Goal: Task Accomplishment & Management: Complete application form

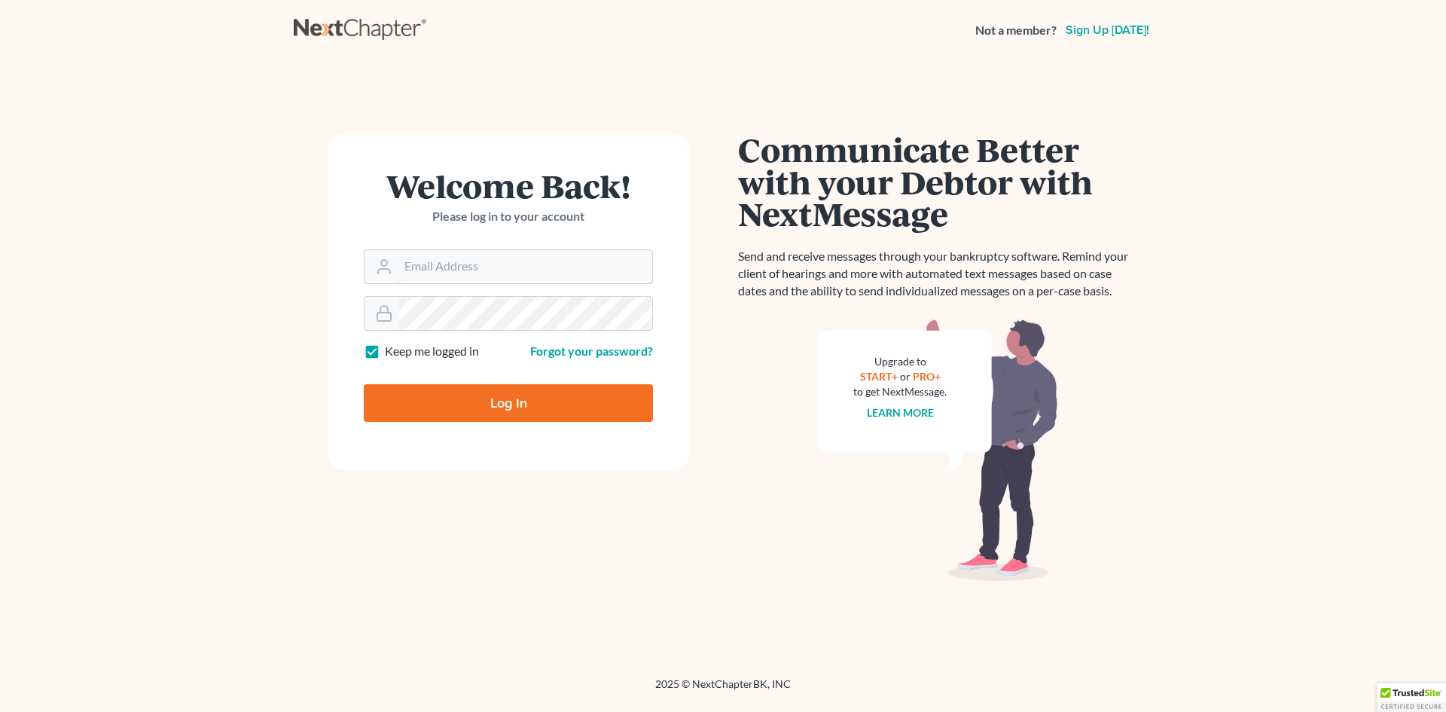
type input "[EMAIL_ADDRESS][DOMAIN_NAME]"
click at [499, 411] on input "Log In" at bounding box center [508, 403] width 289 height 38
type input "Thinking..."
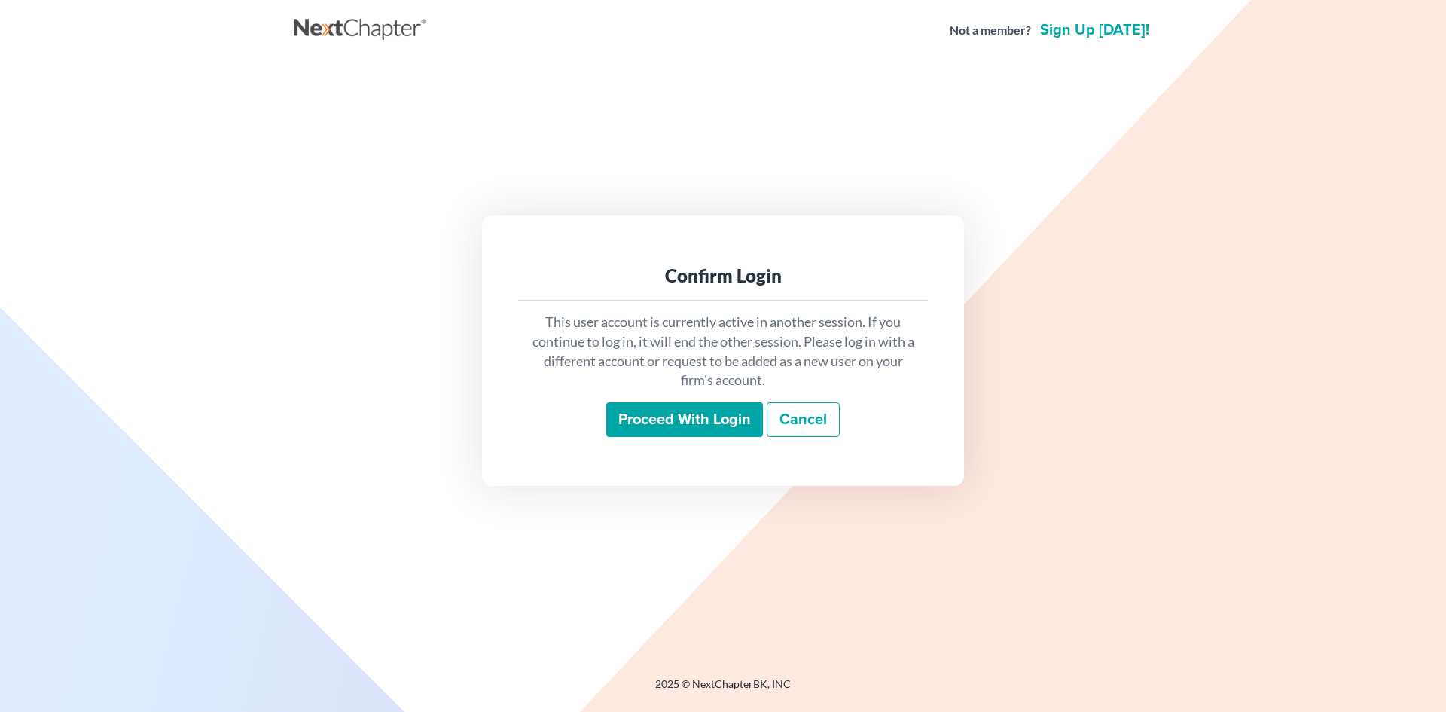
click at [680, 418] on input "Proceed with login" at bounding box center [684, 419] width 157 height 35
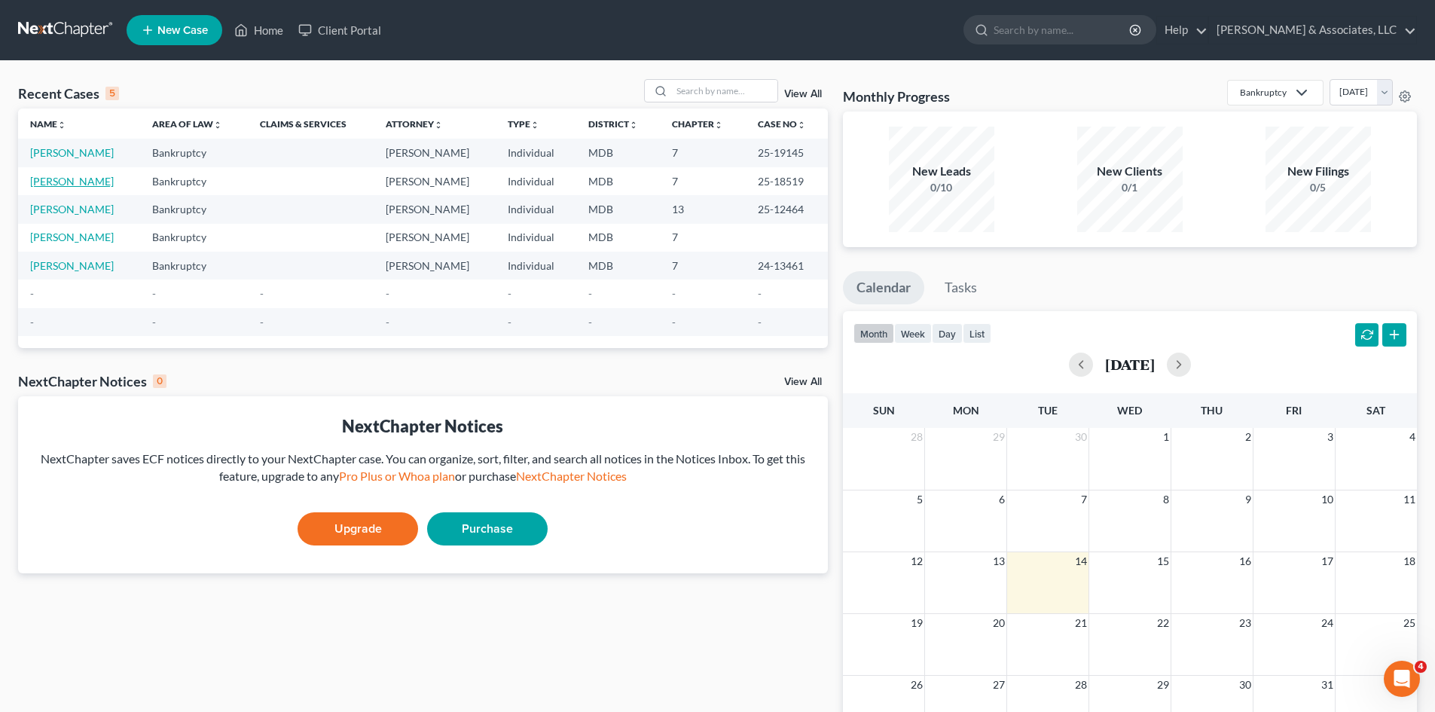
click at [76, 181] on link "Perry, Kevin" at bounding box center [72, 181] width 84 height 13
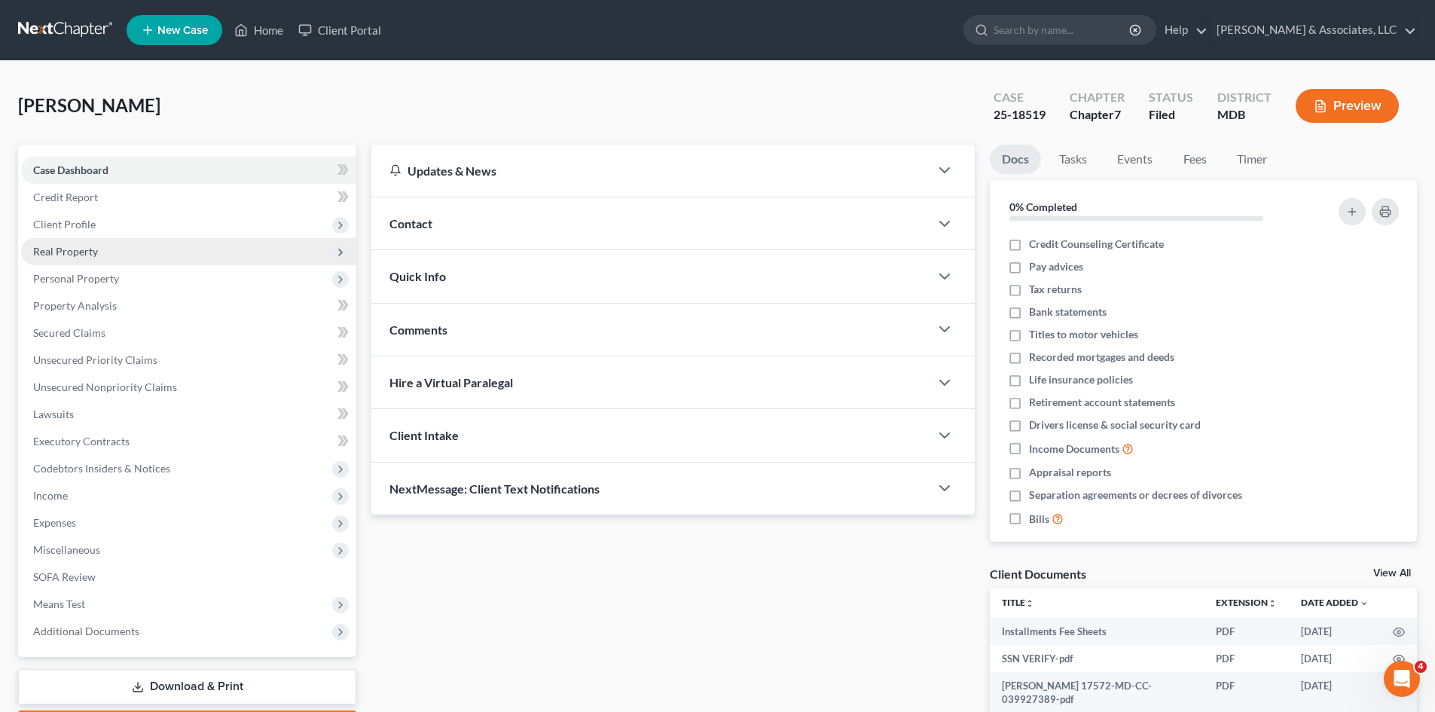
click at [185, 251] on span "Real Property" at bounding box center [188, 251] width 335 height 27
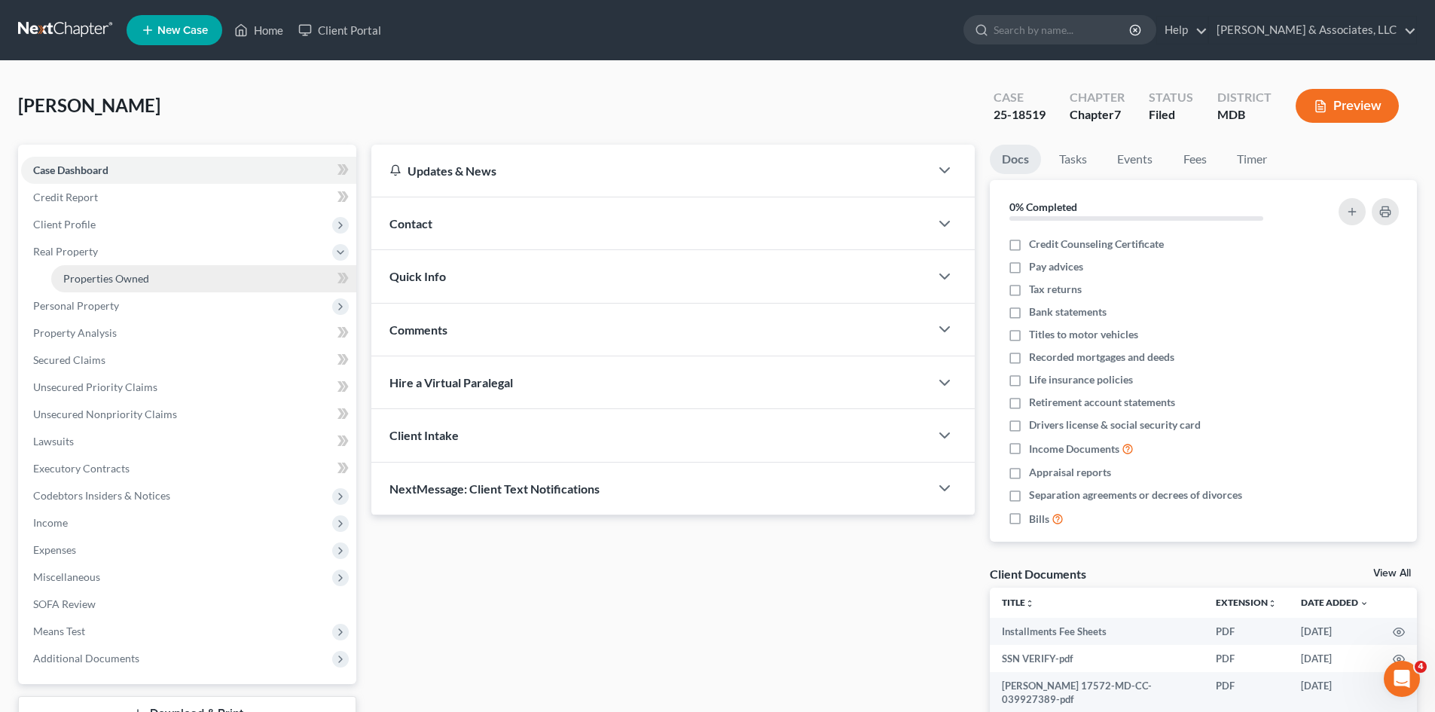
click at [169, 281] on link "Properties Owned" at bounding box center [203, 278] width 305 height 27
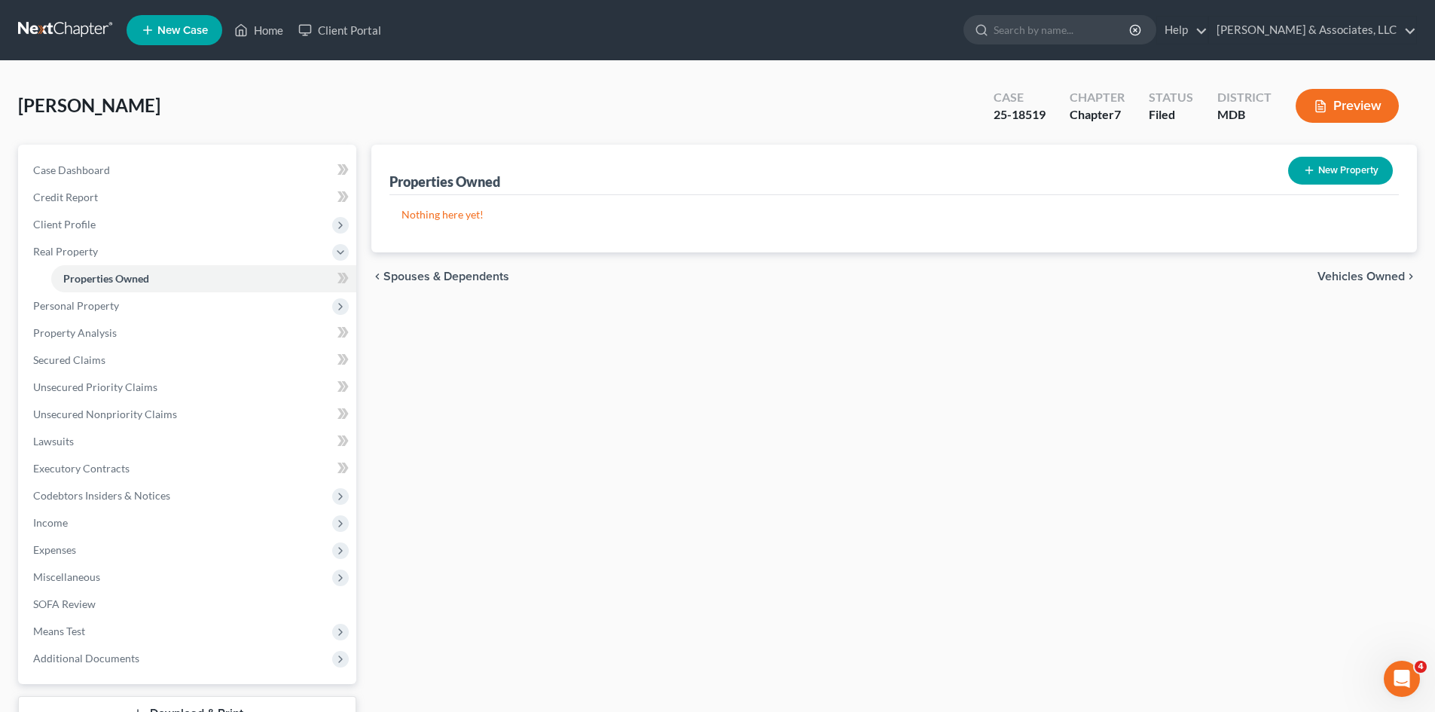
click at [1327, 169] on button "New Property" at bounding box center [1340, 171] width 105 height 28
select select "21"
select select "16"
select select "0"
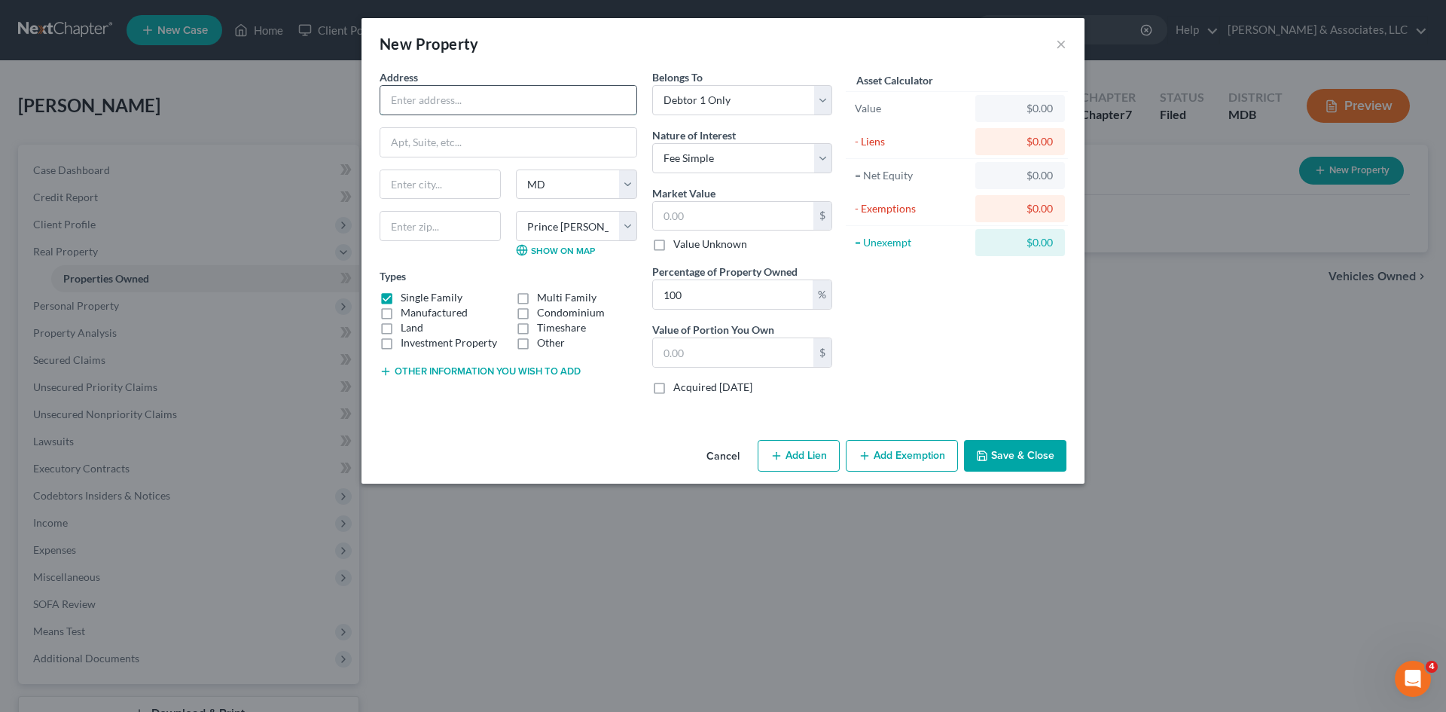
click at [580, 95] on input "text" at bounding box center [508, 100] width 256 height 29
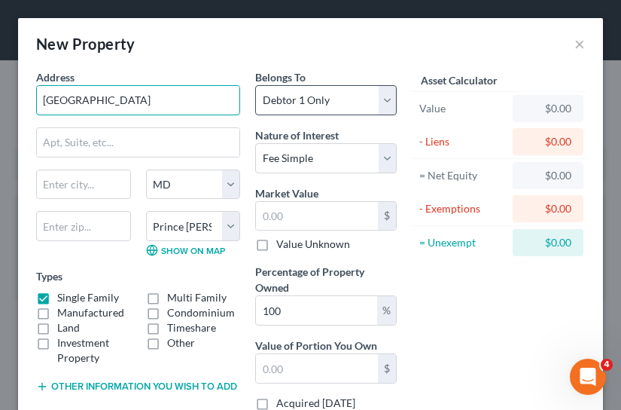
type input "1005 Ashleigh Station Court"
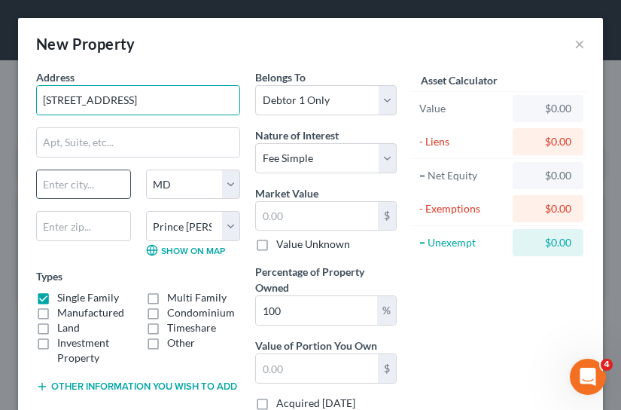
click at [108, 182] on input "text" at bounding box center [83, 184] width 93 height 29
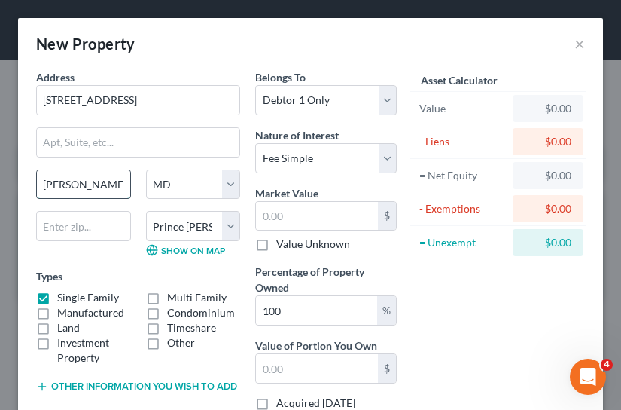
type input "Bowie"
click at [575, 47] on button "×" at bounding box center [580, 44] width 11 height 18
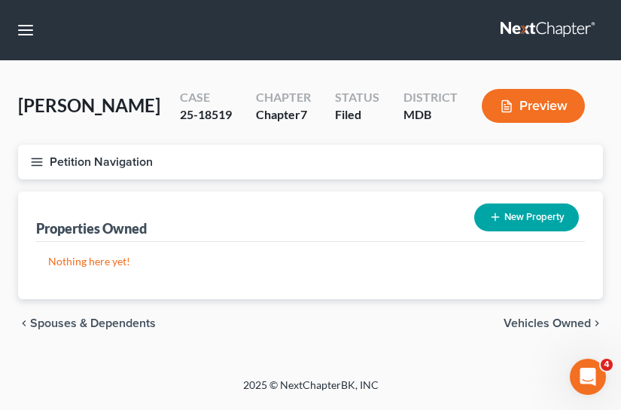
click at [547, 325] on span "Vehicles Owned" at bounding box center [547, 323] width 87 height 12
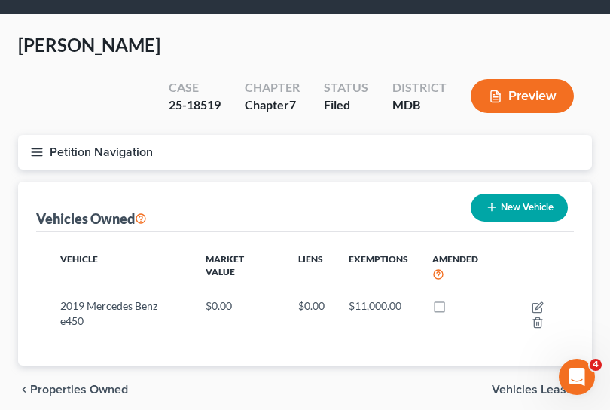
scroll to position [71, 0]
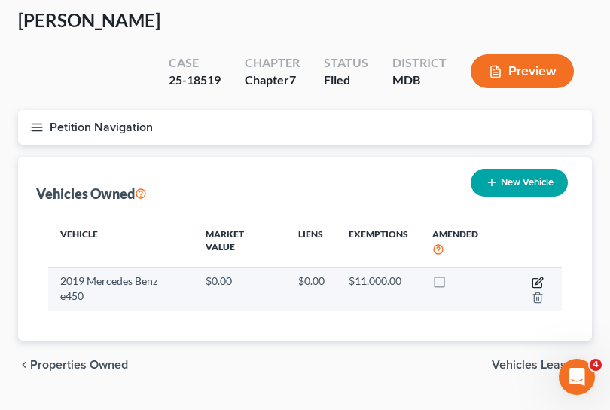
click at [536, 276] on icon "button" at bounding box center [538, 282] width 12 height 12
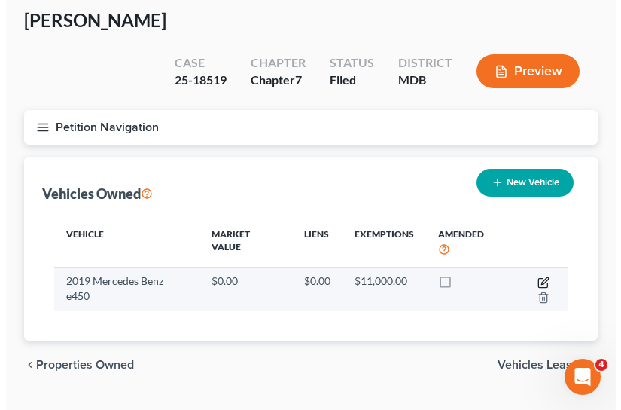
scroll to position [43, 0]
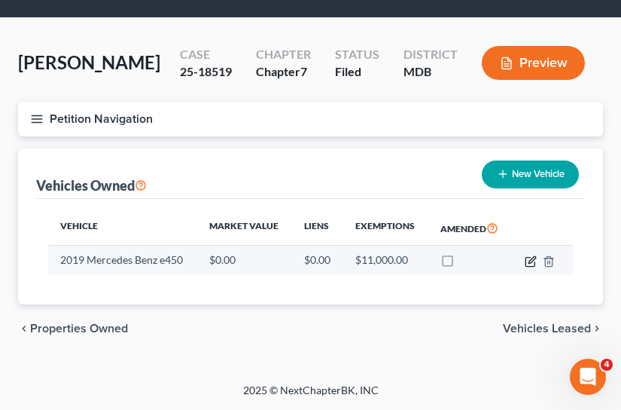
select select "0"
select select "7"
select select "3"
select select "0"
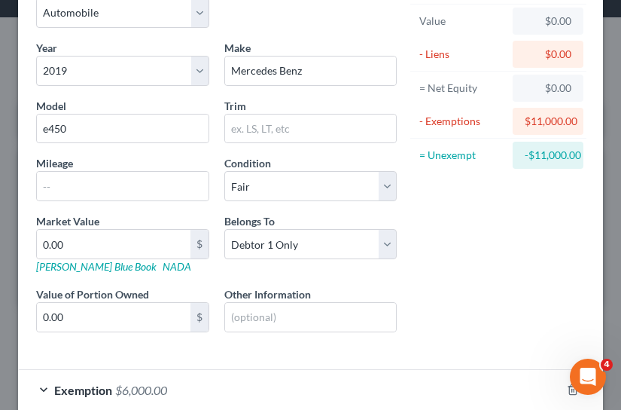
scroll to position [61, 0]
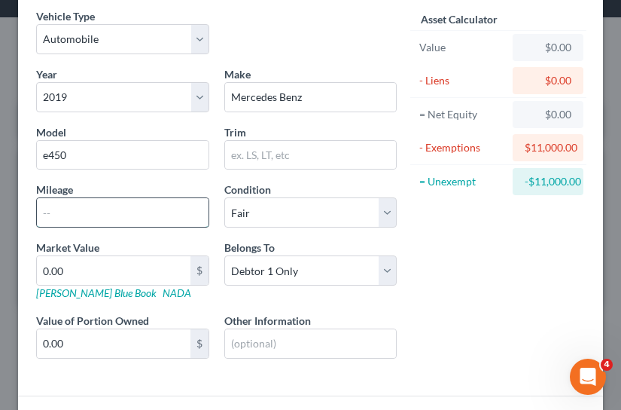
click at [136, 209] on input "text" at bounding box center [123, 212] width 172 height 29
type input "95000"
click at [163, 288] on link "NADA" at bounding box center [177, 292] width 29 height 13
click at [542, 47] on div "$0.00" at bounding box center [548, 47] width 47 height 15
drag, startPoint x: 535, startPoint y: 50, endPoint x: 532, endPoint y: 69, distance: 19.0
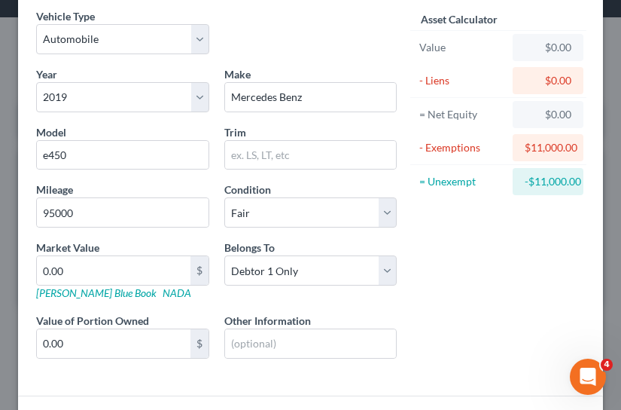
click at [535, 52] on div "$0.00" at bounding box center [548, 47] width 47 height 15
click at [534, 79] on div "$0.00" at bounding box center [548, 80] width 47 height 15
click at [541, 83] on div "$0.00" at bounding box center [548, 80] width 47 height 15
click at [539, 52] on div "$0.00" at bounding box center [548, 47] width 47 height 15
click at [539, 47] on div "$0.00" at bounding box center [548, 47] width 47 height 15
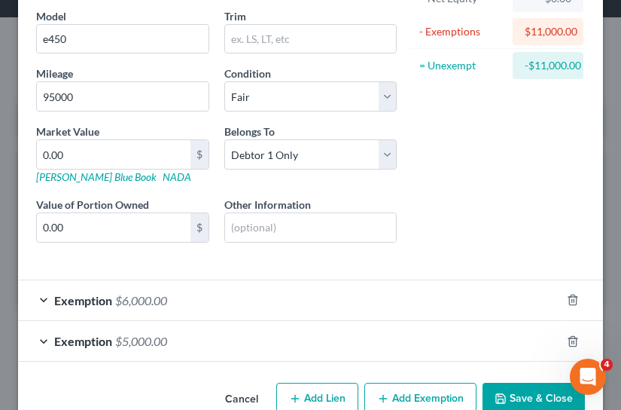
scroll to position [212, 0]
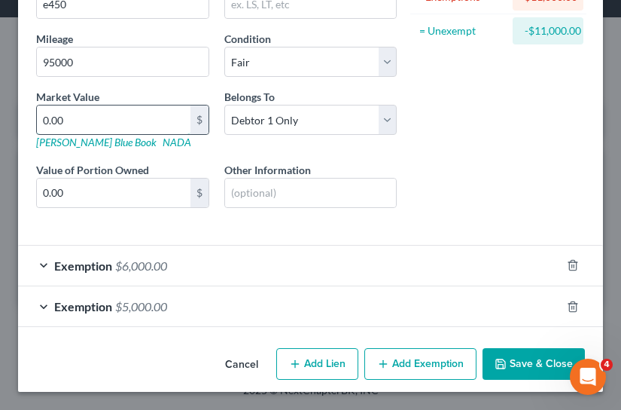
click at [64, 116] on input "0.00" at bounding box center [114, 119] width 154 height 29
type input "1"
type input "1.00"
type input "14"
type input "14.00"
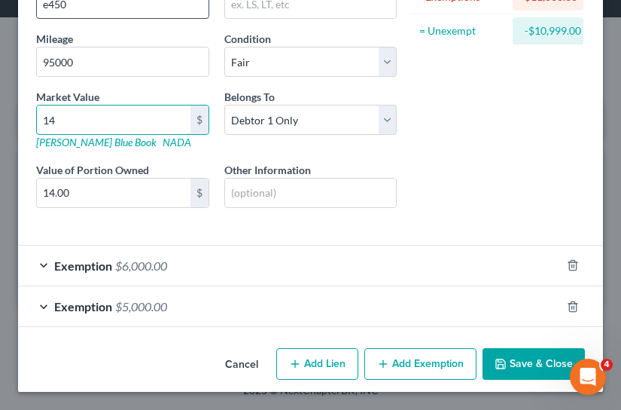
type input "149"
type input "149.00"
type input "1492"
type input "1,492.00"
type input "1,4925"
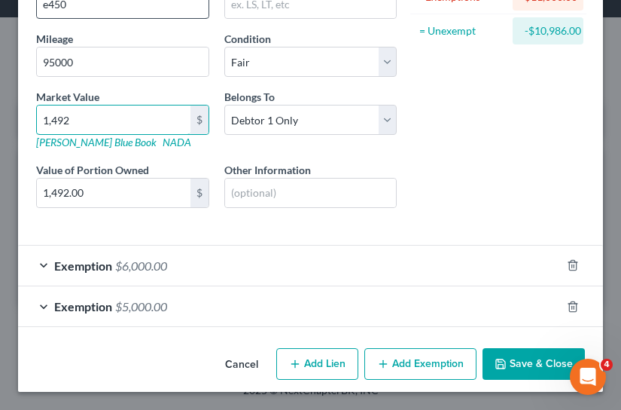
type input "14,925.00"
type input "14,925"
click at [41, 266] on div "Exemption $6,000.00" at bounding box center [289, 266] width 543 height 40
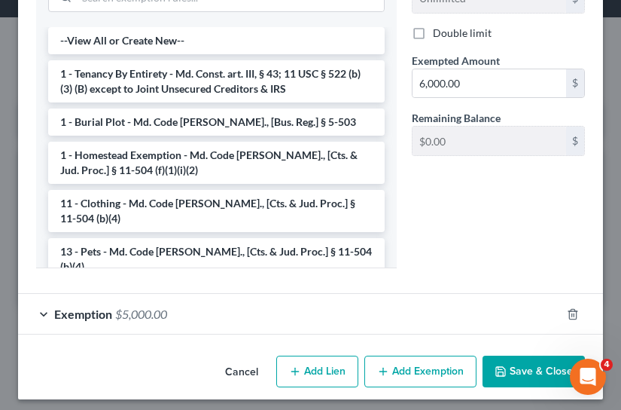
scroll to position [616, 0]
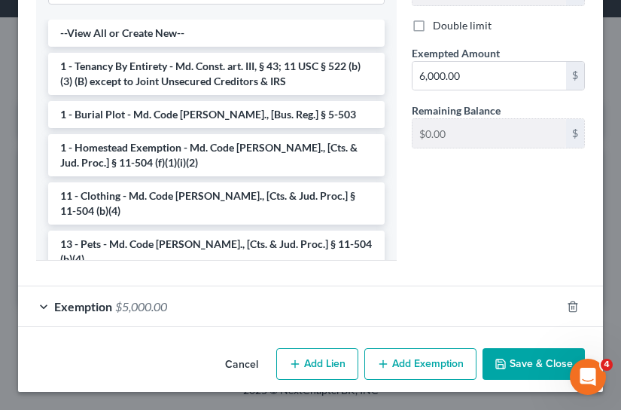
click at [41, 307] on div "Exemption $5,000.00" at bounding box center [289, 306] width 543 height 40
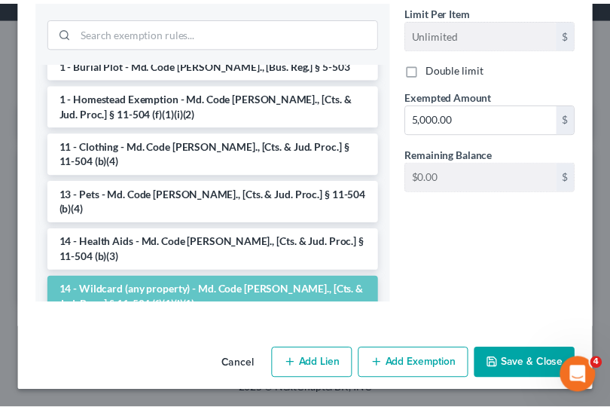
scroll to position [226, 0]
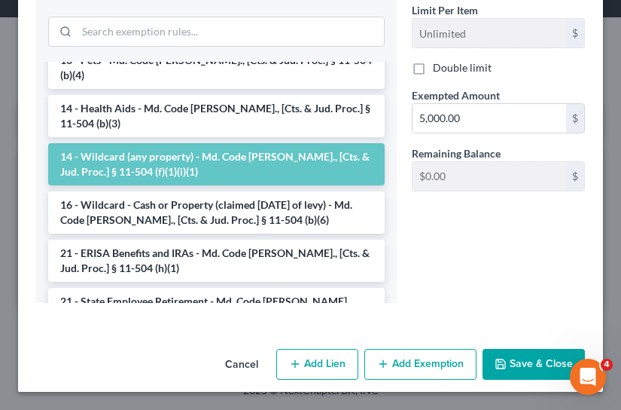
click at [512, 367] on button "Save & Close" at bounding box center [534, 365] width 102 height 32
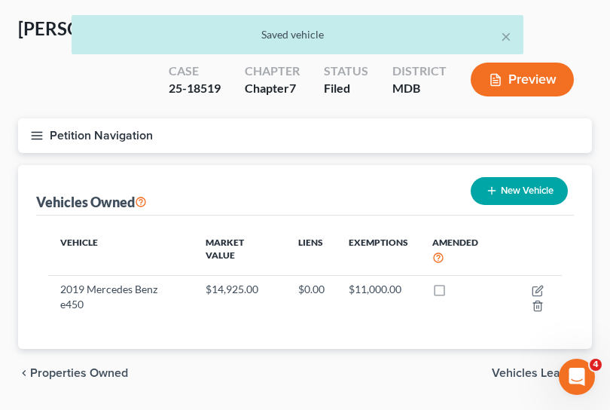
scroll to position [71, 0]
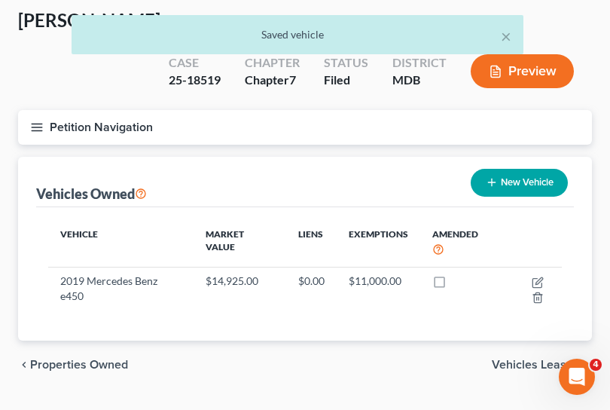
click at [532, 358] on span "Vehicles Leased" at bounding box center [536, 364] width 88 height 12
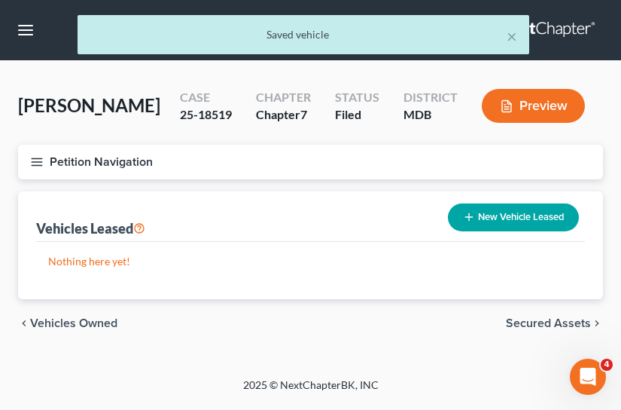
click at [539, 322] on span "Secured Assets" at bounding box center [548, 323] width 85 height 12
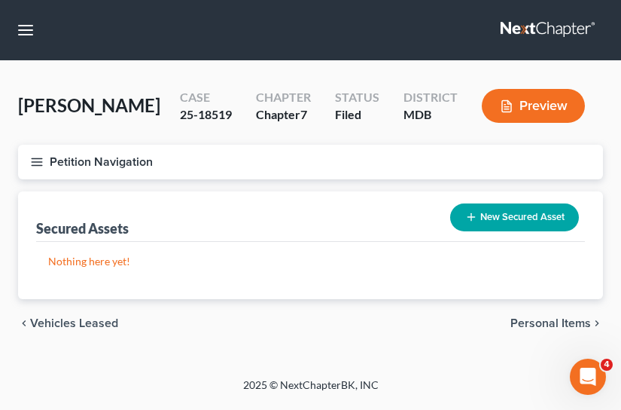
click at [544, 323] on span "Personal Items" at bounding box center [551, 323] width 81 height 12
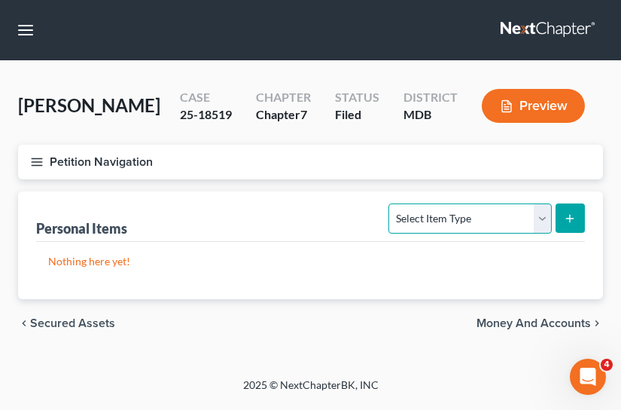
click at [545, 218] on select "Select Item Type Clothing Collectibles Of Value Electronics Firearms Household …" at bounding box center [470, 218] width 163 height 30
select select "clothing"
click at [391, 203] on select "Select Item Type Clothing Collectibles Of Value Electronics Firearms Household …" at bounding box center [470, 218] width 163 height 30
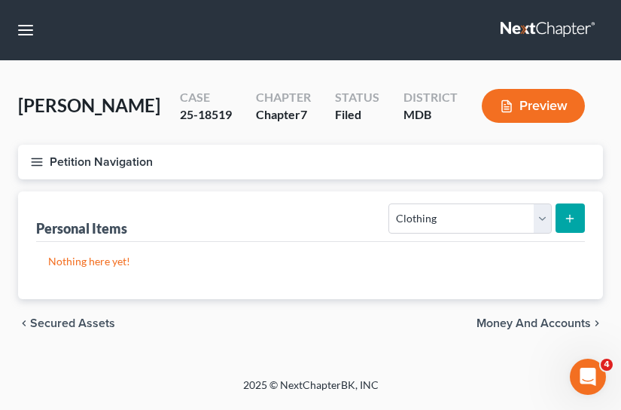
click at [571, 222] on icon "submit" at bounding box center [570, 218] width 12 height 12
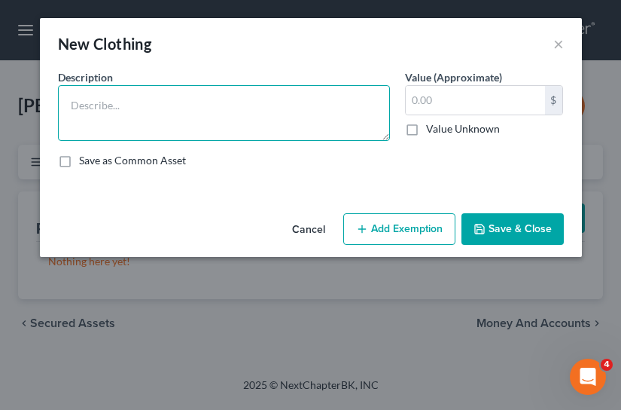
click at [223, 117] on textarea at bounding box center [224, 113] width 332 height 56
type textarea "5 pairs of jeans ($10 each)"
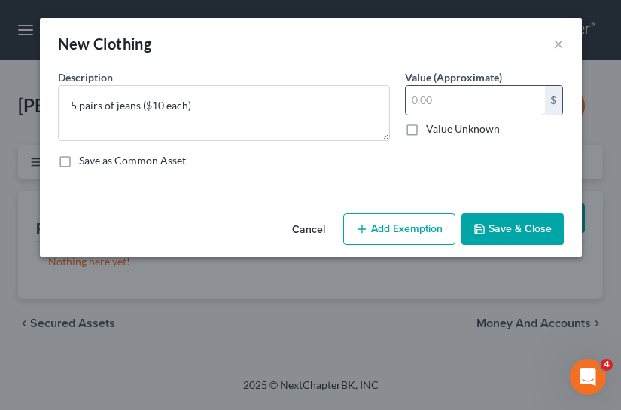
click at [451, 95] on input "text" at bounding box center [475, 100] width 139 height 29
type input "50.00"
click at [423, 232] on button "Add Exemption" at bounding box center [399, 229] width 112 height 32
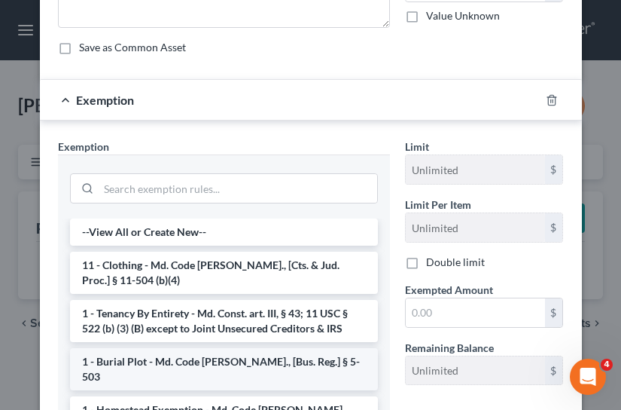
scroll to position [151, 0]
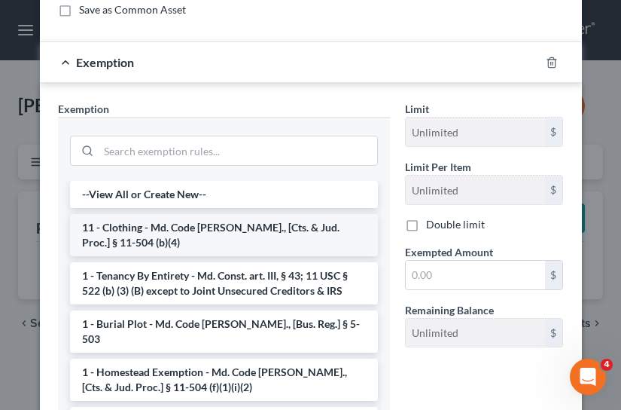
click at [291, 238] on li "11 - Clothing - Md. Code Ann., [Cts. & Jud. Proc.] § 11-504 (b)(4)" at bounding box center [224, 235] width 308 height 42
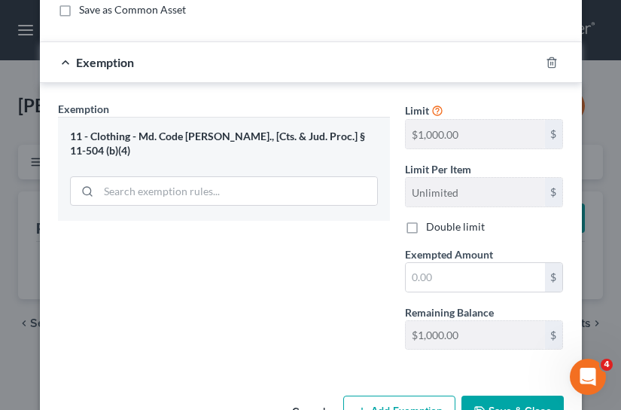
scroll to position [198, 0]
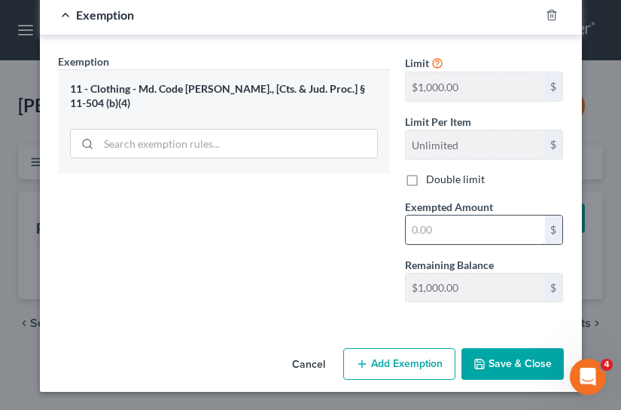
click at [426, 232] on input "text" at bounding box center [475, 229] width 139 height 29
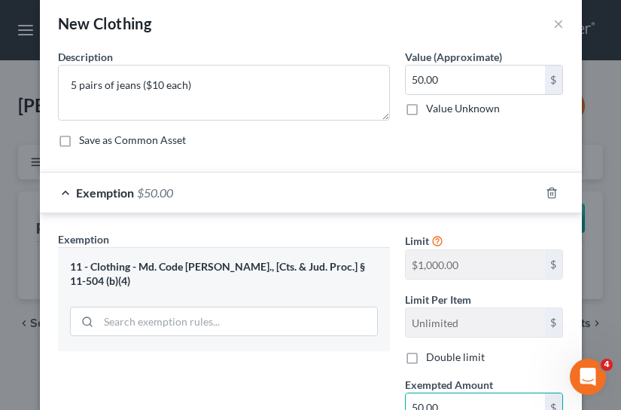
scroll to position [0, 0]
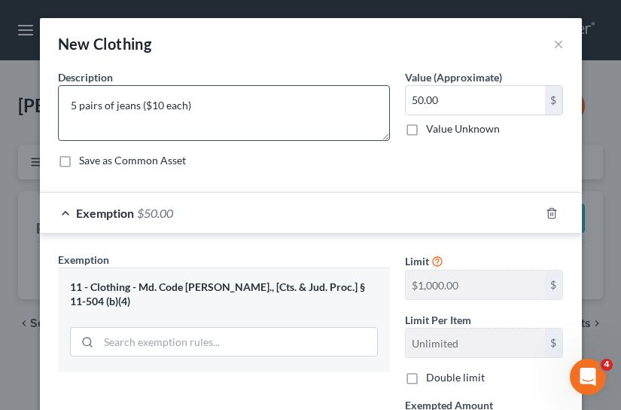
type input "50.00"
click at [70, 107] on textarea "5 pairs of jeans ($10 each)" at bounding box center [224, 113] width 332 height 56
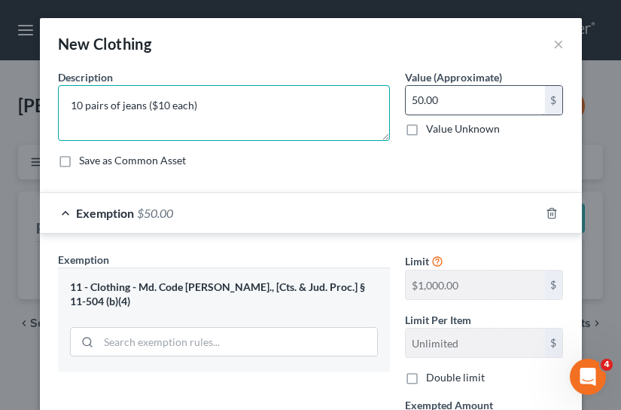
type textarea "10 pairs of jeans ($10 each)"
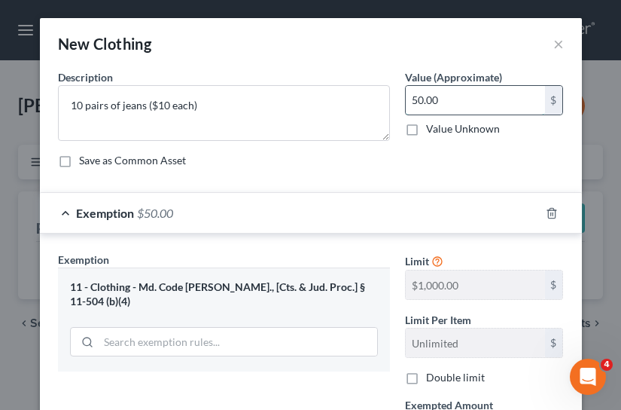
click at [410, 99] on input "50.00" at bounding box center [475, 100] width 139 height 29
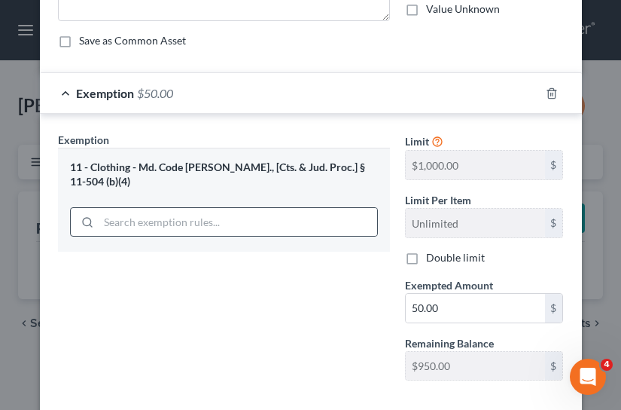
scroll to position [151, 0]
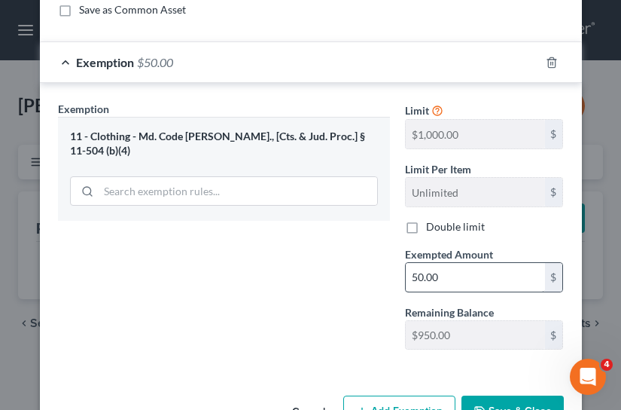
type input "100.00"
click at [415, 277] on input "50.00" at bounding box center [475, 277] width 139 height 29
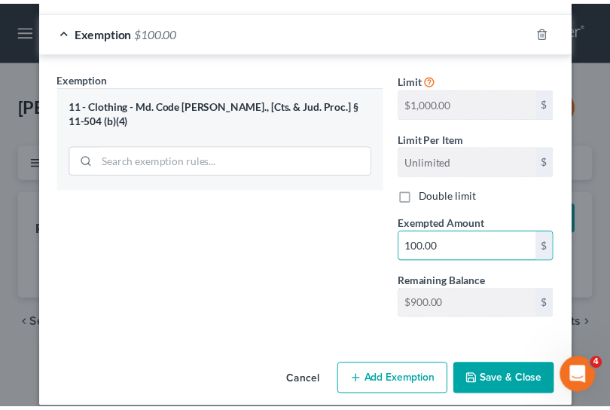
scroll to position [198, 0]
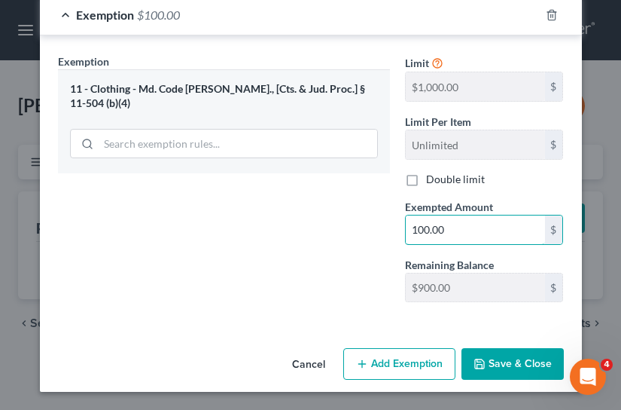
type input "100.00"
click at [487, 357] on button "Save & Close" at bounding box center [513, 364] width 102 height 32
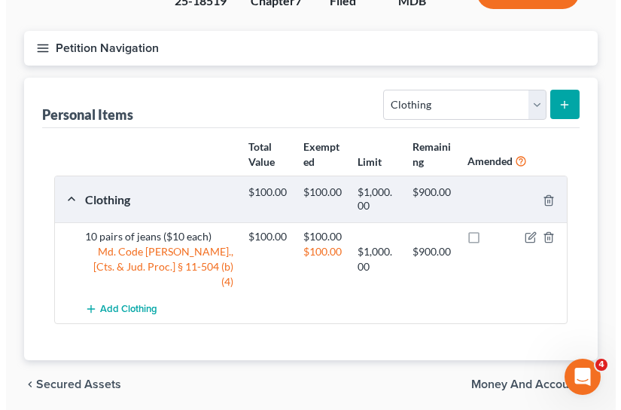
scroll to position [151, 0]
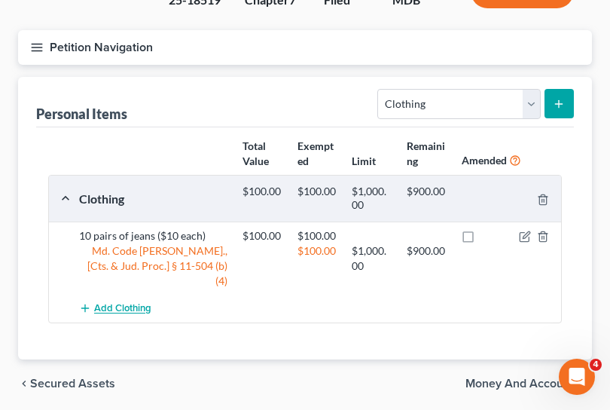
click at [136, 303] on span "Add Clothing" at bounding box center [122, 309] width 57 height 12
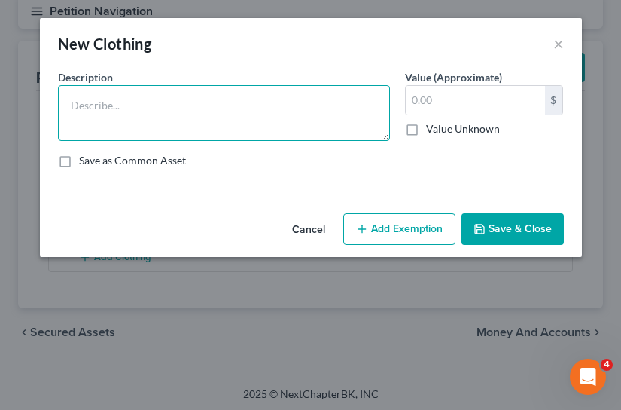
click at [161, 109] on textarea at bounding box center [224, 113] width 332 height 56
type textarea "4 suits ($45 each)"
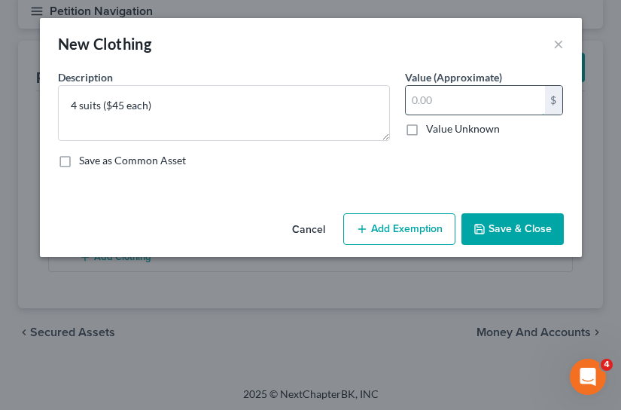
click at [459, 105] on input "text" at bounding box center [475, 100] width 139 height 29
type input "180.00"
click at [411, 222] on button "Add Exemption" at bounding box center [399, 229] width 112 height 32
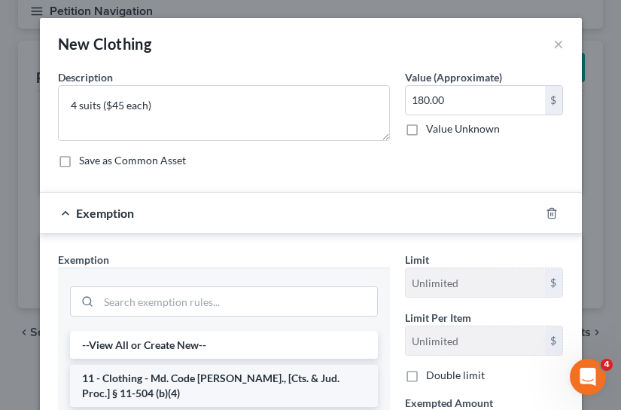
click at [260, 386] on li "11 - Clothing - Md. Code Ann., [Cts. & Jud. Proc.] § 11-504 (b)(4)" at bounding box center [224, 386] width 308 height 42
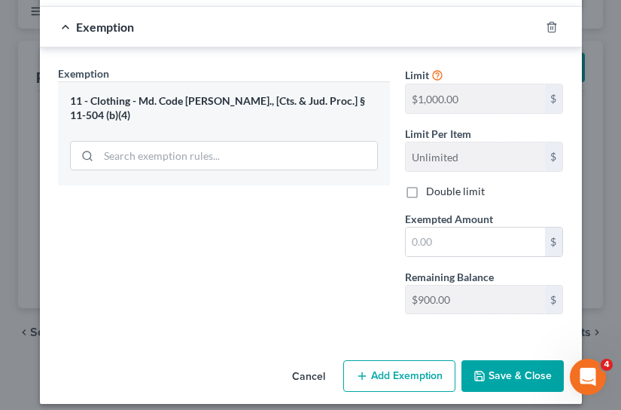
scroll to position [198, 0]
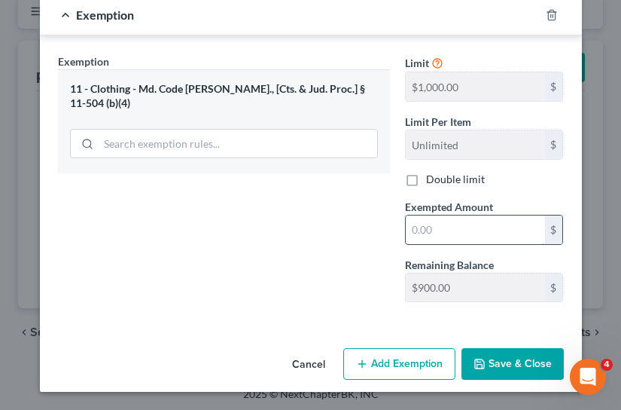
drag, startPoint x: 438, startPoint y: 232, endPoint x: 429, endPoint y: 232, distance: 8.3
click at [438, 232] on input "text" at bounding box center [475, 229] width 139 height 29
type input "180.00"
click at [328, 248] on div "Exemption Set must be selected for CA. Exemption * 11 - Clothing - Md. Code Ann…" at bounding box center [223, 183] width 347 height 261
click at [520, 372] on button "Save & Close" at bounding box center [513, 364] width 102 height 32
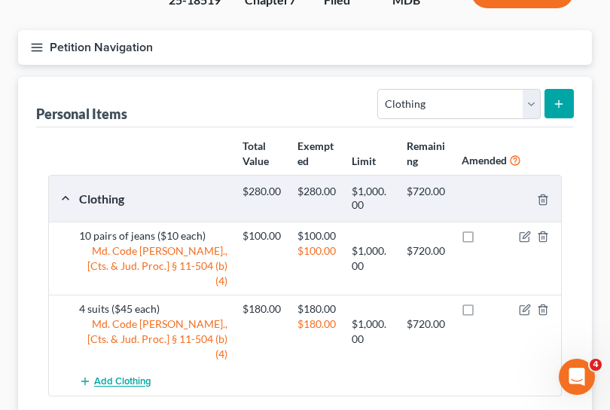
click at [129, 376] on span "Add Clothing" at bounding box center [122, 382] width 57 height 12
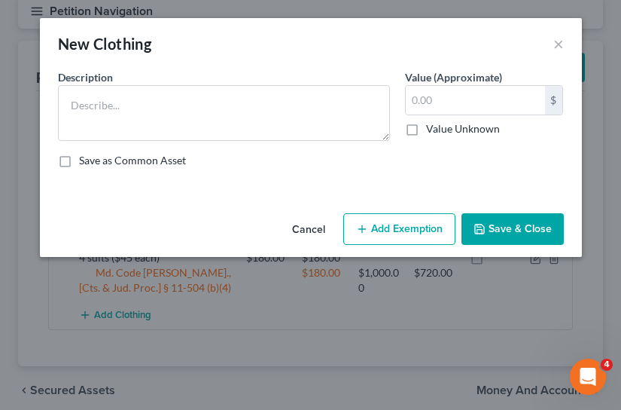
click at [172, 153] on label "Save as Common Asset" at bounding box center [132, 160] width 107 height 15
click at [95, 153] on input "Save as Common Asset" at bounding box center [90, 158] width 10 height 10
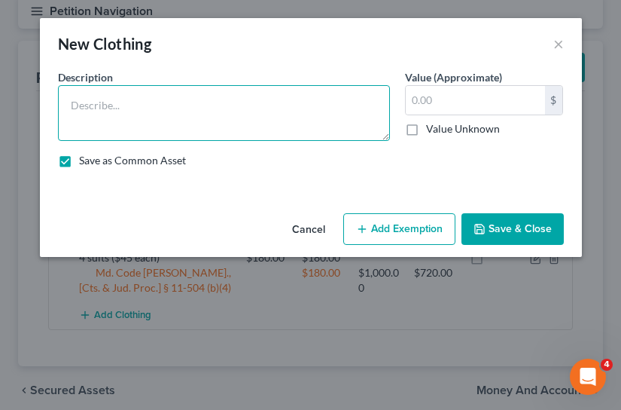
click at [169, 121] on textarea at bounding box center [224, 113] width 332 height 56
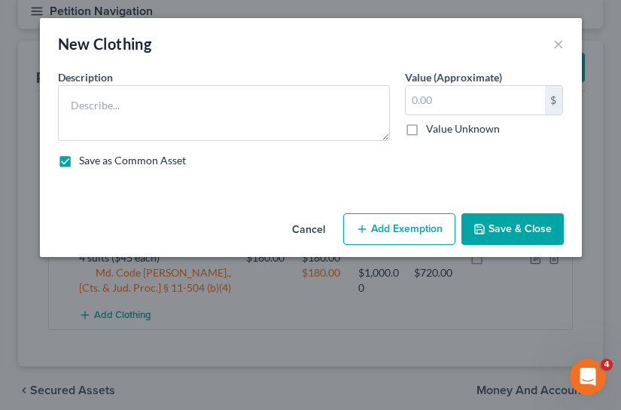
click at [79, 162] on label "Save as Common Asset" at bounding box center [132, 160] width 107 height 15
click at [85, 162] on input "Save as Common Asset" at bounding box center [90, 158] width 10 height 10
checkbox input "false"
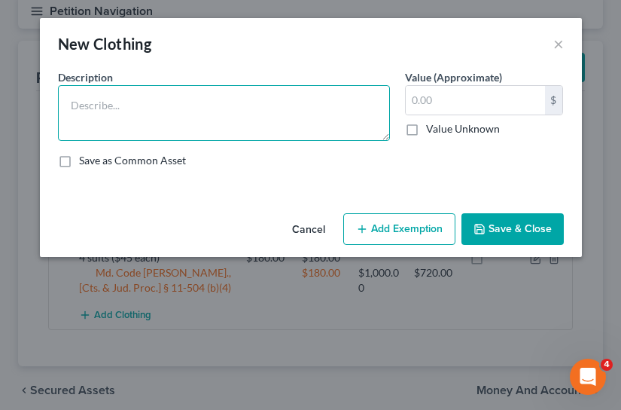
click at [112, 104] on textarea at bounding box center [224, 113] width 332 height 56
type textarea "10 shirts ($8 each)"
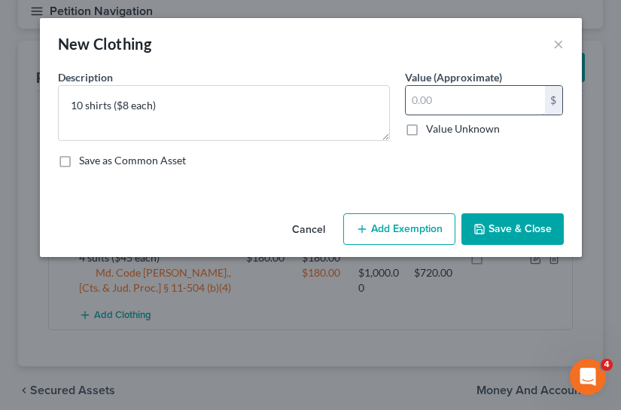
click at [459, 98] on input "text" at bounding box center [475, 100] width 139 height 29
type input "80.00"
click at [396, 234] on button "Add Exemption" at bounding box center [399, 229] width 112 height 32
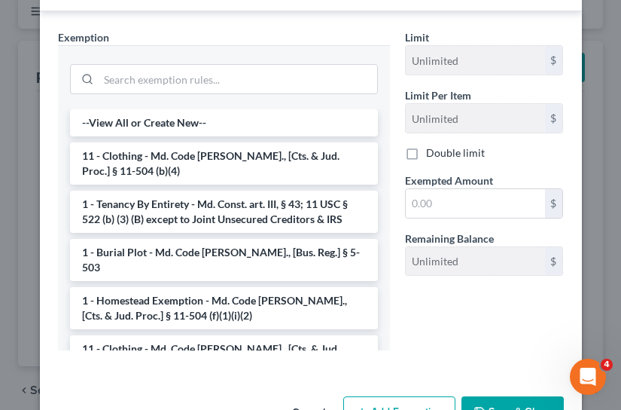
scroll to position [226, 0]
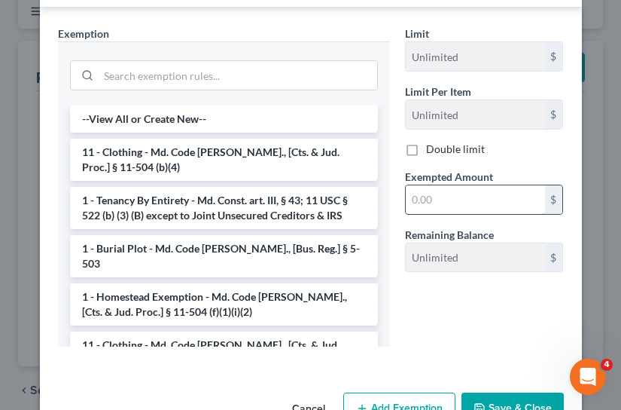
click at [428, 205] on input "text" at bounding box center [475, 199] width 139 height 29
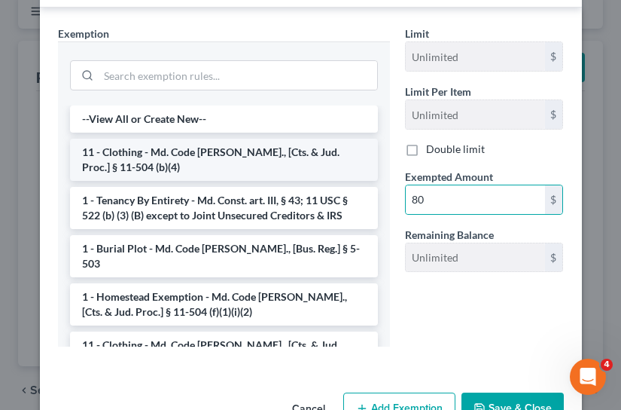
click at [265, 163] on li "11 - Clothing - Md. Code Ann., [Cts. & Jud. Proc.] § 11-504 (b)(4)" at bounding box center [224, 160] width 308 height 42
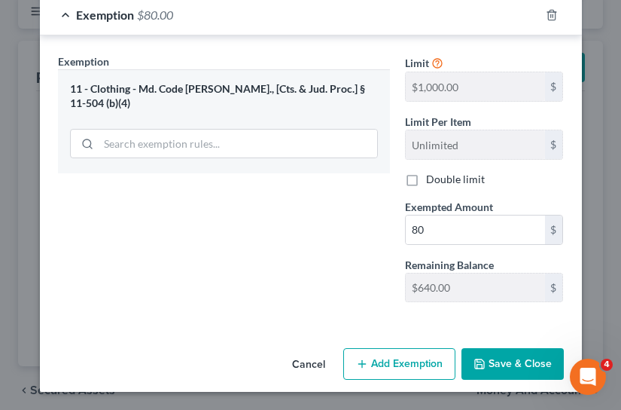
scroll to position [198, 0]
click at [435, 221] on input "80" at bounding box center [475, 229] width 139 height 29
click at [429, 233] on input "80" at bounding box center [475, 229] width 139 height 29
type input "80.00"
click at [487, 355] on button "Save & Close" at bounding box center [513, 364] width 102 height 32
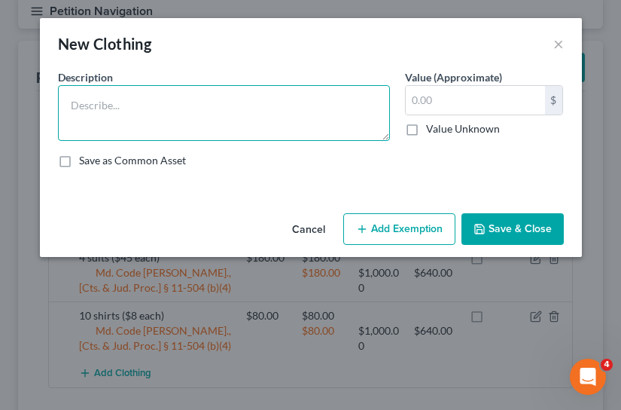
click at [165, 111] on textarea at bounding box center [224, 113] width 332 height 56
type textarea "10 pairs of shoes"
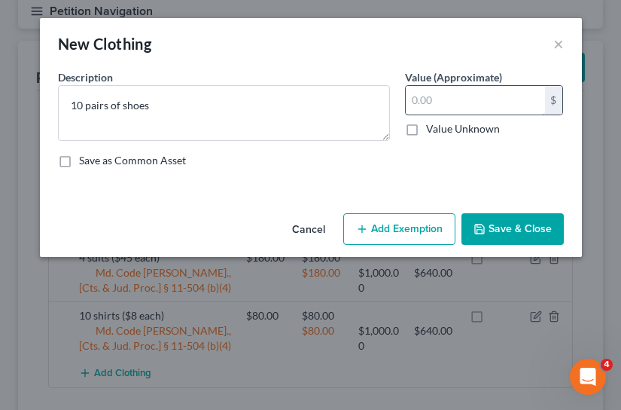
click at [440, 105] on input "text" at bounding box center [475, 100] width 139 height 29
type input "300"
click at [432, 234] on button "Add Exemption" at bounding box center [399, 229] width 112 height 32
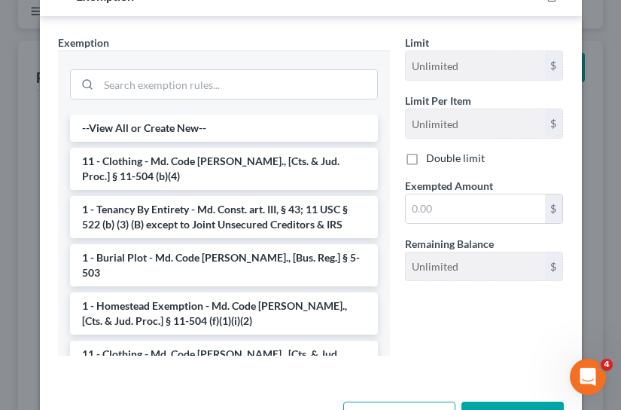
scroll to position [226, 0]
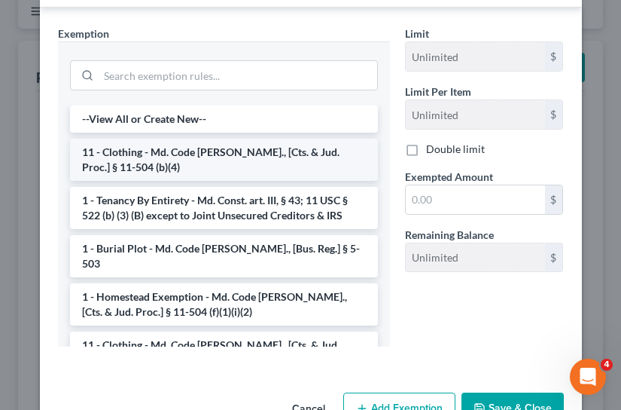
click at [246, 169] on li "11 - Clothing - Md. Code Ann., [Cts. & Jud. Proc.] § 11-504 (b)(4)" at bounding box center [224, 160] width 308 height 42
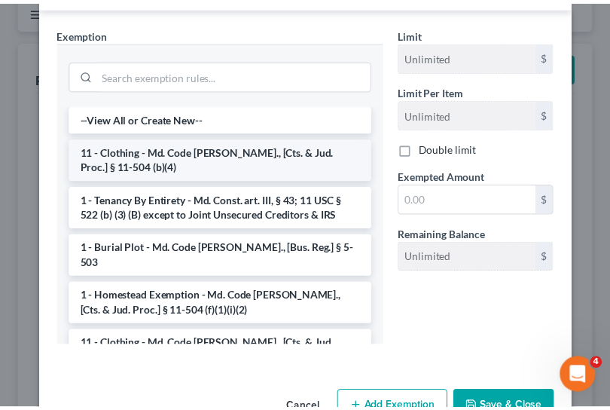
scroll to position [198, 0]
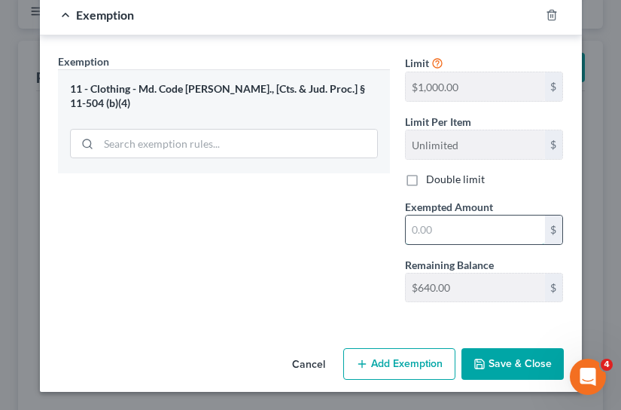
click at [424, 227] on input "text" at bounding box center [475, 229] width 139 height 29
type input "300"
click at [484, 366] on button "Save & Close" at bounding box center [513, 364] width 102 height 32
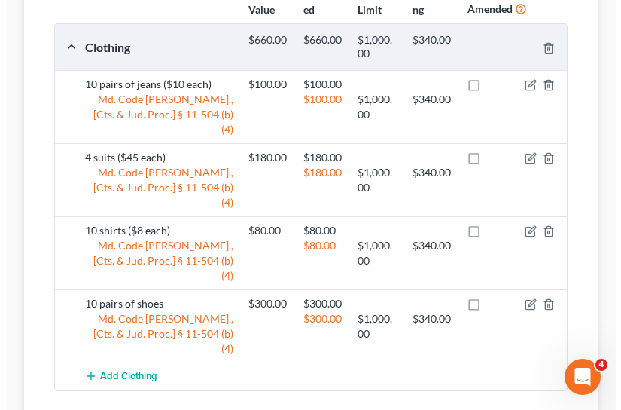
scroll to position [328, 0]
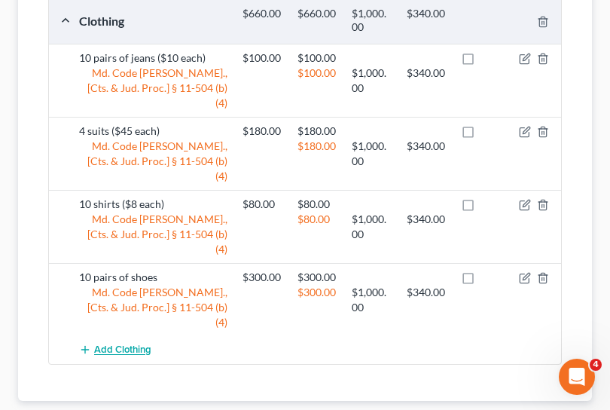
click at [108, 344] on span "Add Clothing" at bounding box center [122, 350] width 57 height 12
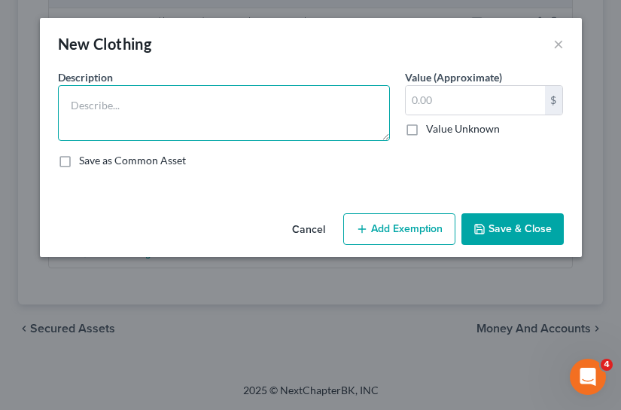
click at [114, 108] on textarea at bounding box center [224, 113] width 332 height 56
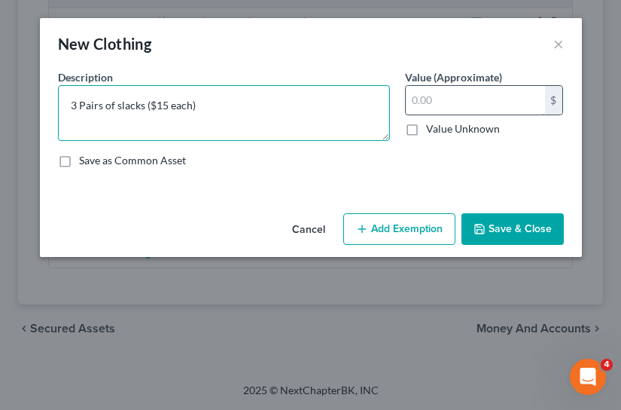
type textarea "3 Pairs of slacks ($15 each)"
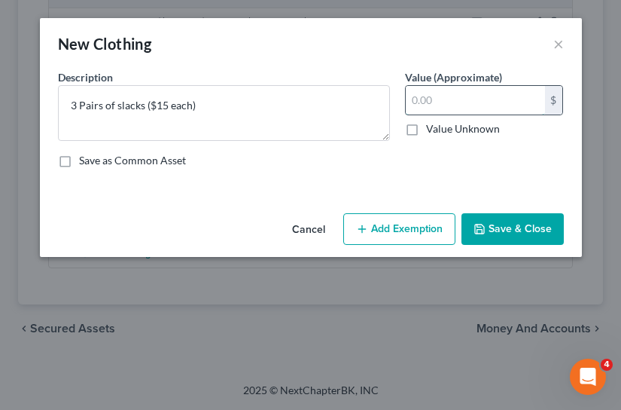
click at [464, 108] on input "text" at bounding box center [475, 100] width 139 height 29
type input "45"
click at [408, 236] on button "Add Exemption" at bounding box center [399, 229] width 112 height 32
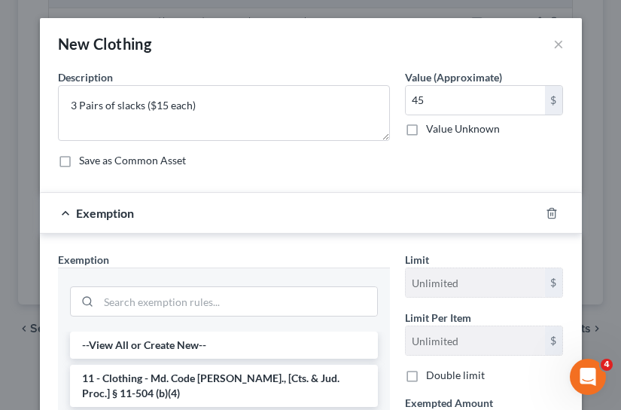
click at [259, 383] on li "11 - Clothing - Md. Code Ann., [Cts. & Jud. Proc.] § 11-504 (b)(4)" at bounding box center [224, 386] width 308 height 42
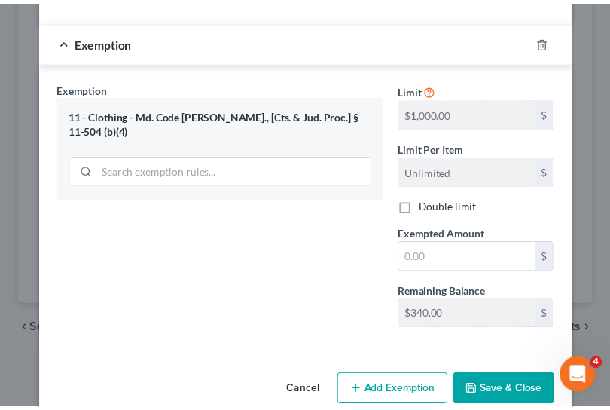
scroll to position [198, 0]
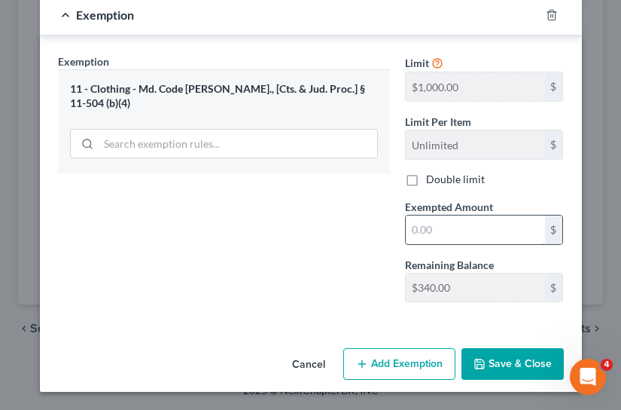
click at [427, 230] on input "text" at bounding box center [475, 229] width 139 height 29
type input "45.00"
click at [364, 219] on div "Exemption Set must be selected for CA. Exemption * 11 - Clothing - Md. Code Ann…" at bounding box center [223, 183] width 347 height 261
click at [493, 362] on button "Save & Close" at bounding box center [513, 364] width 102 height 32
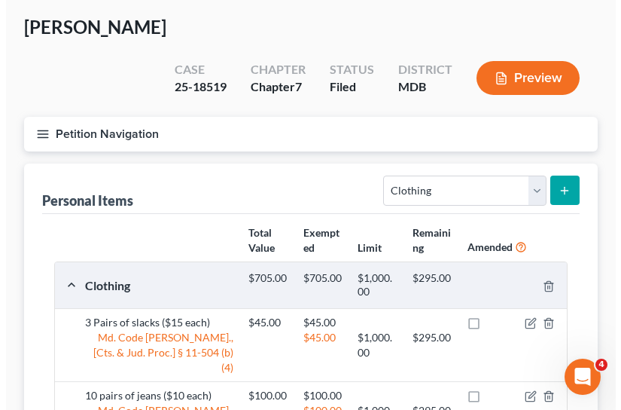
scroll to position [27, 0]
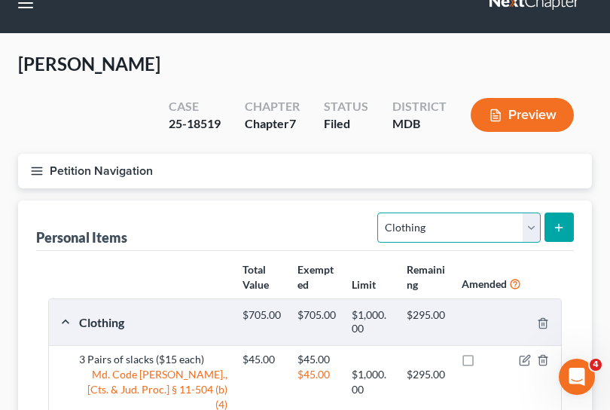
click at [532, 212] on select "Select Item Type Clothing Collectibles Of Value Electronics Firearms Household …" at bounding box center [458, 227] width 163 height 30
select select "electronics"
click at [380, 212] on select "Select Item Type Clothing Collectibles Of Value Electronics Firearms Household …" at bounding box center [458, 227] width 163 height 30
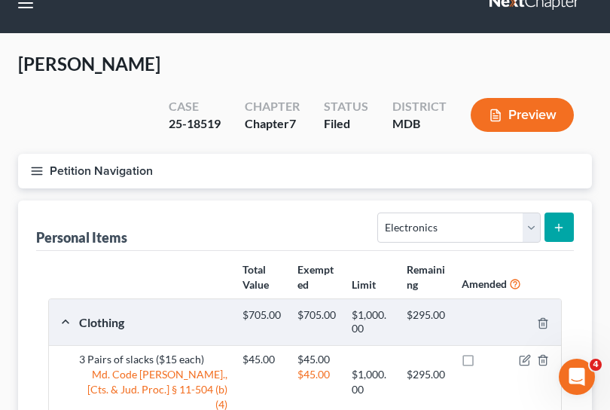
click at [563, 221] on icon "submit" at bounding box center [559, 227] width 12 height 12
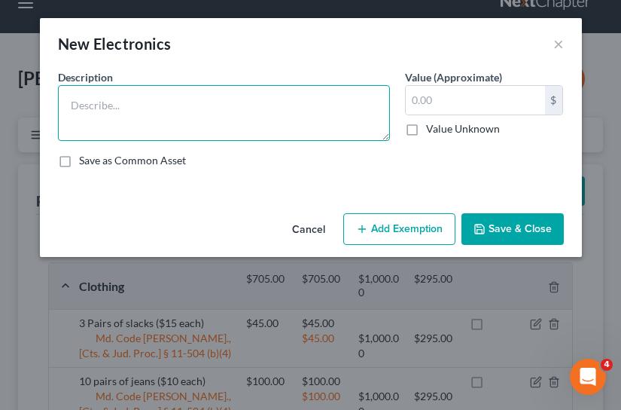
click at [236, 102] on textarea at bounding box center [224, 113] width 332 height 56
type textarea "Flat Screen TV ($100)"
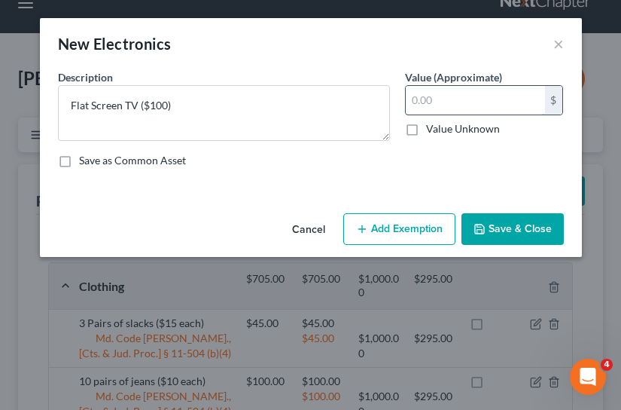
click at [449, 96] on input "text" at bounding box center [475, 100] width 139 height 29
type input "100.00"
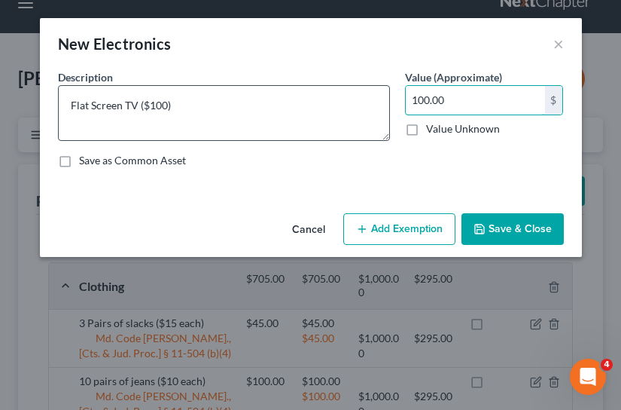
drag, startPoint x: 456, startPoint y: 96, endPoint x: 383, endPoint y: 94, distance: 72.3
click at [387, 94] on div "Description * Flat Screen TV ($100) Value (Approximate) 100.00 $ Value Unknown …" at bounding box center [310, 124] width 521 height 111
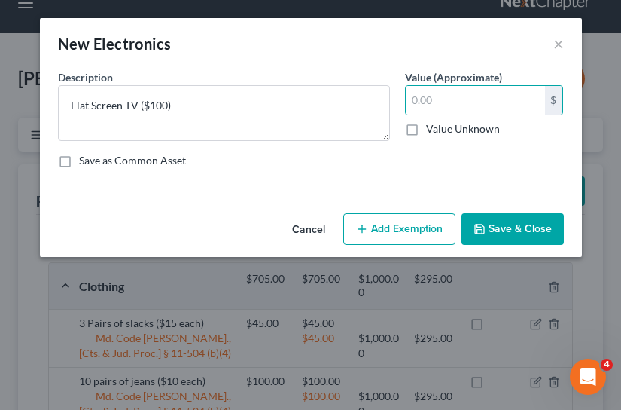
click at [426, 129] on label "Value Unknown" at bounding box center [463, 128] width 74 height 15
click at [432, 129] on input "Value Unknown" at bounding box center [437, 126] width 10 height 10
checkbox input "true"
type input "0.00"
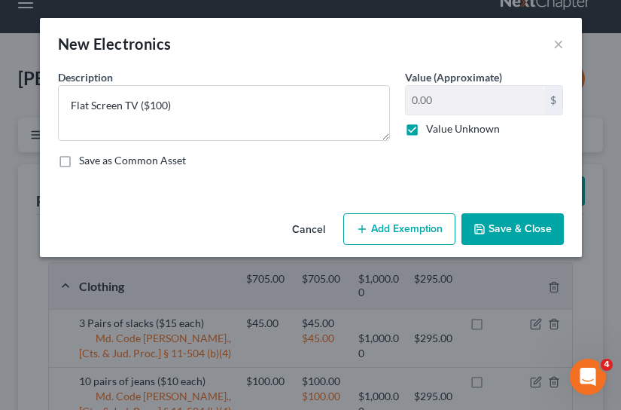
click at [376, 231] on button "Add Exemption" at bounding box center [399, 229] width 112 height 32
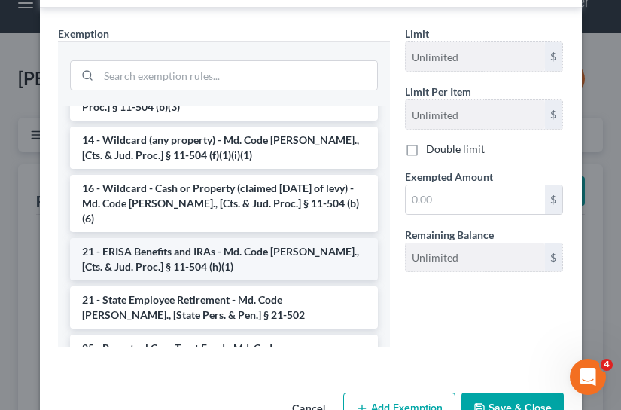
scroll to position [377, 0]
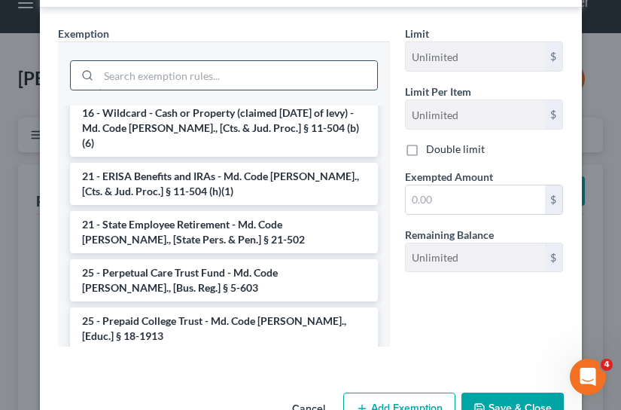
click at [145, 71] on input "search" at bounding box center [238, 75] width 279 height 29
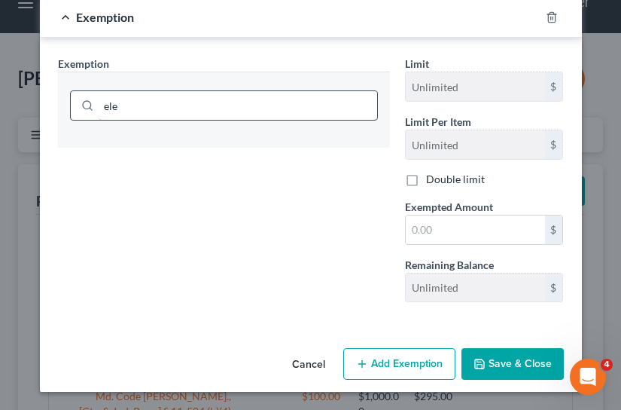
scroll to position [196, 0]
type input "electronics"
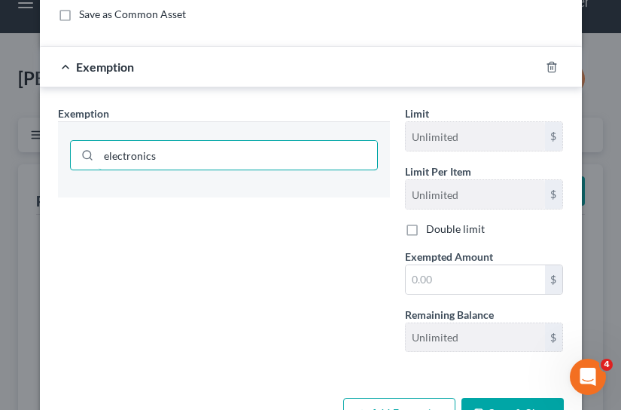
scroll to position [151, 0]
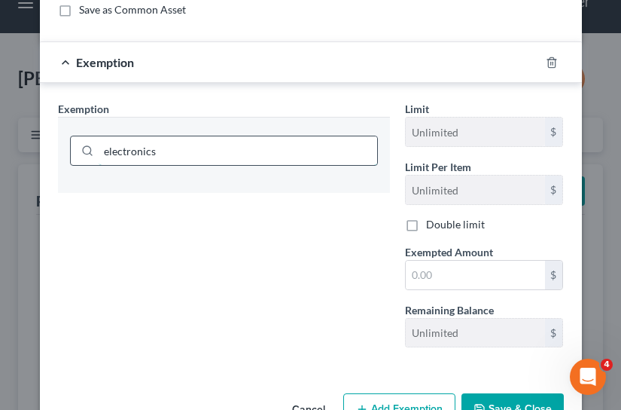
drag, startPoint x: 157, startPoint y: 153, endPoint x: 77, endPoint y: 152, distance: 79.8
click at [77, 152] on div "electronics" at bounding box center [224, 151] width 308 height 30
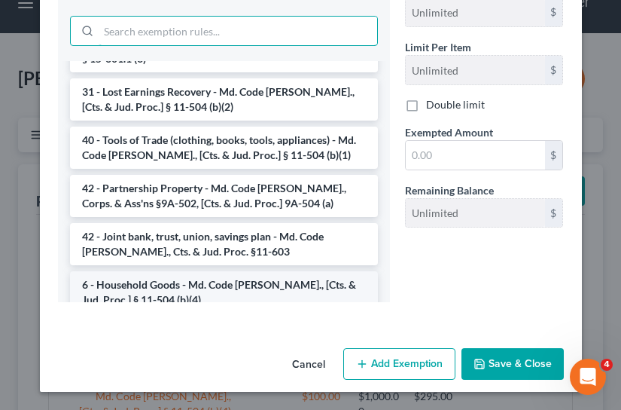
scroll to position [1226, 0]
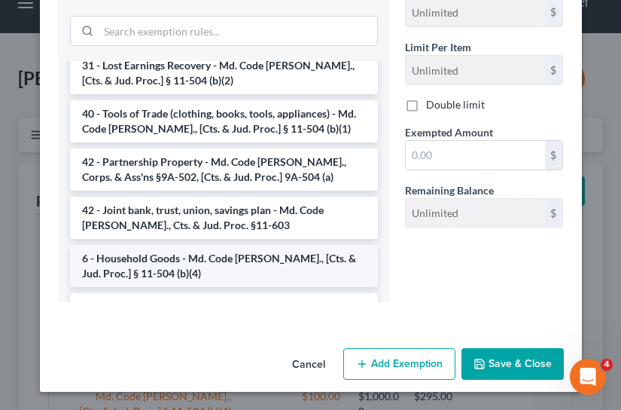
click at [188, 245] on li "6 - Household Goods - Md. Code Ann., [Cts. & Jud. Proc.] § 11-504 (b)(4)" at bounding box center [224, 266] width 308 height 42
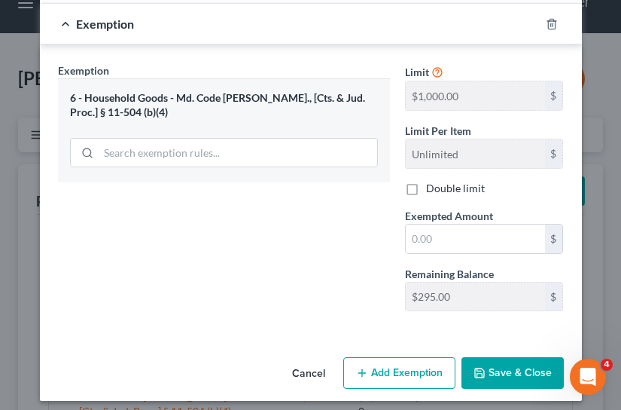
scroll to position [198, 0]
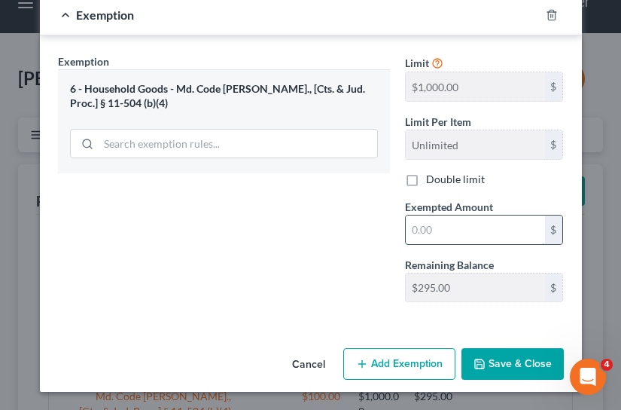
click at [425, 230] on input "text" at bounding box center [475, 229] width 139 height 29
type input "100.00"
click at [511, 369] on button "Save & Close" at bounding box center [513, 364] width 102 height 32
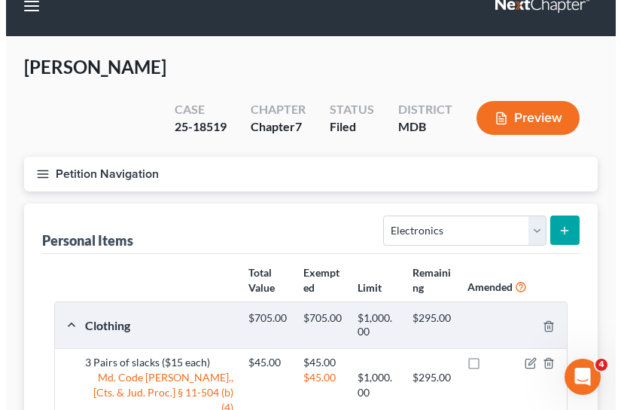
scroll to position [11, 0]
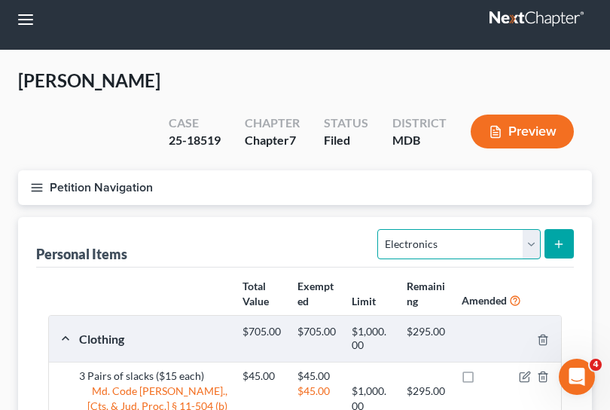
click at [530, 229] on select "Select Item Type Clothing Collectibles Of Value Electronics Firearms Household …" at bounding box center [458, 244] width 163 height 30
select select "household_goods"
click at [380, 229] on select "Select Item Type Clothing Collectibles Of Value Electronics Firearms Household …" at bounding box center [458, 244] width 163 height 30
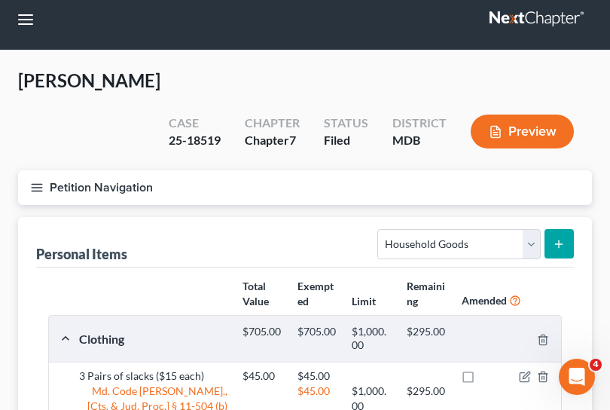
click at [556, 238] on icon "submit" at bounding box center [559, 244] width 12 height 12
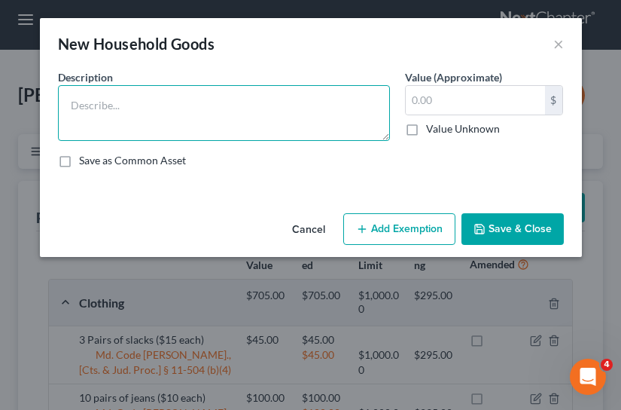
click at [262, 113] on textarea at bounding box center [224, 113] width 332 height 56
type textarea "Bedroom Set"
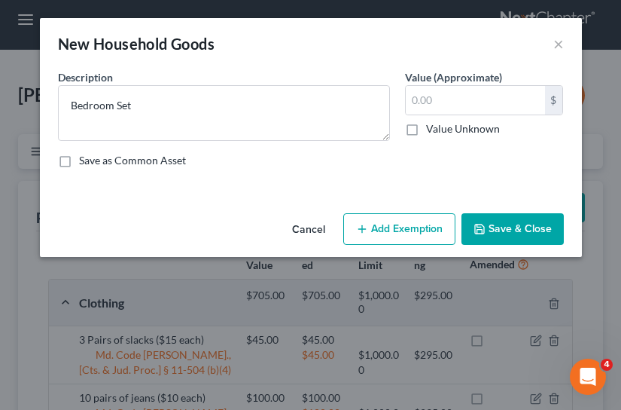
click at [426, 131] on label "Value Unknown" at bounding box center [463, 128] width 74 height 15
click at [432, 131] on input "Value Unknown" at bounding box center [437, 126] width 10 height 10
checkbox input "true"
type input "0.00"
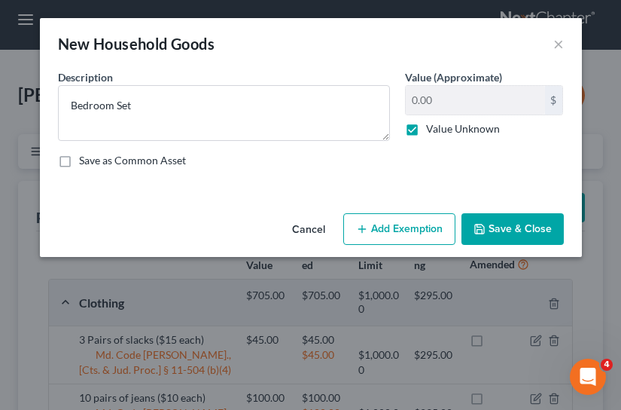
click at [378, 239] on button "Add Exemption" at bounding box center [399, 229] width 112 height 32
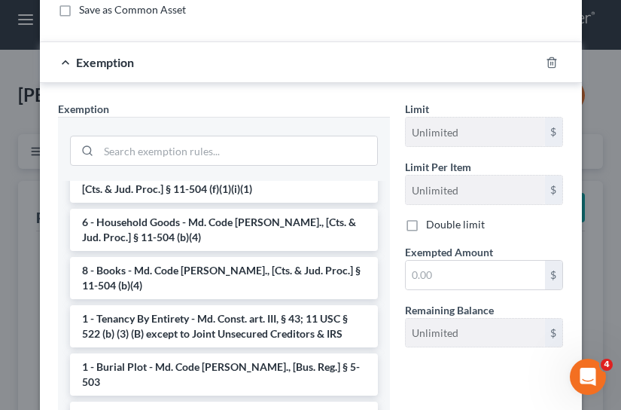
scroll to position [151, 0]
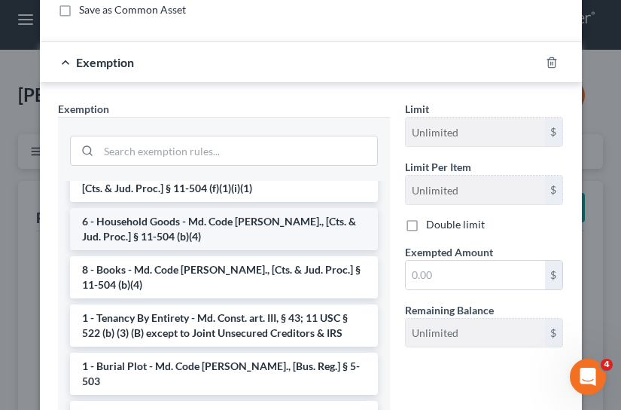
click at [252, 230] on li "6 - Household Goods - Md. Code Ann., [Cts. & Jud. Proc.] § 11-504 (b)(4)" at bounding box center [224, 229] width 308 height 42
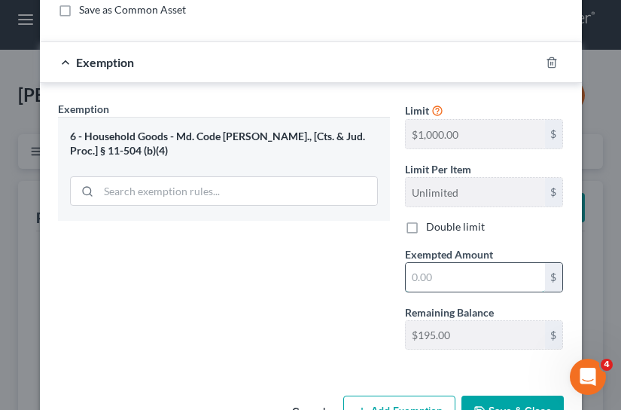
click at [435, 276] on input "text" at bounding box center [475, 277] width 139 height 29
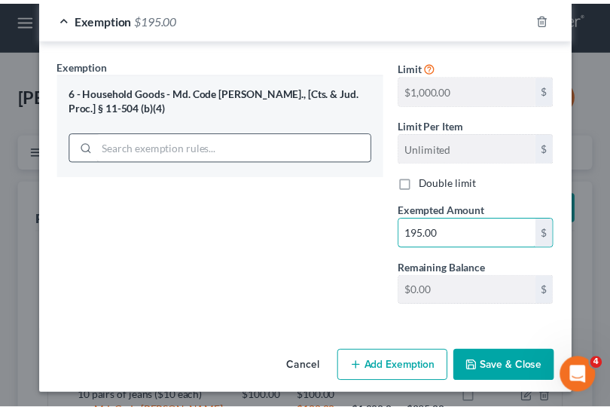
scroll to position [198, 0]
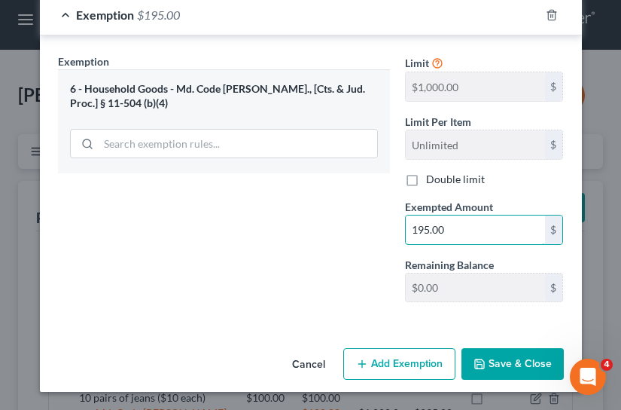
type input "195.00"
click at [509, 371] on button "Save & Close" at bounding box center [513, 364] width 102 height 32
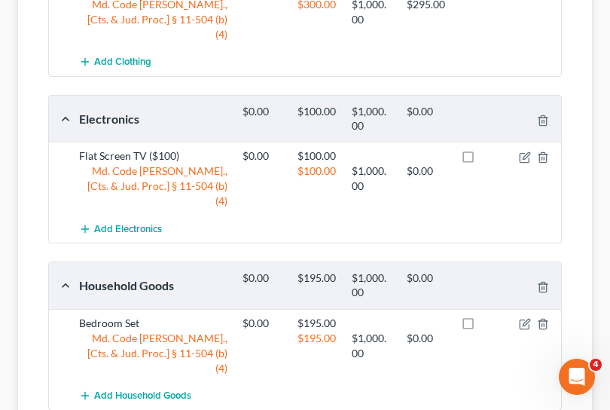
scroll to position [690, 0]
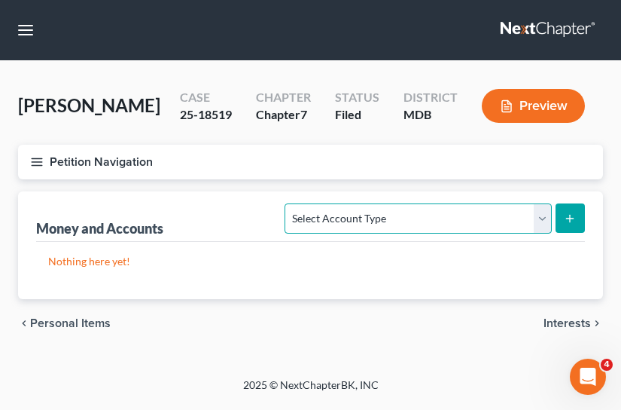
click at [526, 224] on select "Select Account Type Brokerage Cash on Hand Certificates of Deposit Checking Acc…" at bounding box center [418, 218] width 267 height 30
select select "money_market"
click at [288, 203] on select "Select Account Type Brokerage Cash on Hand Certificates of Deposit Checking Acc…" at bounding box center [418, 218] width 267 height 30
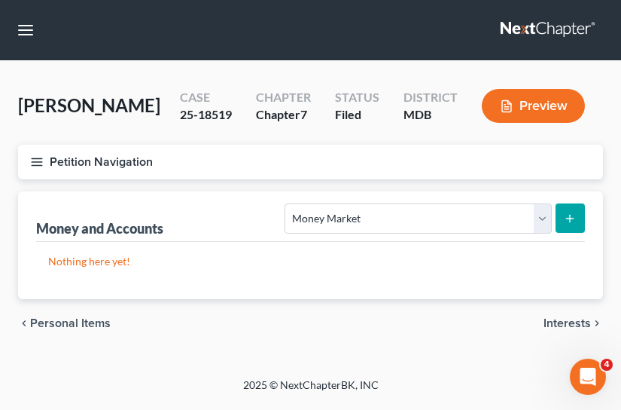
click at [574, 221] on icon "submit" at bounding box center [570, 218] width 12 height 12
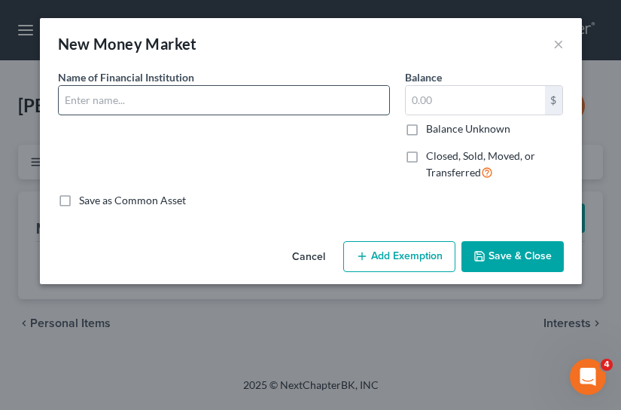
click at [263, 108] on input "text" at bounding box center [224, 100] width 331 height 29
type input "RobinHood"
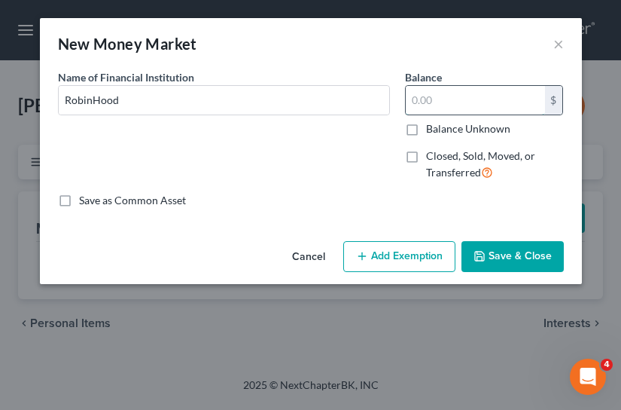
click at [459, 111] on input "text" at bounding box center [475, 100] width 139 height 29
type input "426.00"
click at [396, 253] on button "Add Exemption" at bounding box center [399, 257] width 112 height 32
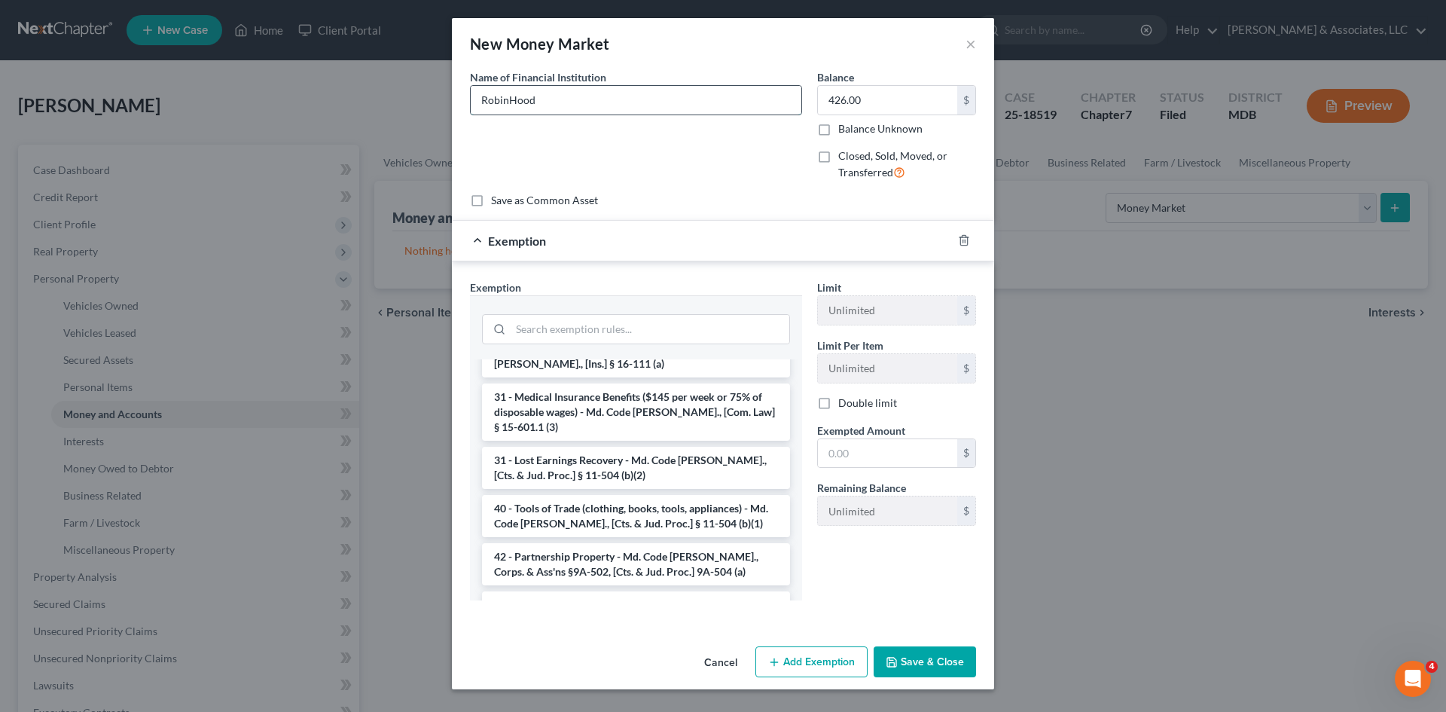
click at [518, 98] on input "RobinHood" at bounding box center [636, 100] width 331 height 29
type input "Robinhood"
click at [575, 143] on div "Name of Financial Institution * Robinhood" at bounding box center [635, 131] width 347 height 124
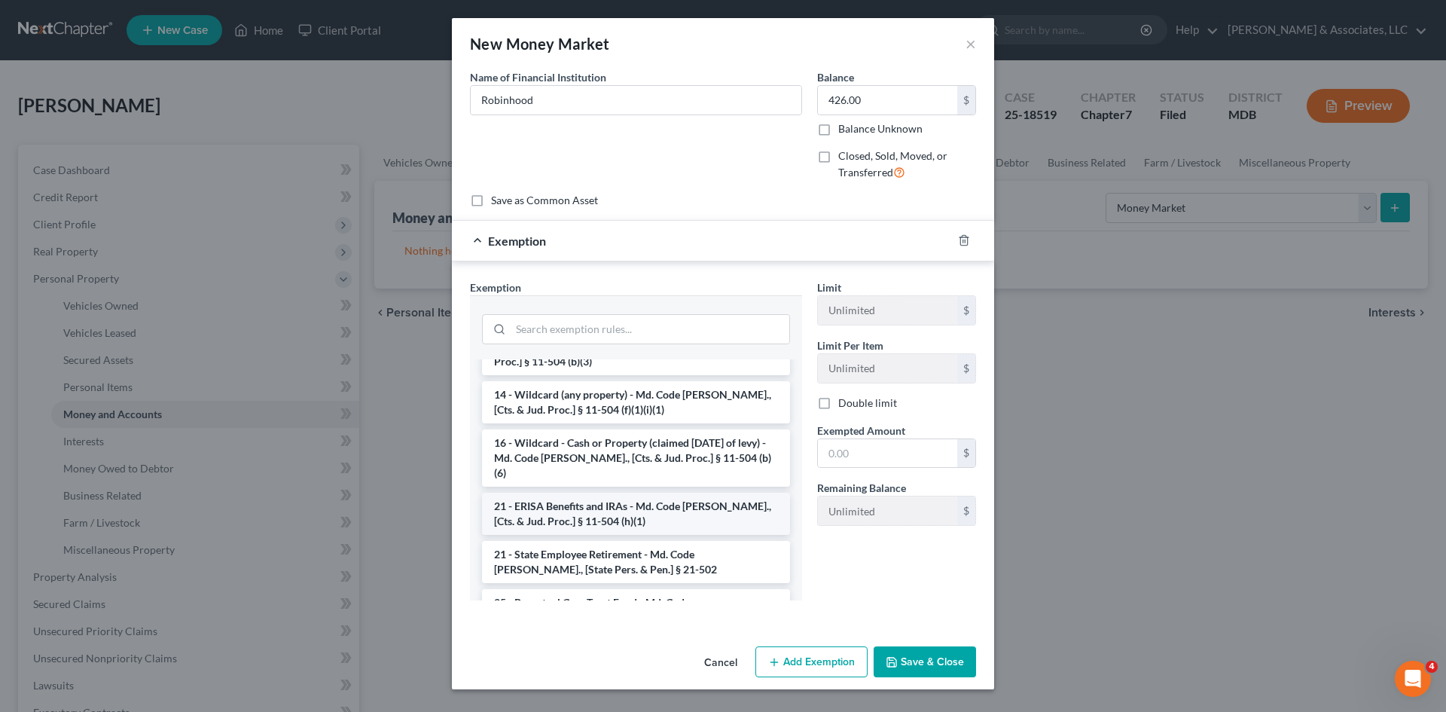
scroll to position [301, 0]
click at [639, 454] on li "16 - Wildcard - Cash or Property (claimed within Thirty Days of levy) - Md. Cod…" at bounding box center [636, 457] width 308 height 57
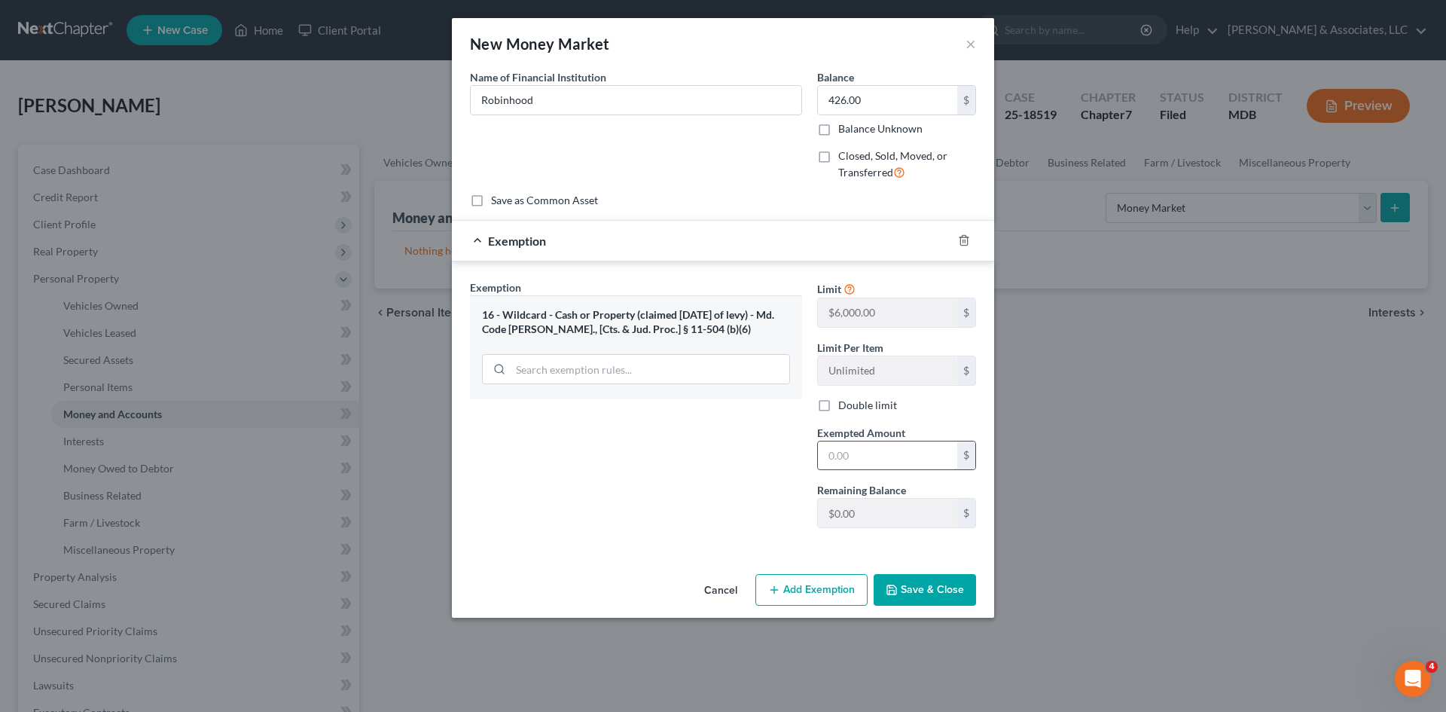
click at [853, 457] on input "text" at bounding box center [887, 455] width 139 height 29
type input "426.00"
click at [929, 596] on button "Save & Close" at bounding box center [925, 590] width 102 height 32
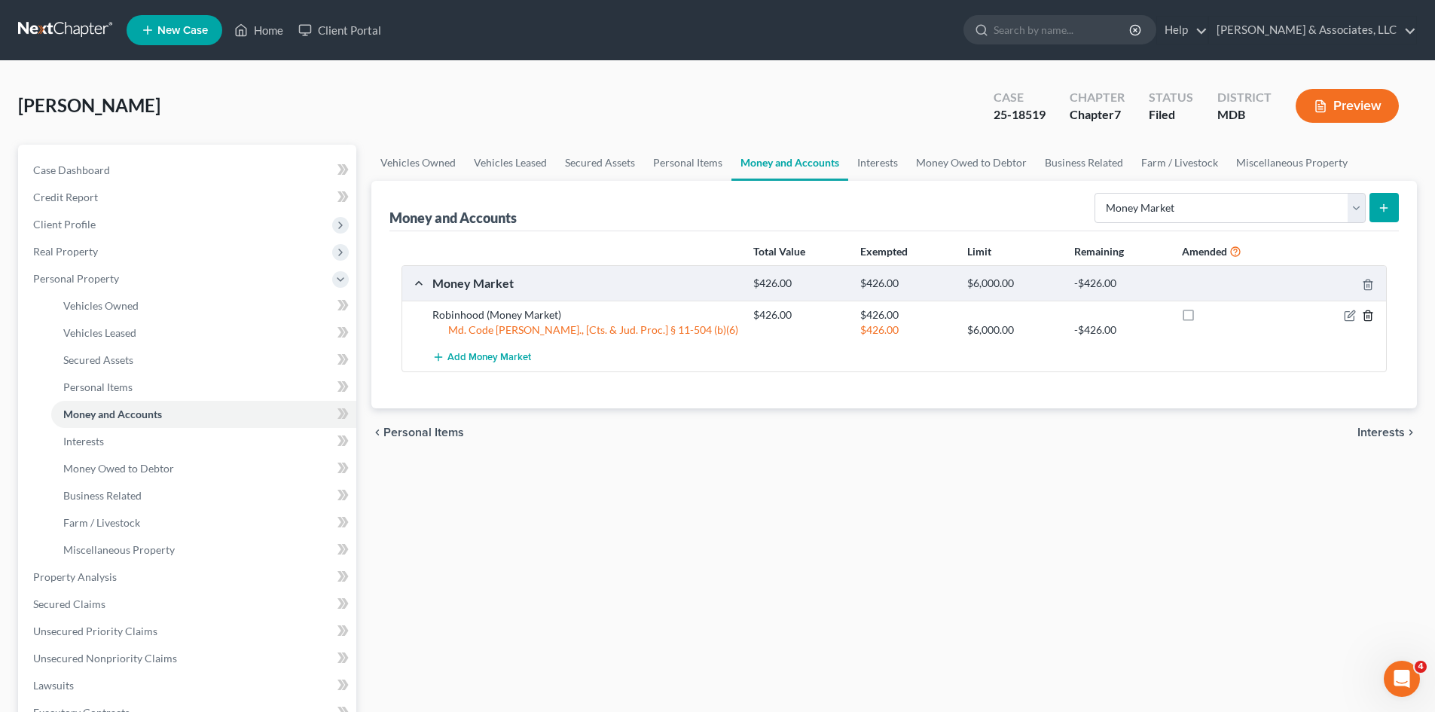
click at [1368, 314] on icon "button" at bounding box center [1368, 316] width 12 height 12
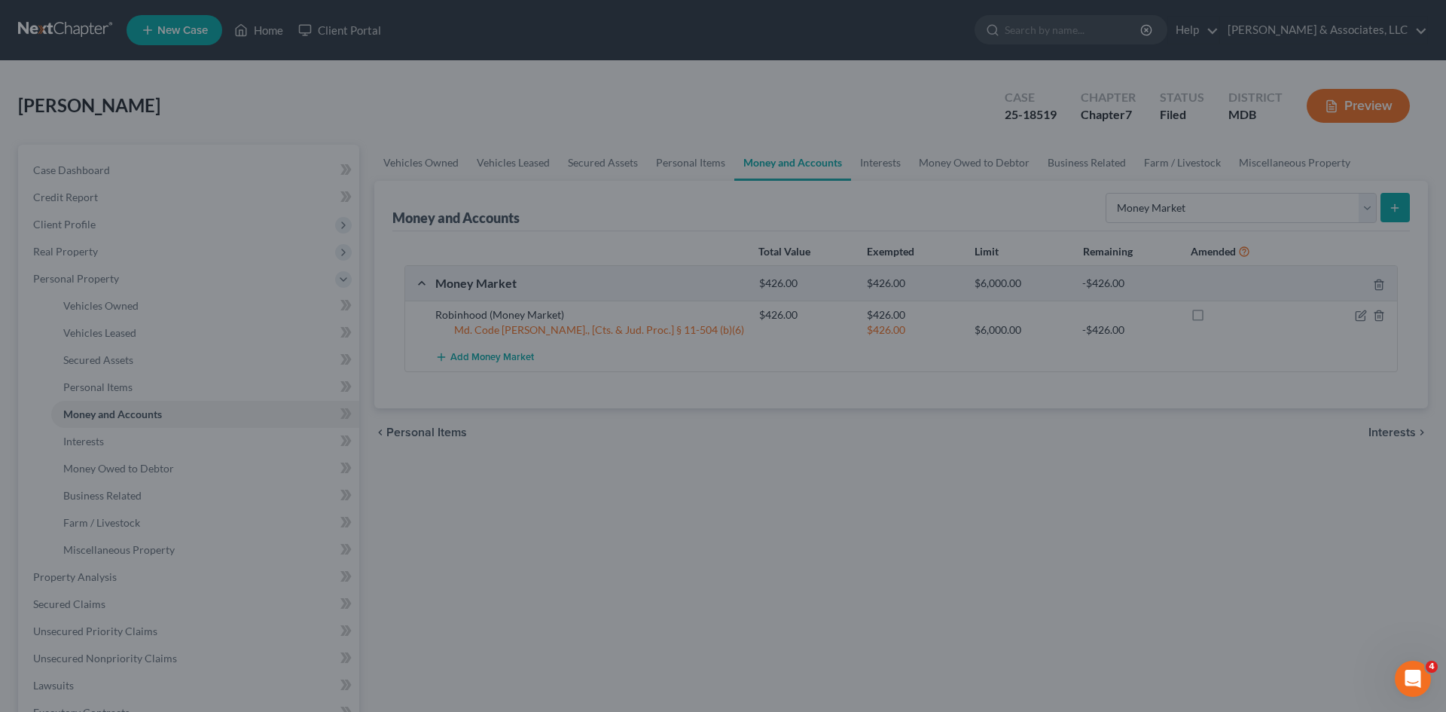
click at [1292, 324] on div "Delete × Are you sure you want to delete the selected money market item? Cancel…" at bounding box center [723, 356] width 1446 height 712
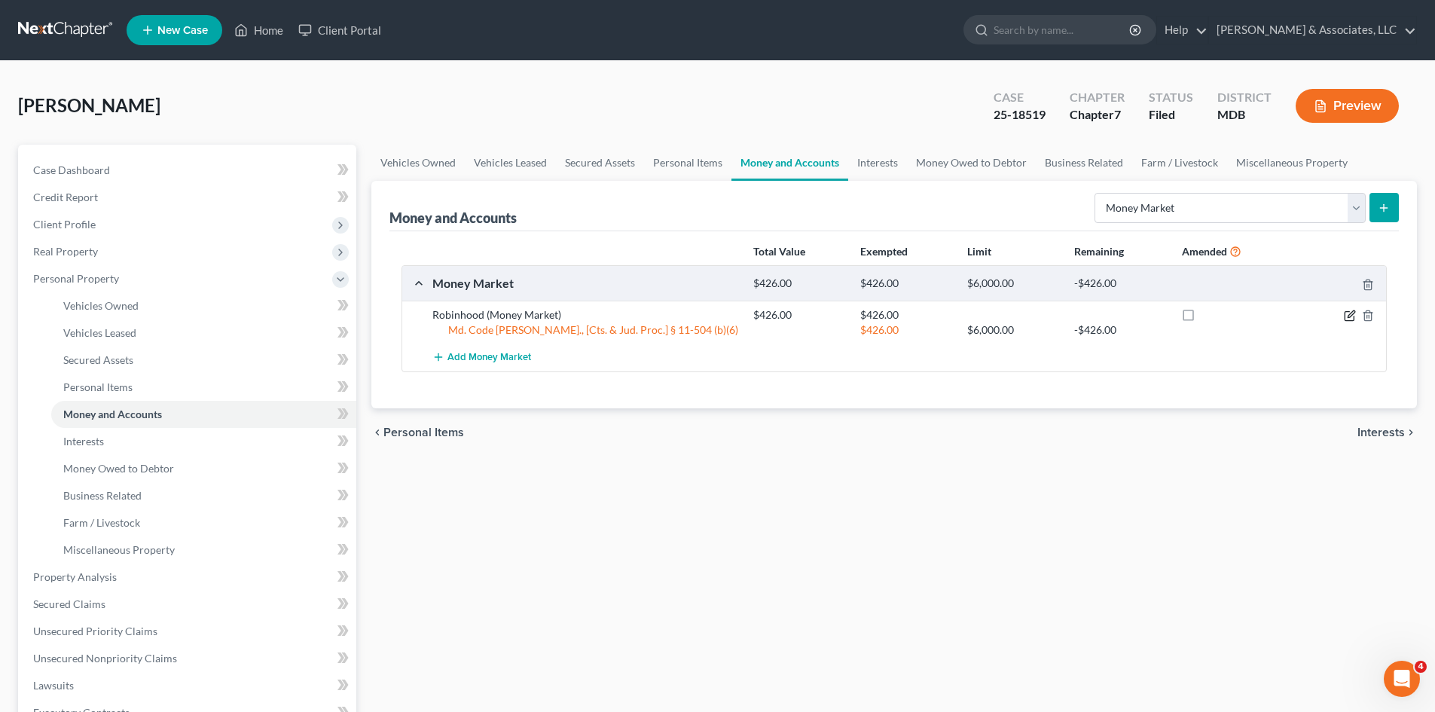
click at [1344, 313] on icon "button" at bounding box center [1348, 316] width 9 height 9
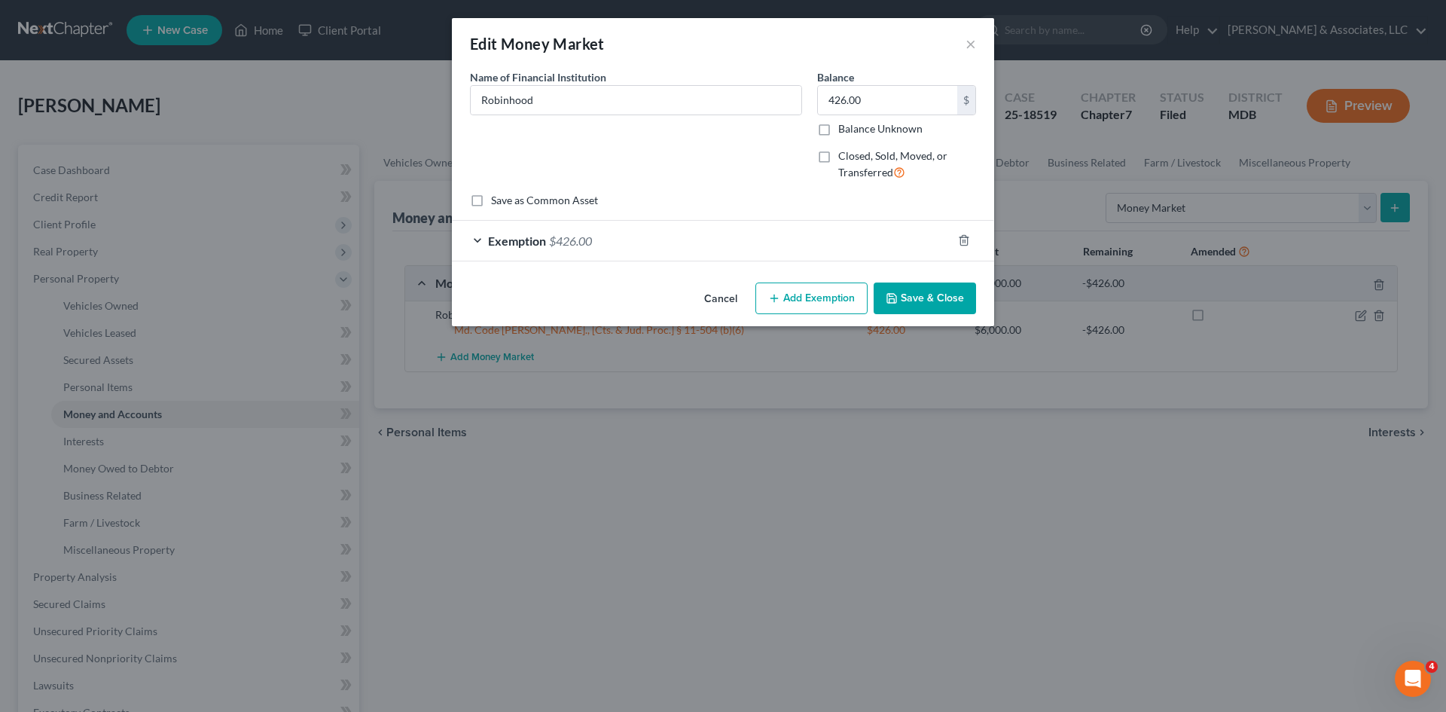
click at [478, 236] on div "Exemption $426.00" at bounding box center [702, 241] width 500 height 40
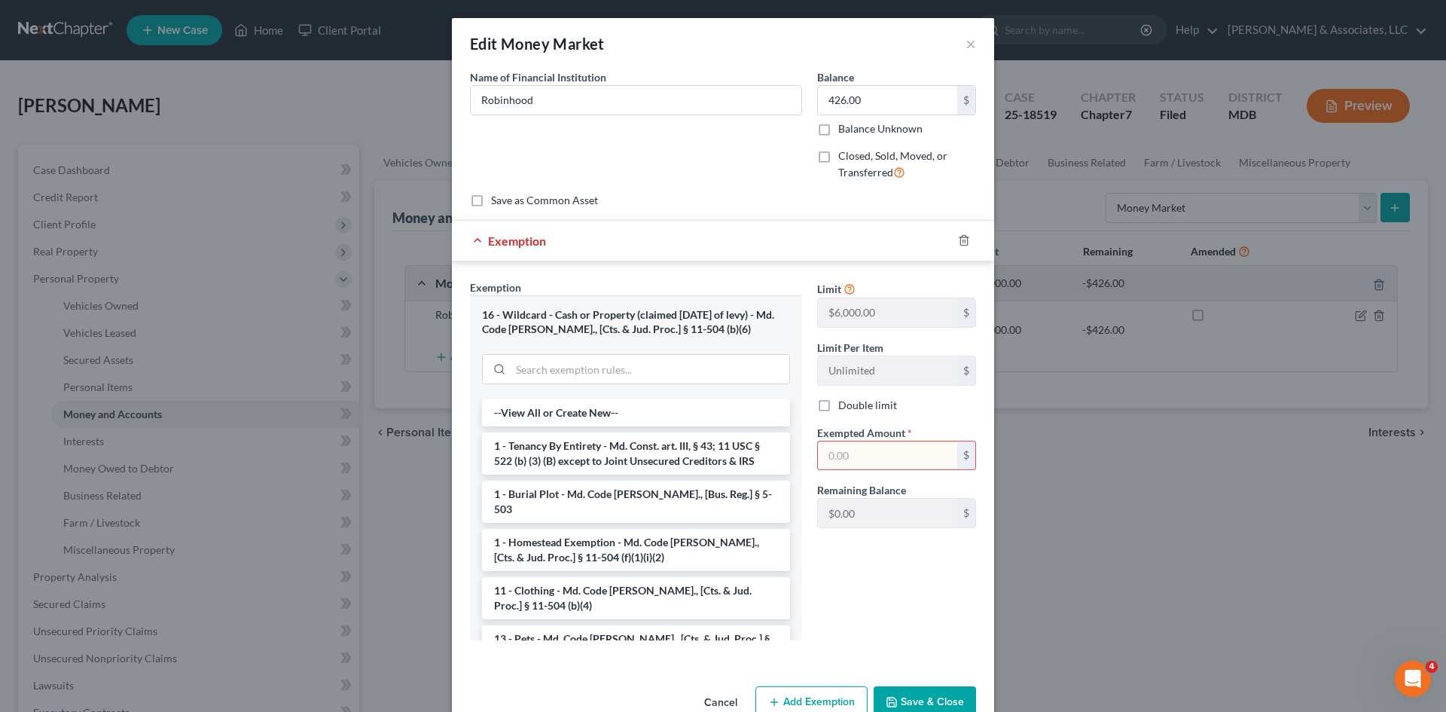
scroll to position [36, 0]
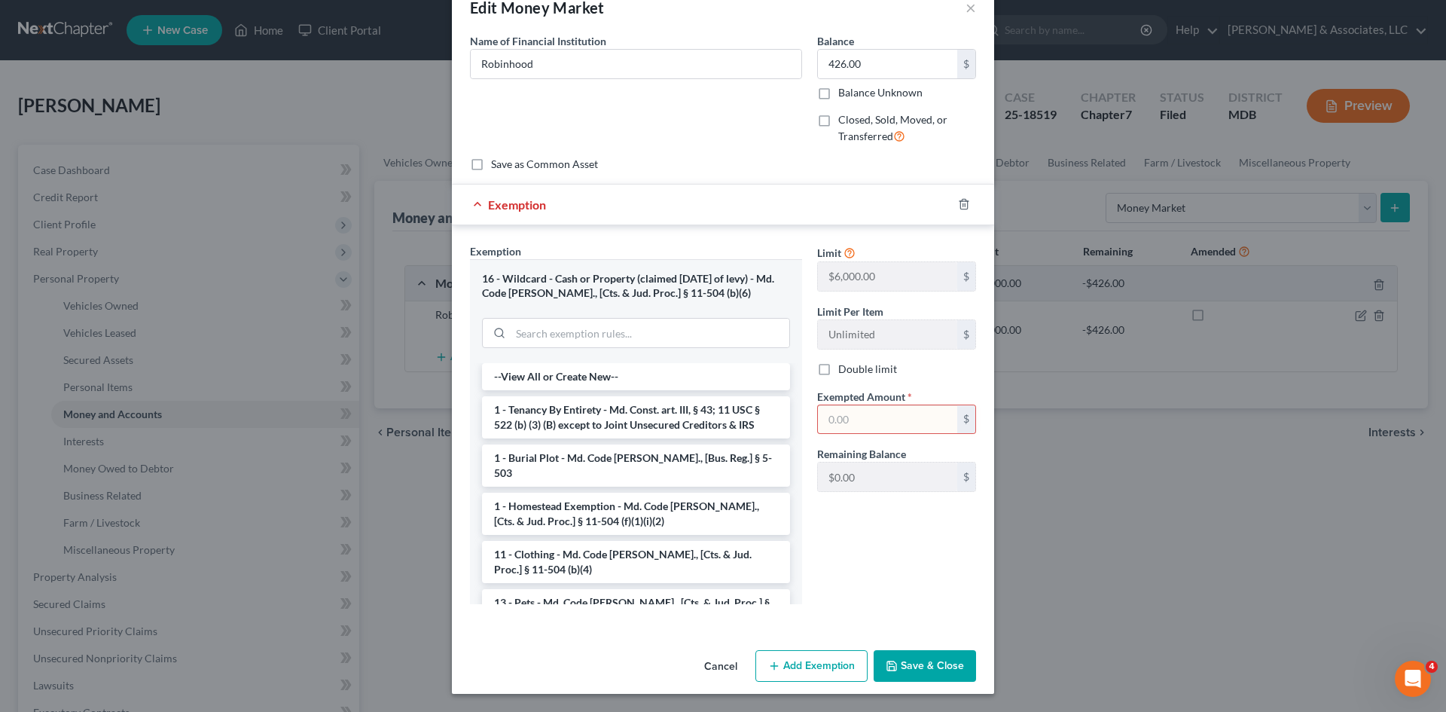
click at [912, 660] on button "Save & Close" at bounding box center [925, 666] width 102 height 32
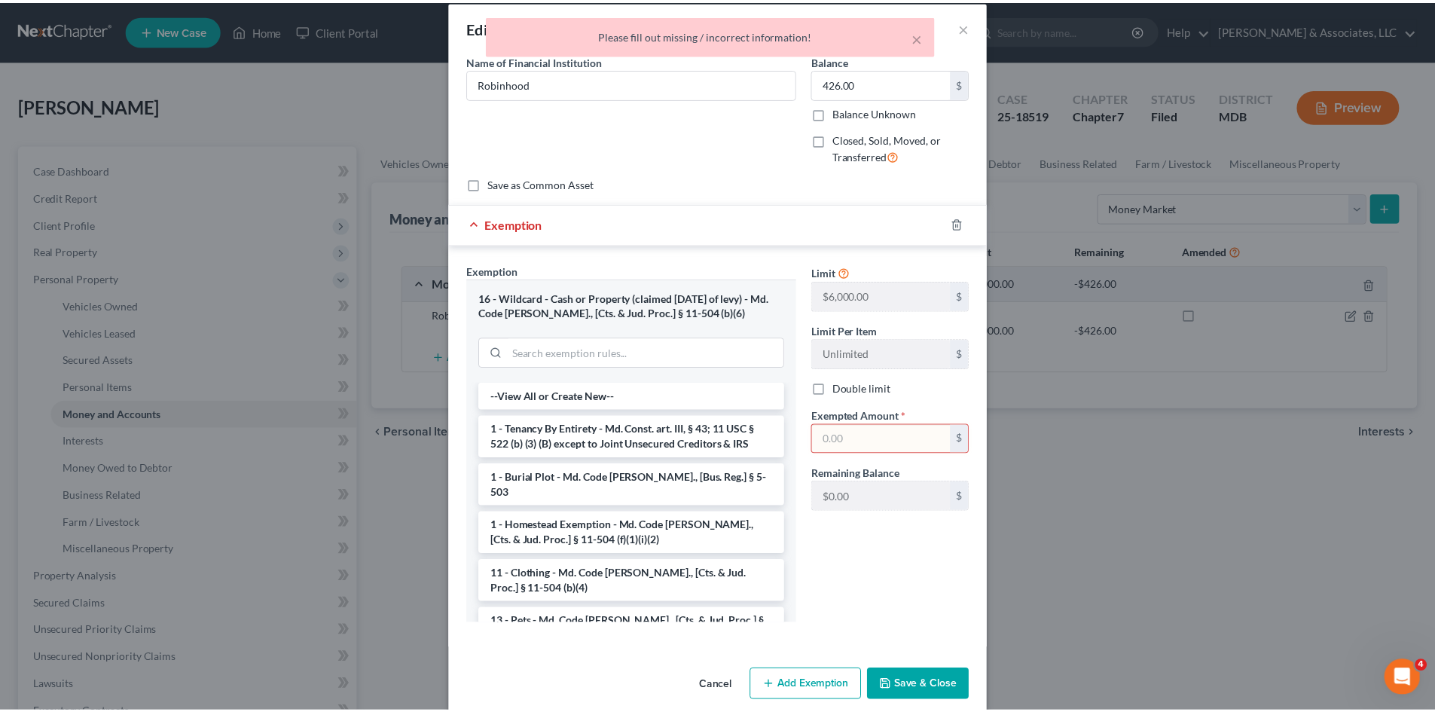
scroll to position [0, 0]
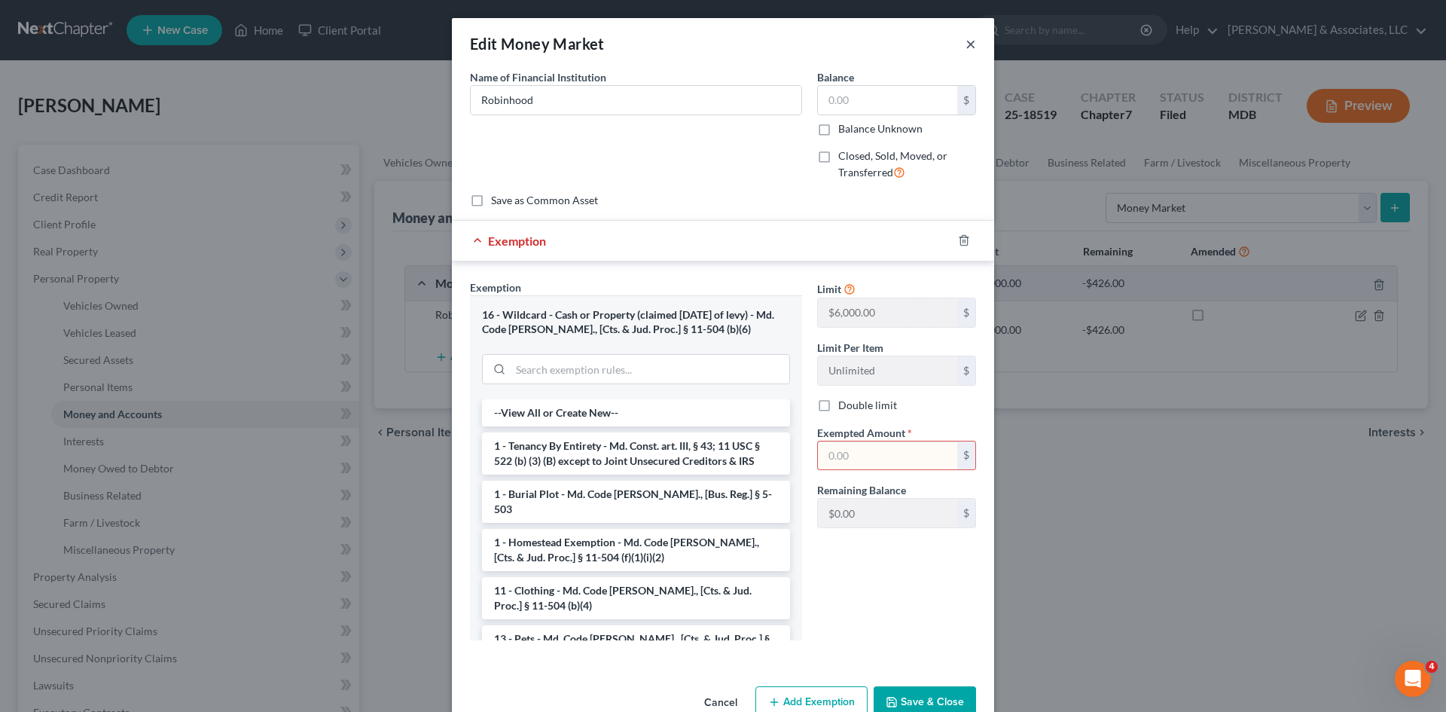
click at [967, 48] on button "×" at bounding box center [971, 44] width 11 height 18
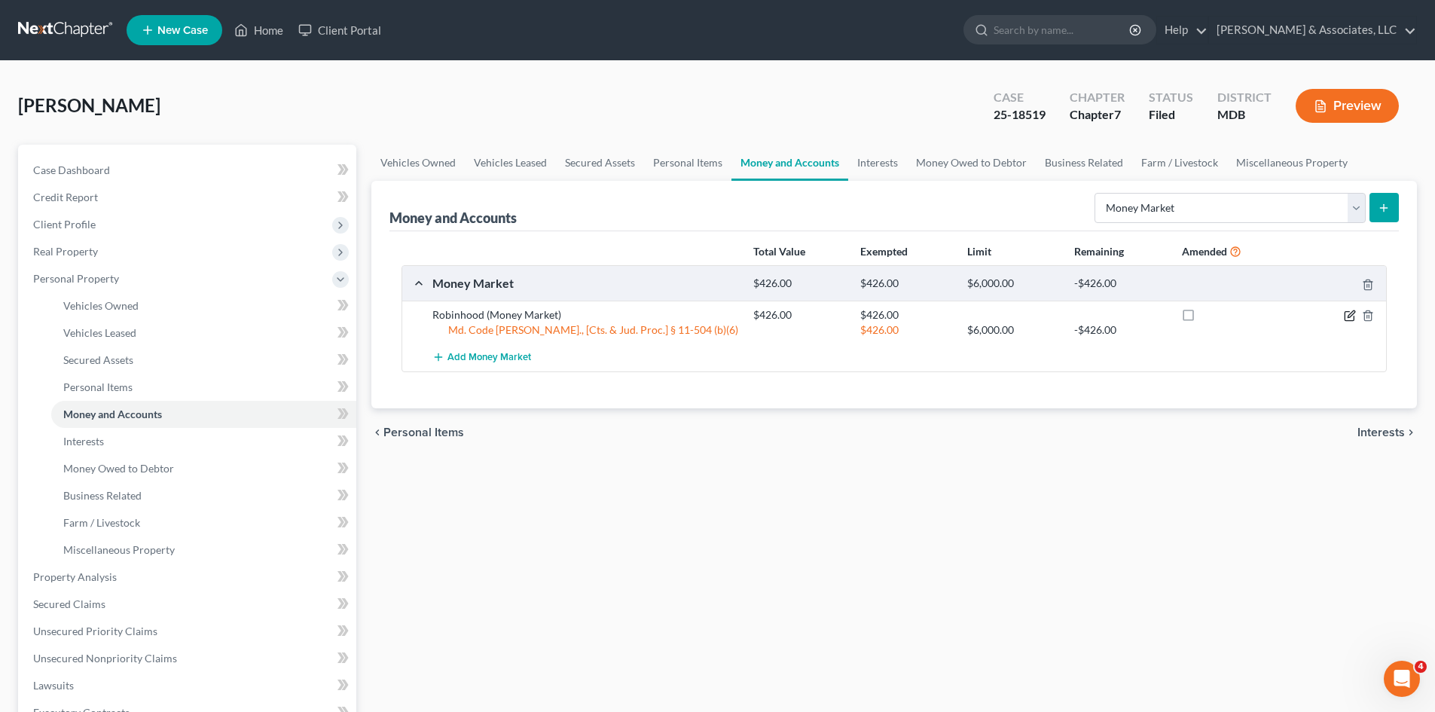
click at [1351, 317] on icon "button" at bounding box center [1350, 316] width 12 height 12
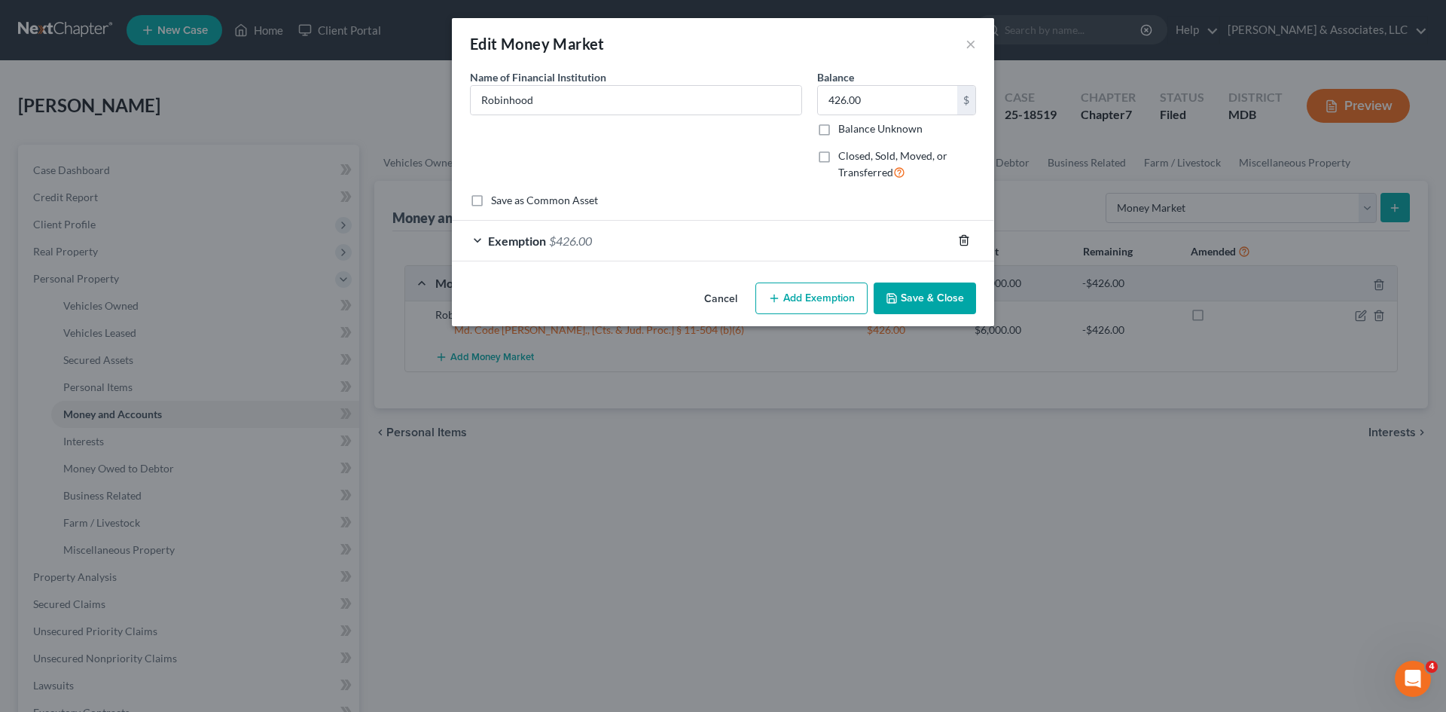
click at [964, 236] on icon "button" at bounding box center [964, 240] width 12 height 12
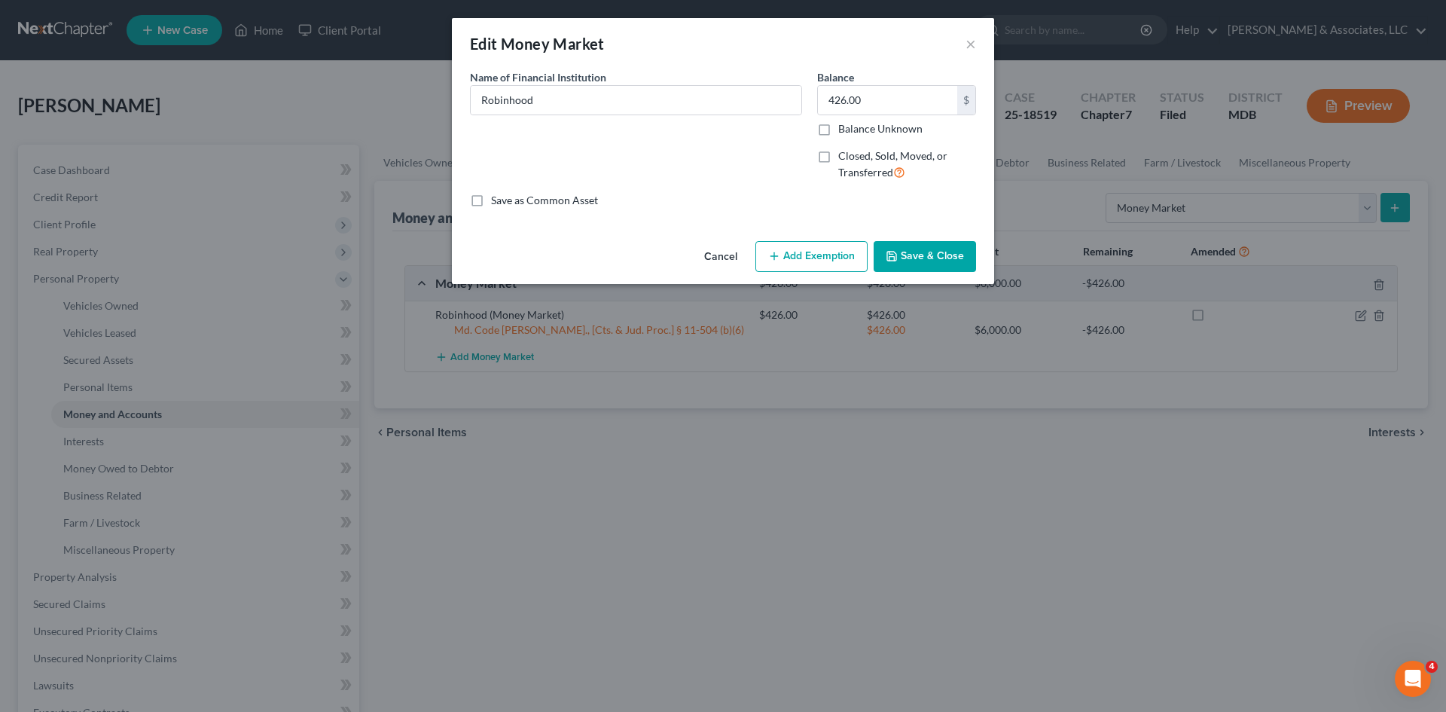
click at [912, 258] on button "Save & Close" at bounding box center [925, 257] width 102 height 32
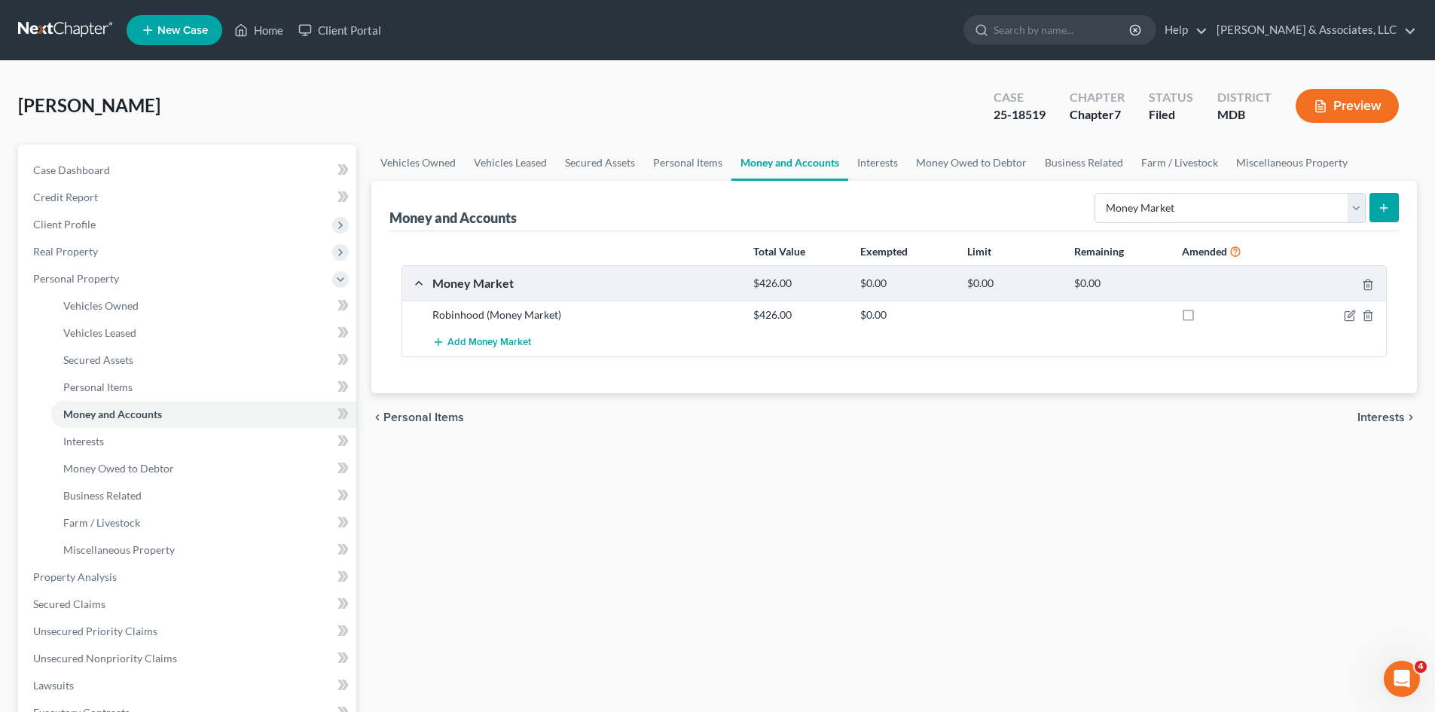
click at [1376, 419] on span "Interests" at bounding box center [1380, 417] width 47 height 12
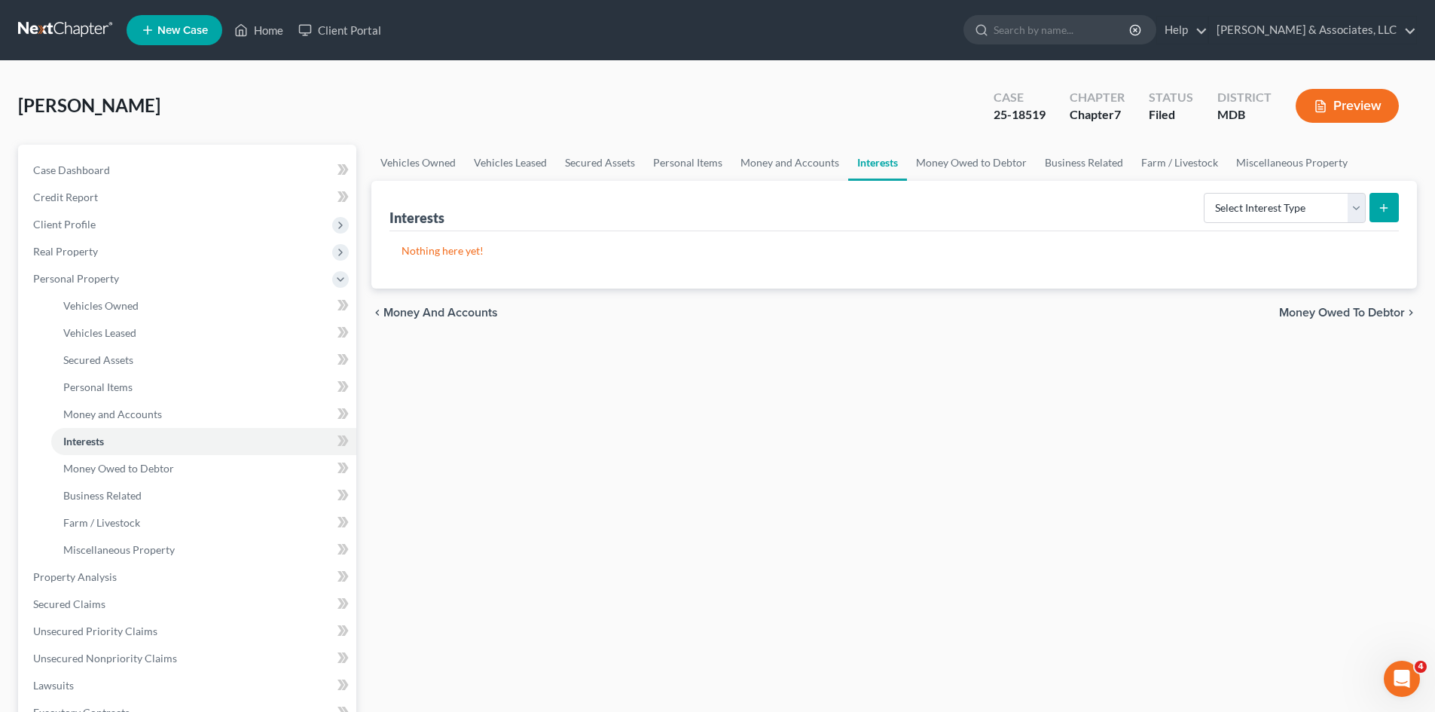
click at [1359, 315] on span "Money Owed to Debtor" at bounding box center [1342, 313] width 126 height 12
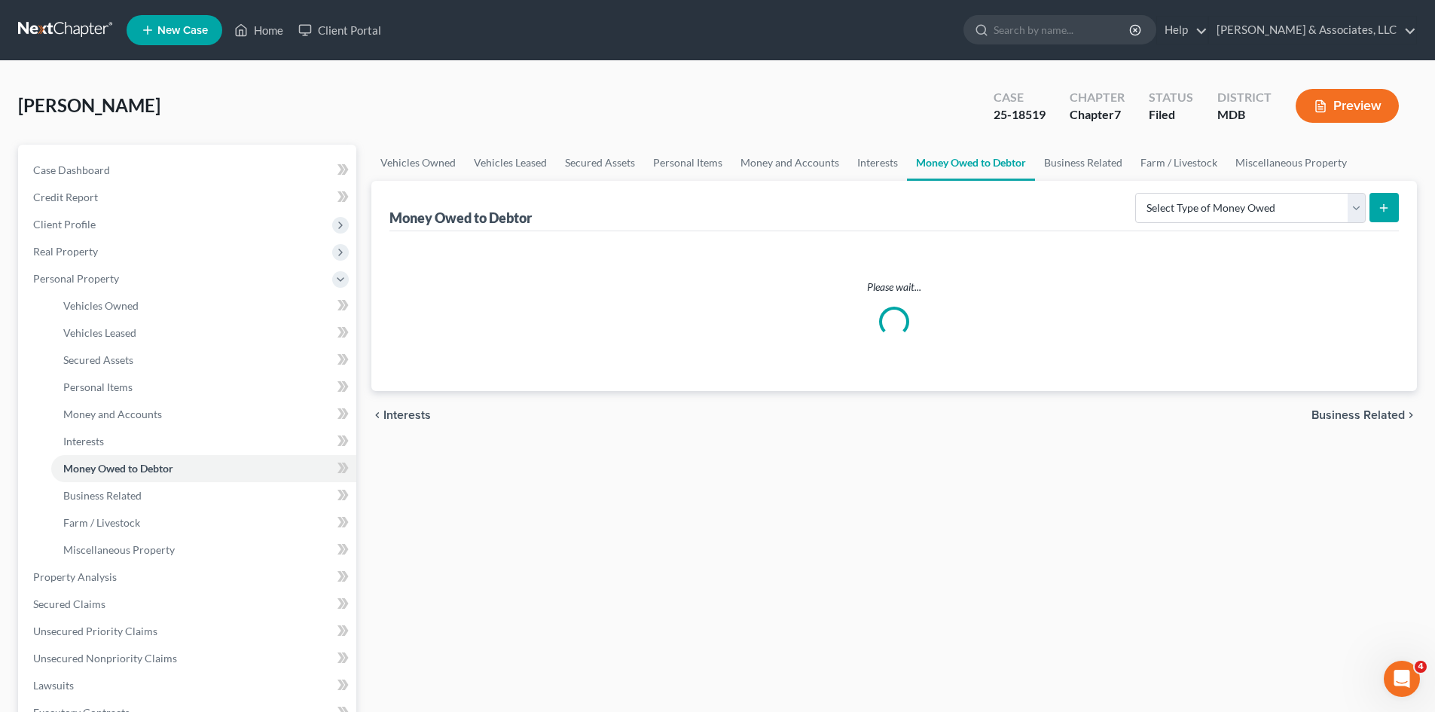
click at [1377, 417] on div "Vehicles Owned Vehicles Leased Secured Assets Personal Items Money and Accounts…" at bounding box center [894, 580] width 1060 height 870
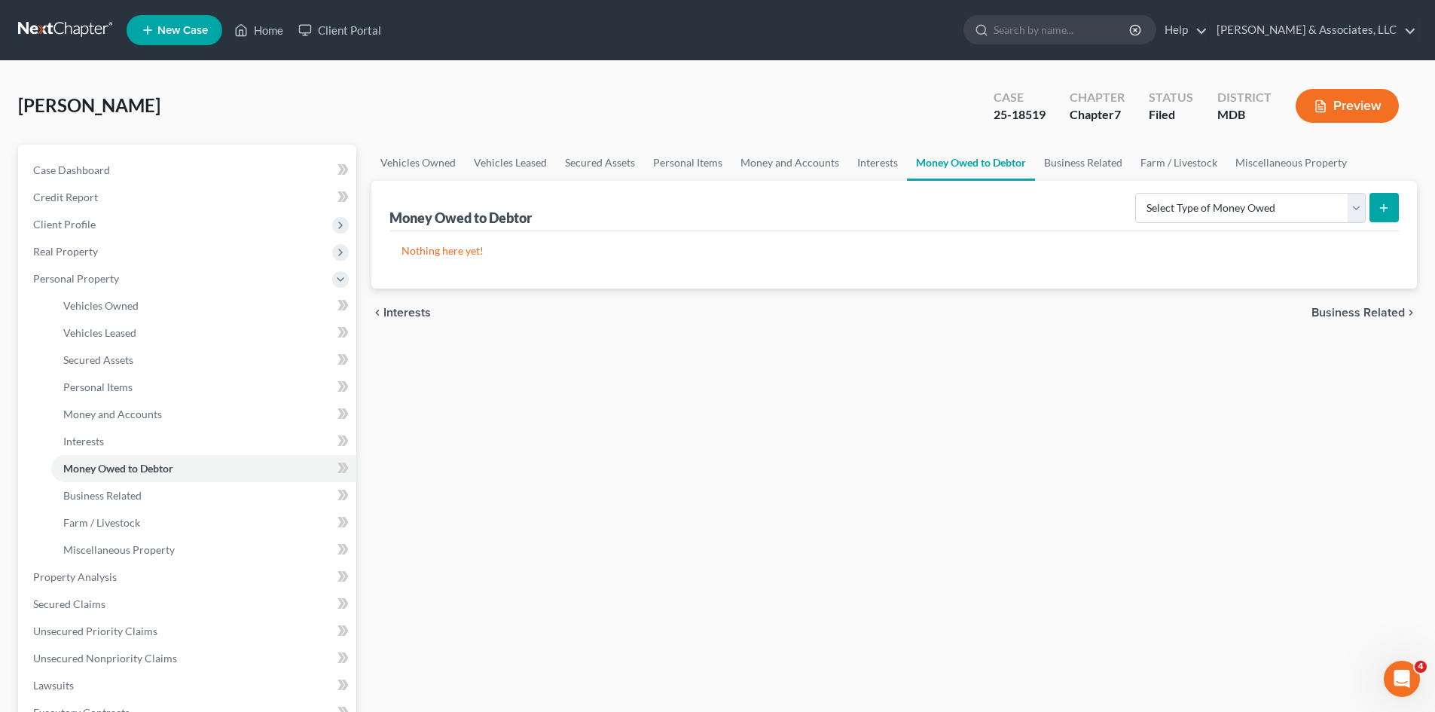
click at [1361, 313] on span "Business Related" at bounding box center [1357, 313] width 93 height 12
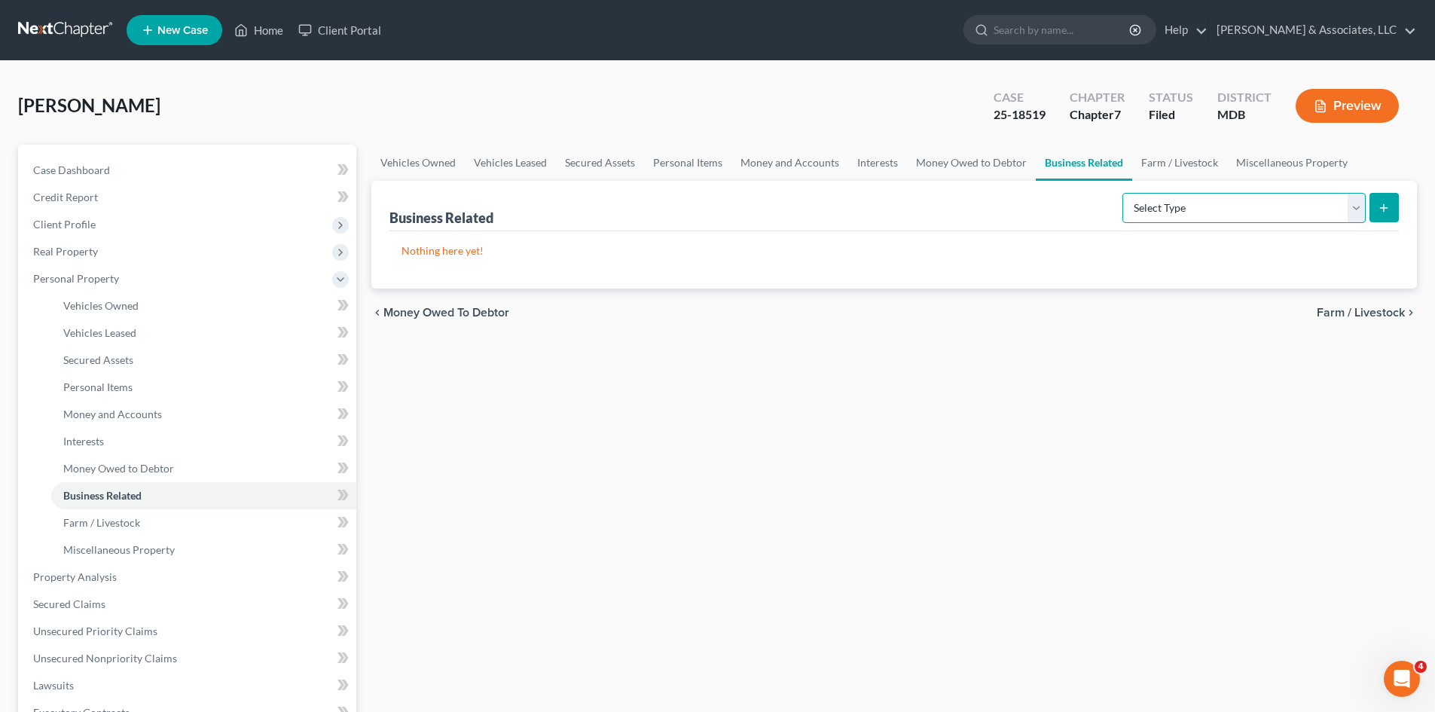
click at [1349, 209] on select "Select Type Customer Lists Franchises Inventory Licenses Machinery Office Equip…" at bounding box center [1243, 208] width 243 height 30
click at [1410, 252] on div "Business Related Select Type Customer Lists Franchises Inventory Licenses Machi…" at bounding box center [893, 235] width 1045 height 108
click at [1369, 315] on span "Farm / Livestock" at bounding box center [1360, 313] width 88 height 12
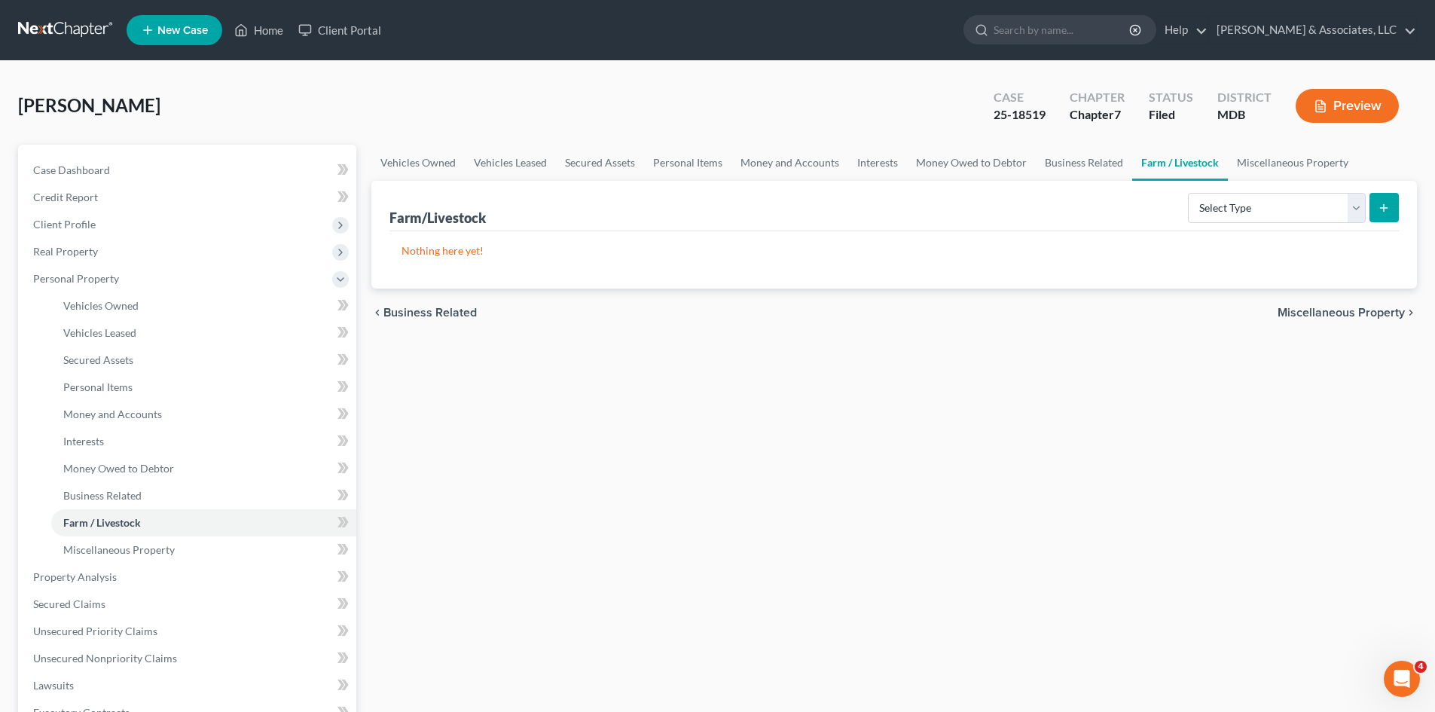
click at [1370, 316] on span "Miscellaneous Property" at bounding box center [1340, 313] width 127 height 12
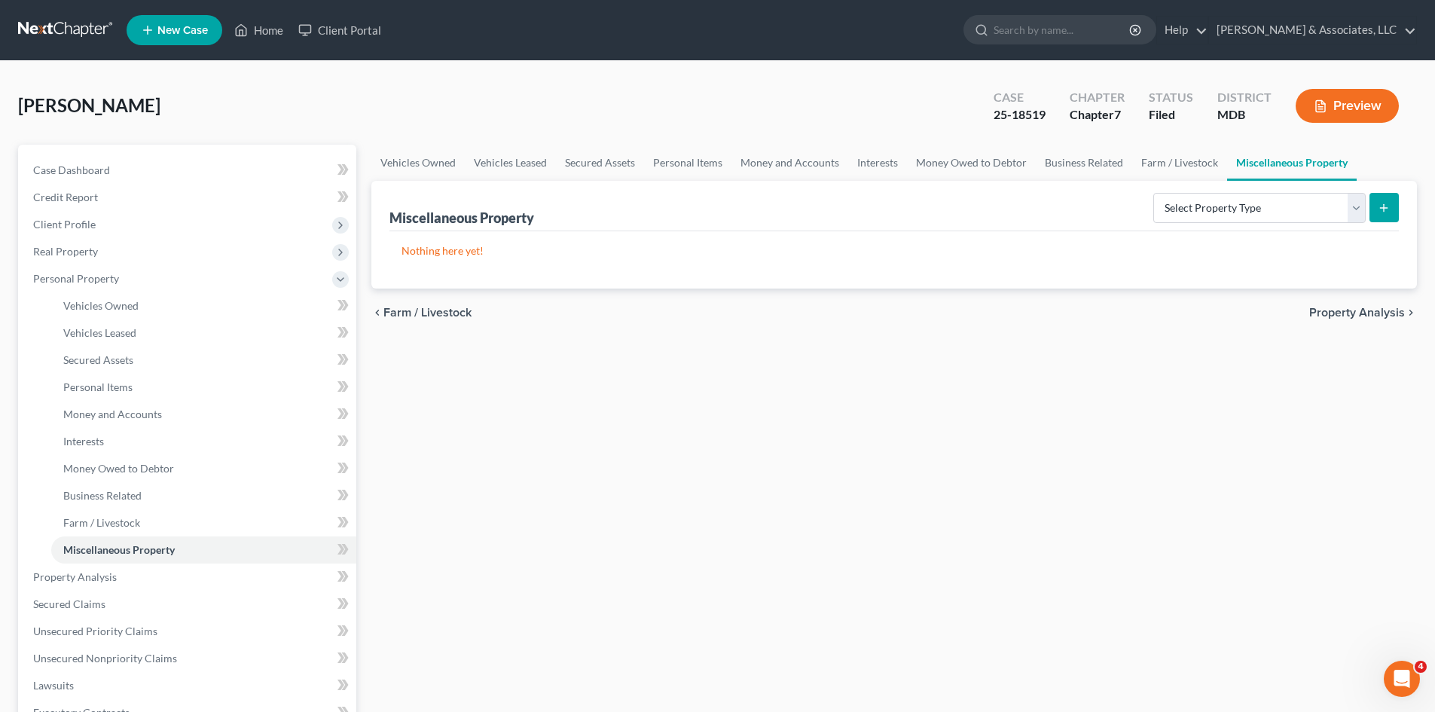
click at [1370, 315] on span "Property Analysis" at bounding box center [1357, 313] width 96 height 12
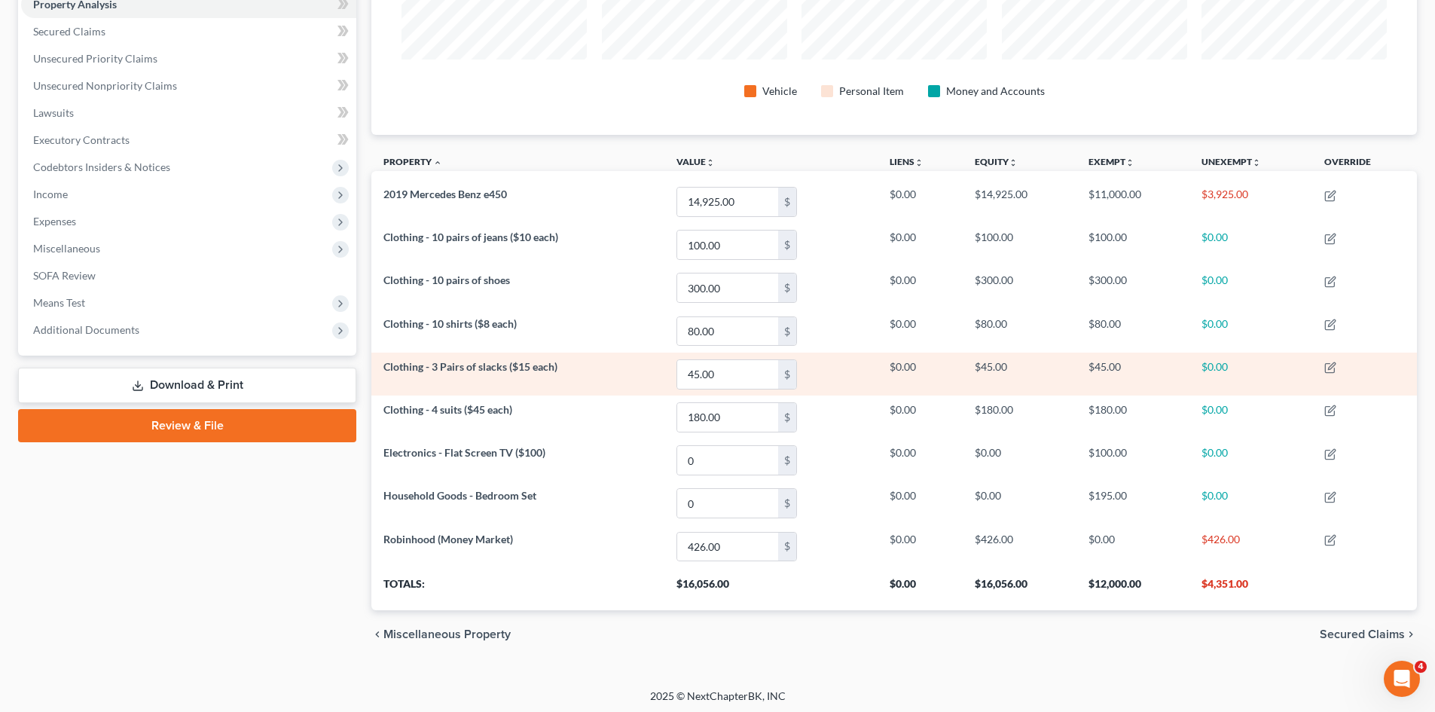
scroll to position [305, 0]
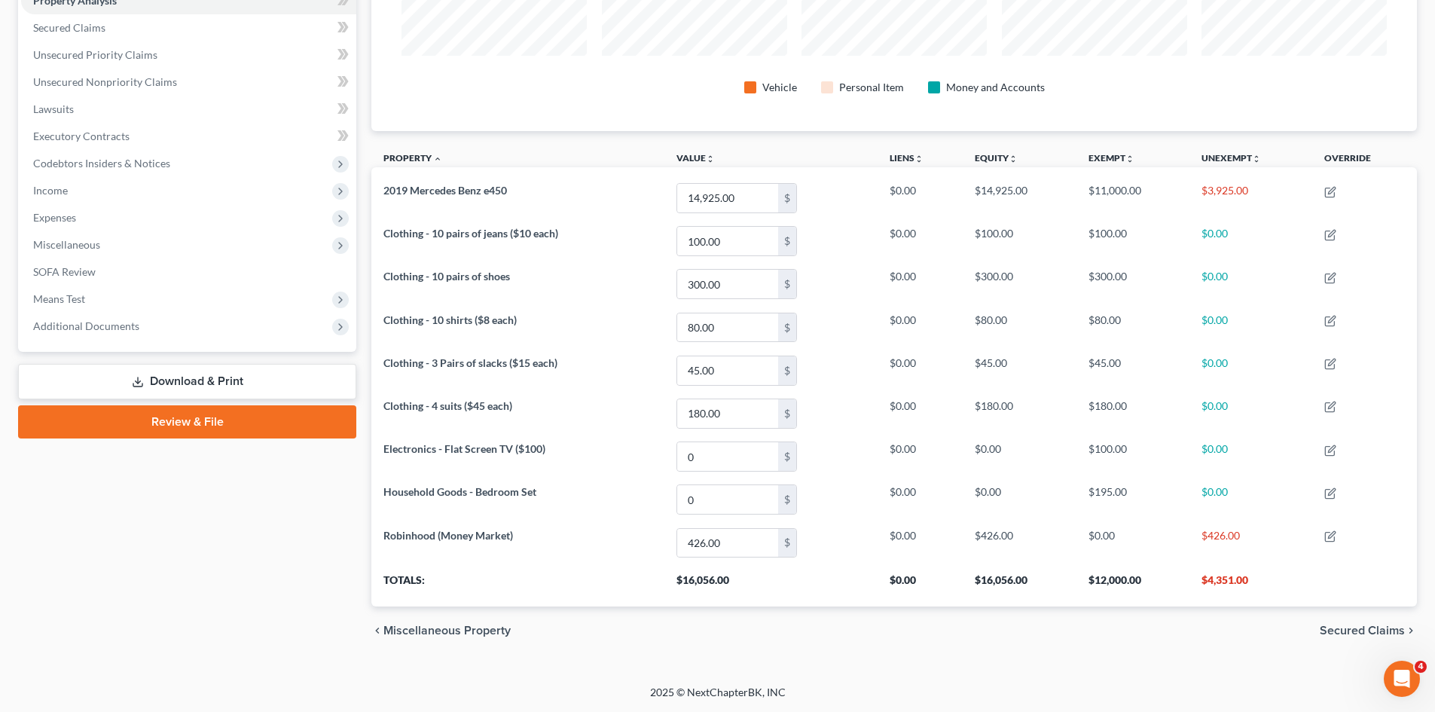
click at [1340, 632] on span "Secured Claims" at bounding box center [1361, 630] width 85 height 12
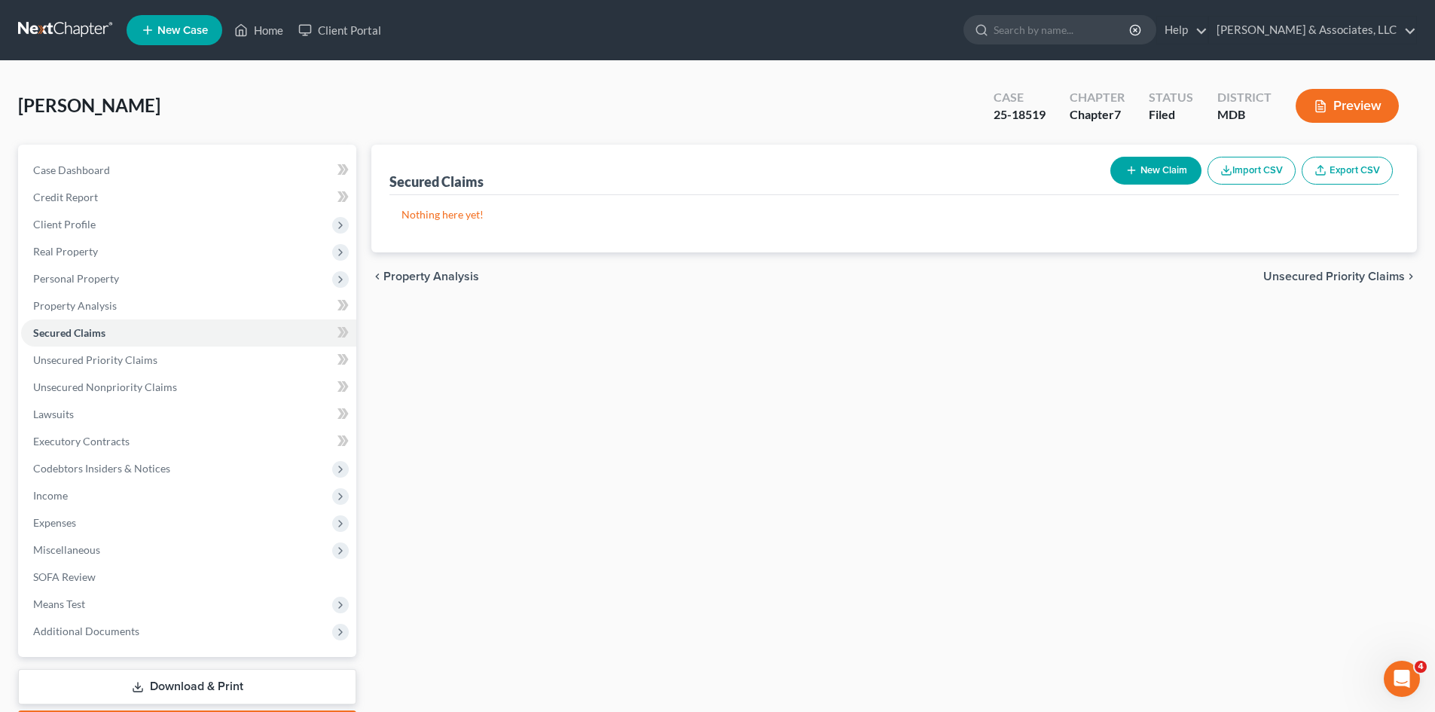
click at [1339, 276] on span "Unsecured Priority Claims" at bounding box center [1334, 276] width 142 height 12
click at [1339, 276] on span "Unsecured Nonpriority Claims" at bounding box center [1322, 276] width 163 height 12
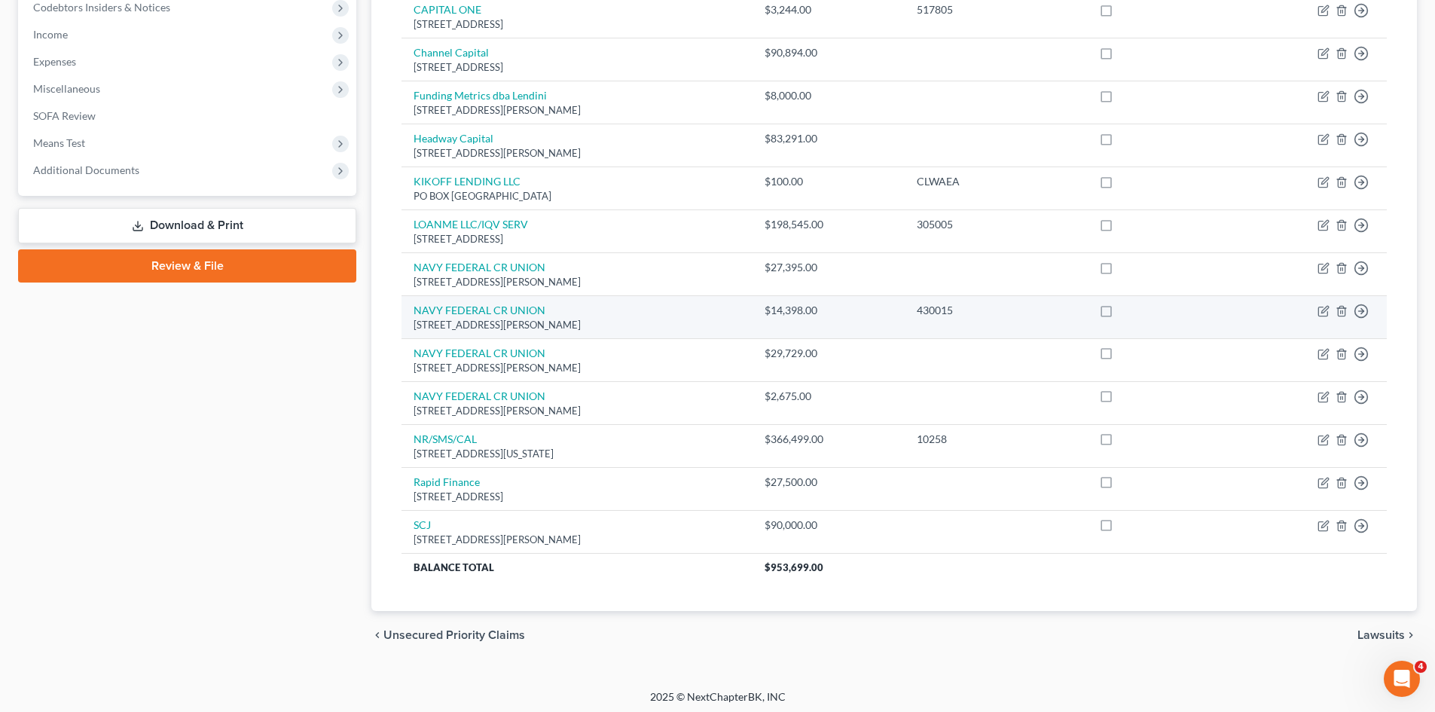
scroll to position [465, 0]
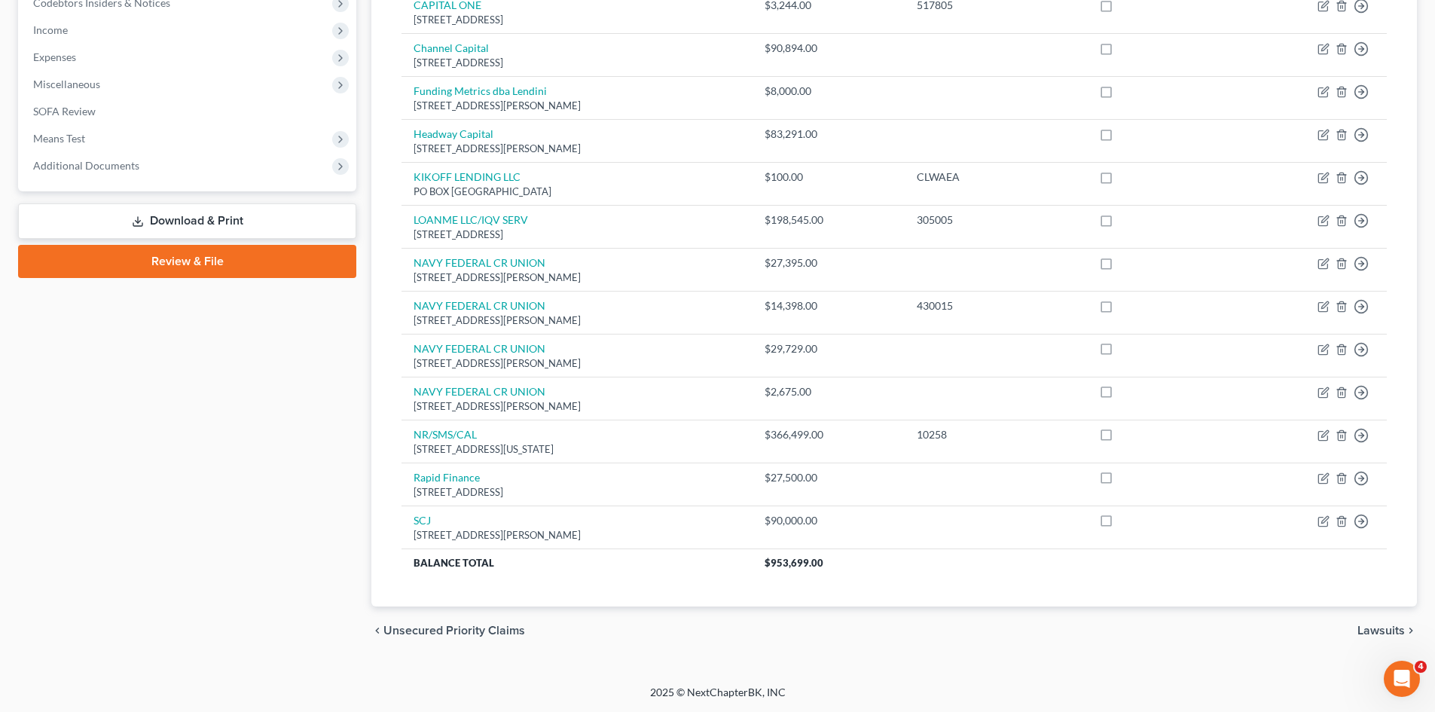
click at [1378, 632] on span "Lawsuits" at bounding box center [1380, 630] width 47 height 12
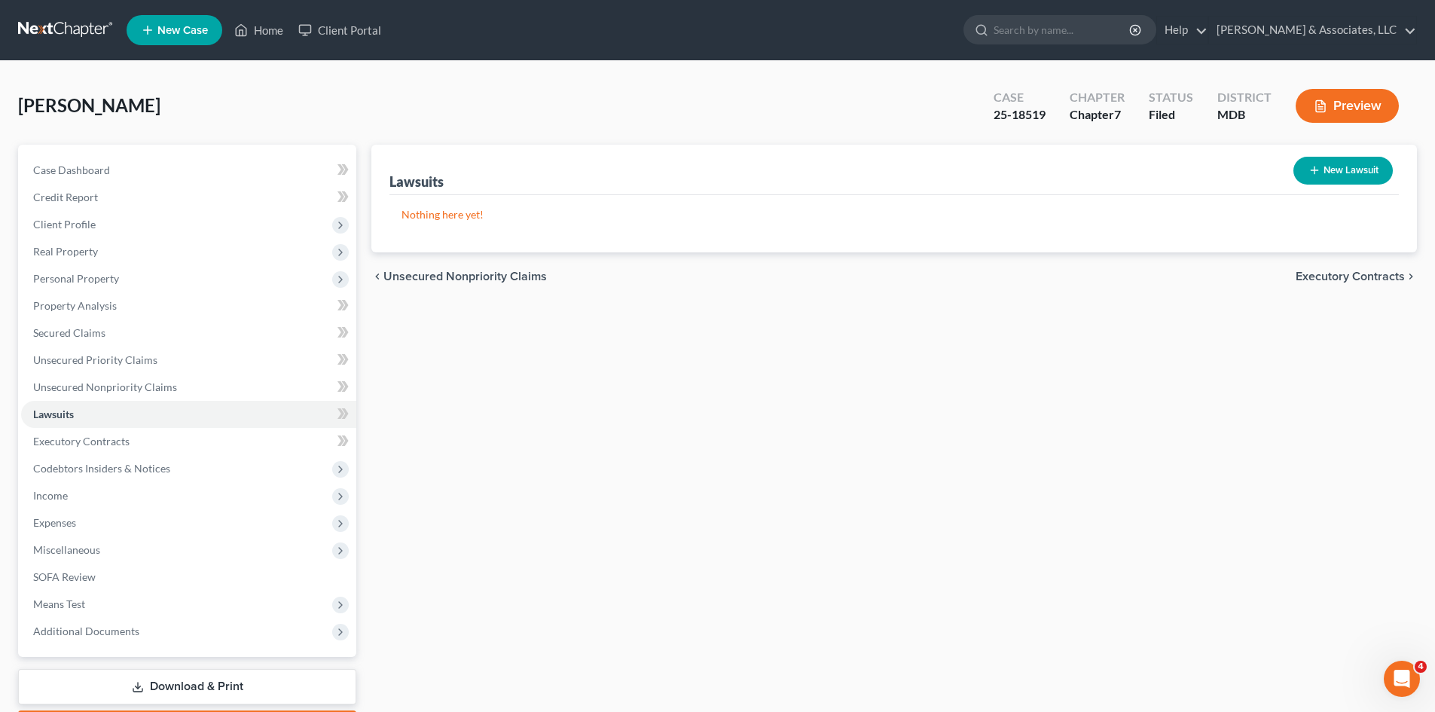
click at [1350, 279] on span "Executory Contracts" at bounding box center [1349, 276] width 109 height 12
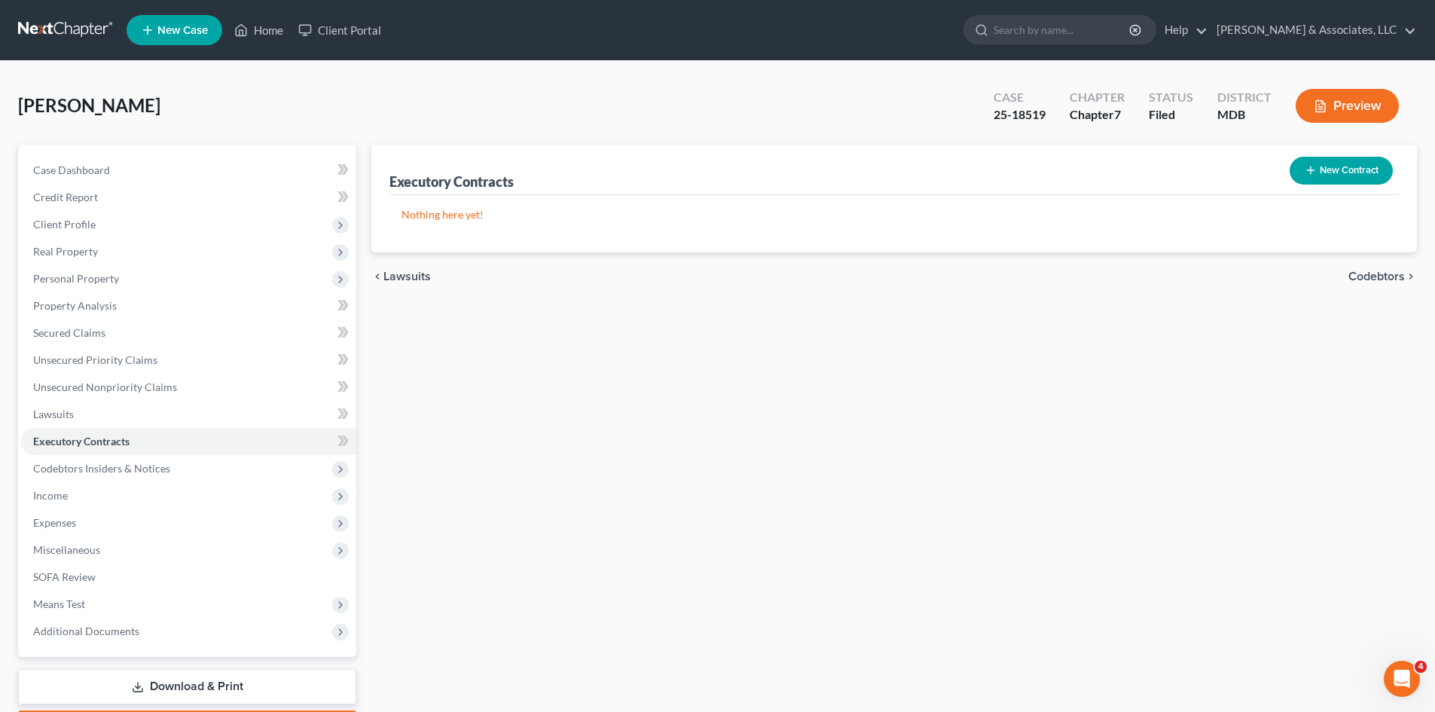
click at [1373, 279] on span "Codebtors" at bounding box center [1376, 276] width 56 height 12
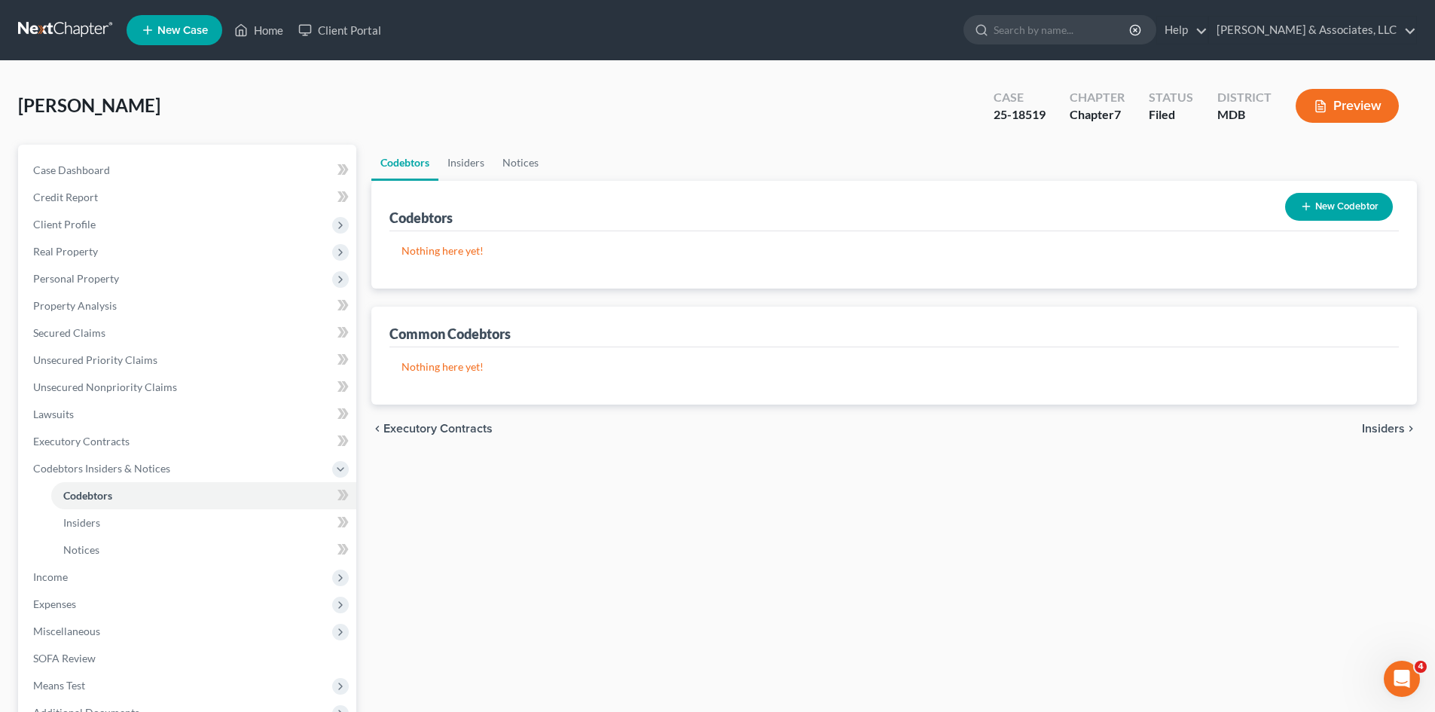
click at [1325, 208] on button "New Codebtor" at bounding box center [1339, 207] width 108 height 28
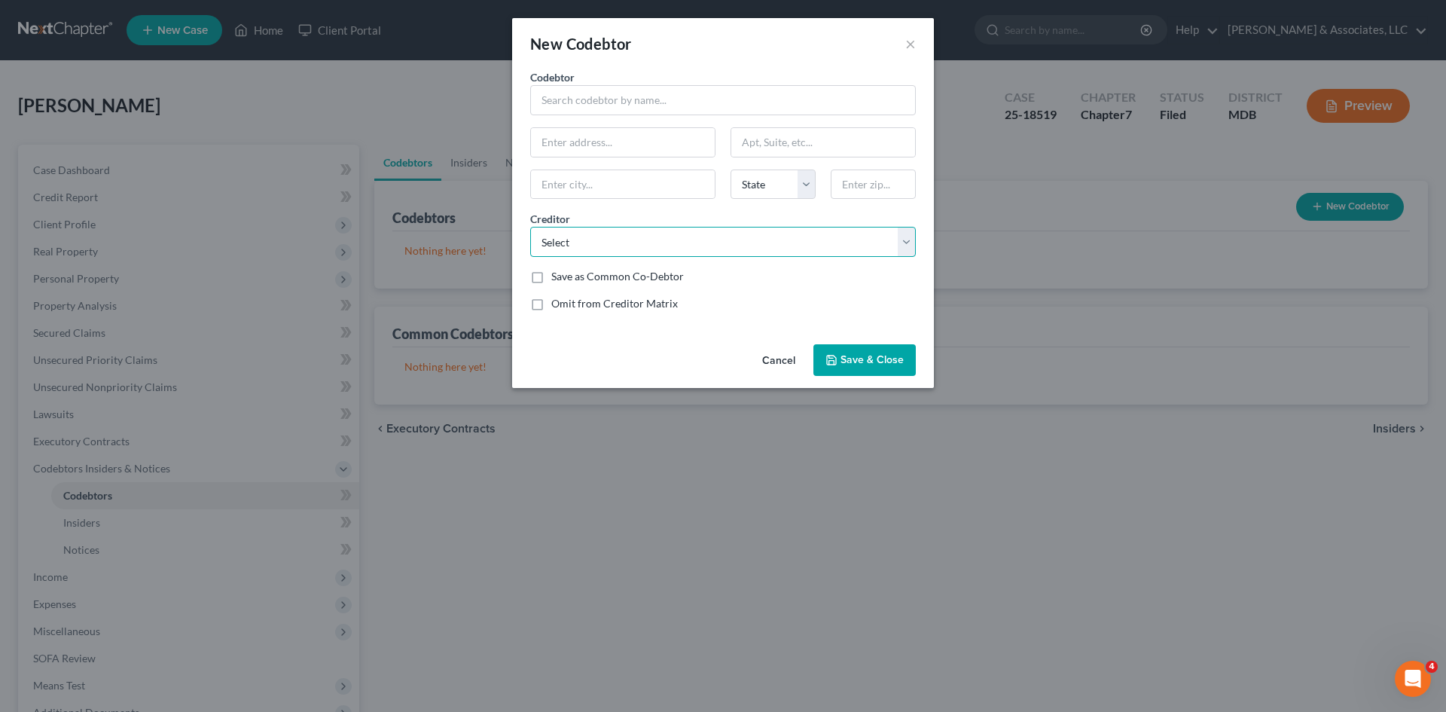
click at [776, 245] on select "Select Headway Capital NAVY FEDERAL CR UNION NAVY FEDERAL CR UNION CAPITAL ONE …" at bounding box center [723, 242] width 386 height 30
drag, startPoint x: 1028, startPoint y: 461, endPoint x: 1020, endPoint y: 458, distance: 8.1
click at [1026, 461] on div "New Codebtor × Codebtor * Codebtor * State AL AK AR AZ CA CO CT DE DC FL GA GU …" at bounding box center [723, 356] width 1446 height 712
click at [984, 446] on div "New Codebtor × Codebtor * Codebtor * State AL AK AR AZ CA CO CT DE DC FL GA GU …" at bounding box center [723, 356] width 1446 height 712
click at [777, 358] on button "Cancel" at bounding box center [778, 361] width 57 height 30
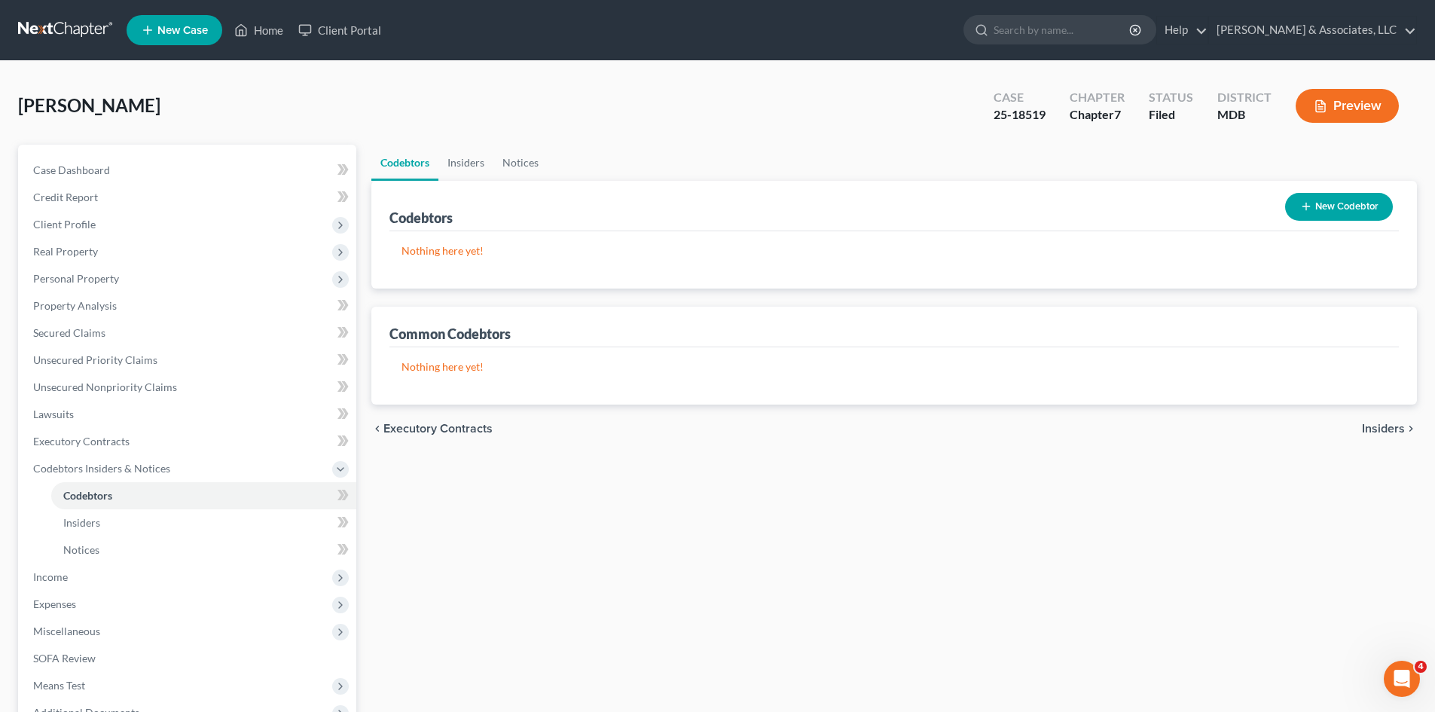
click at [1396, 430] on span "Insiders" at bounding box center [1383, 429] width 43 height 12
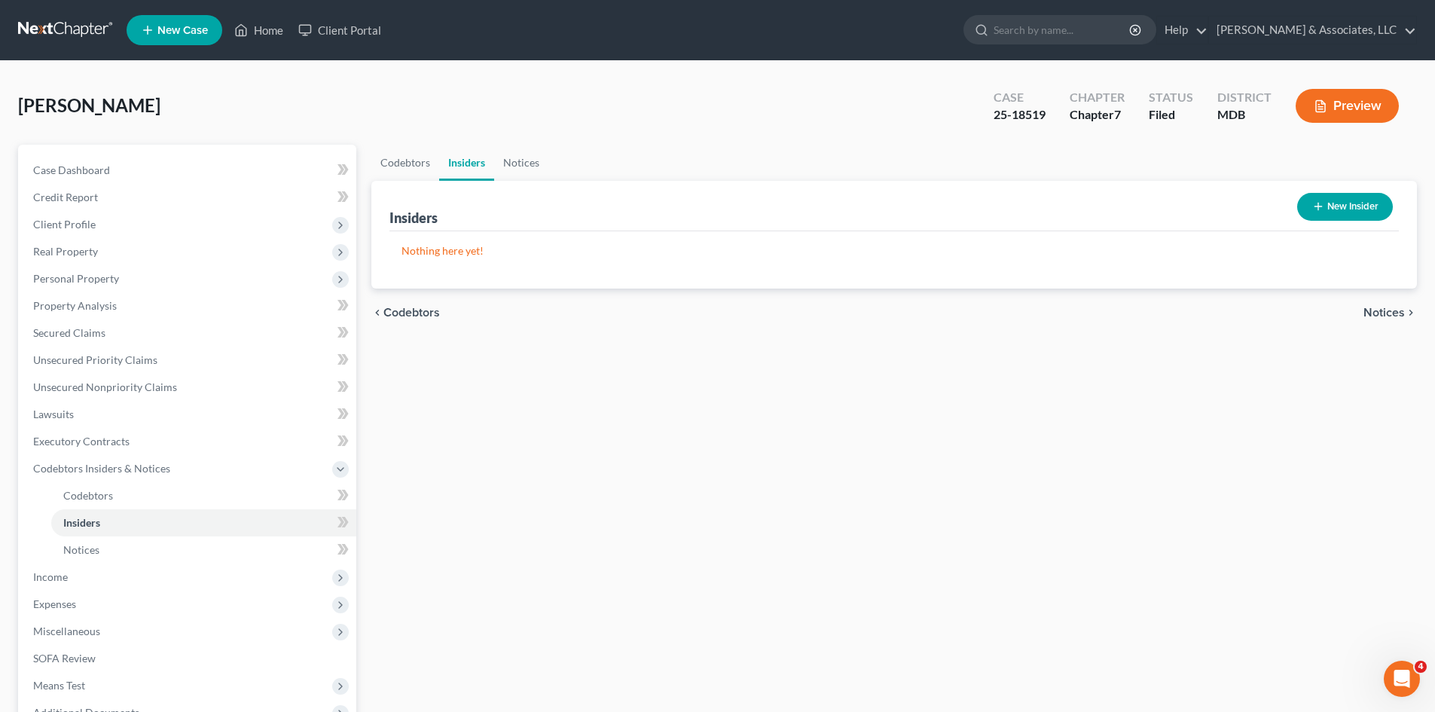
click at [1400, 312] on span "Notices" at bounding box center [1383, 313] width 41 height 12
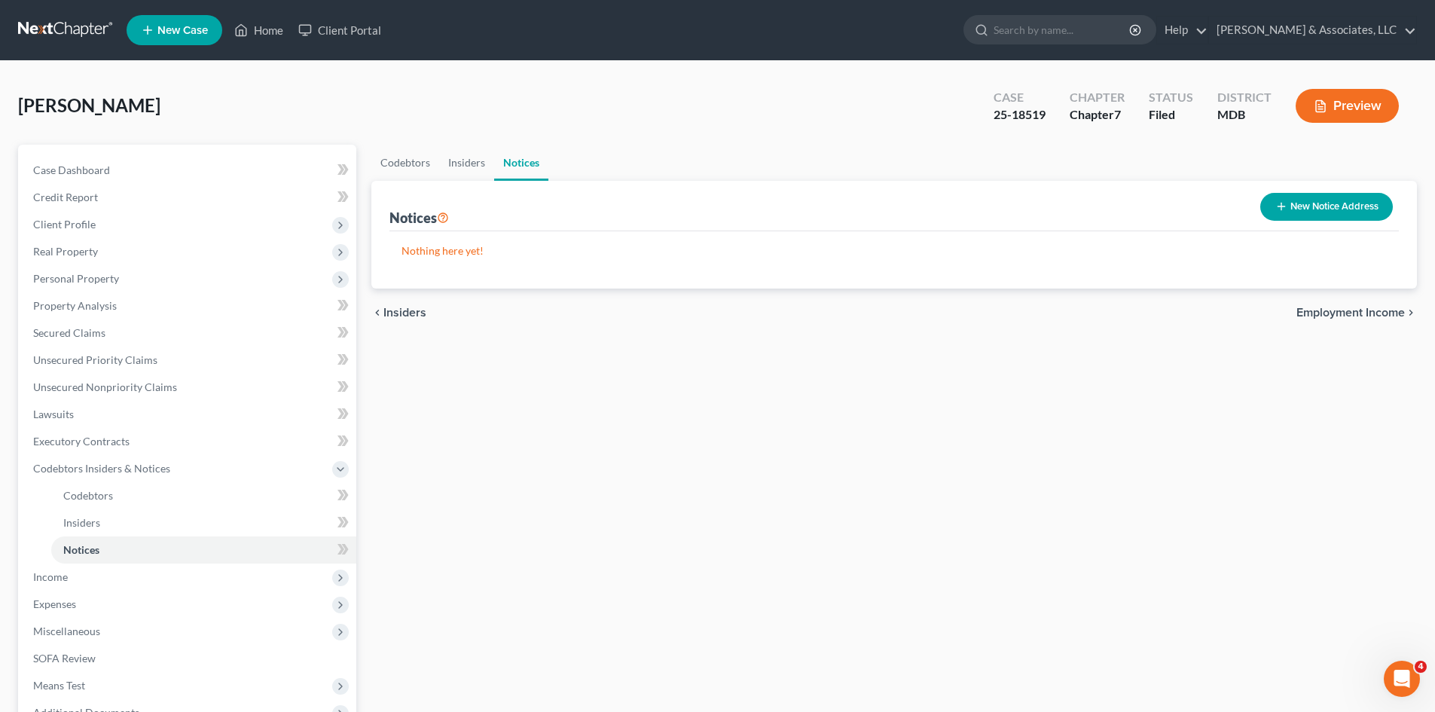
click at [1386, 311] on span "Employment Income" at bounding box center [1350, 313] width 108 height 12
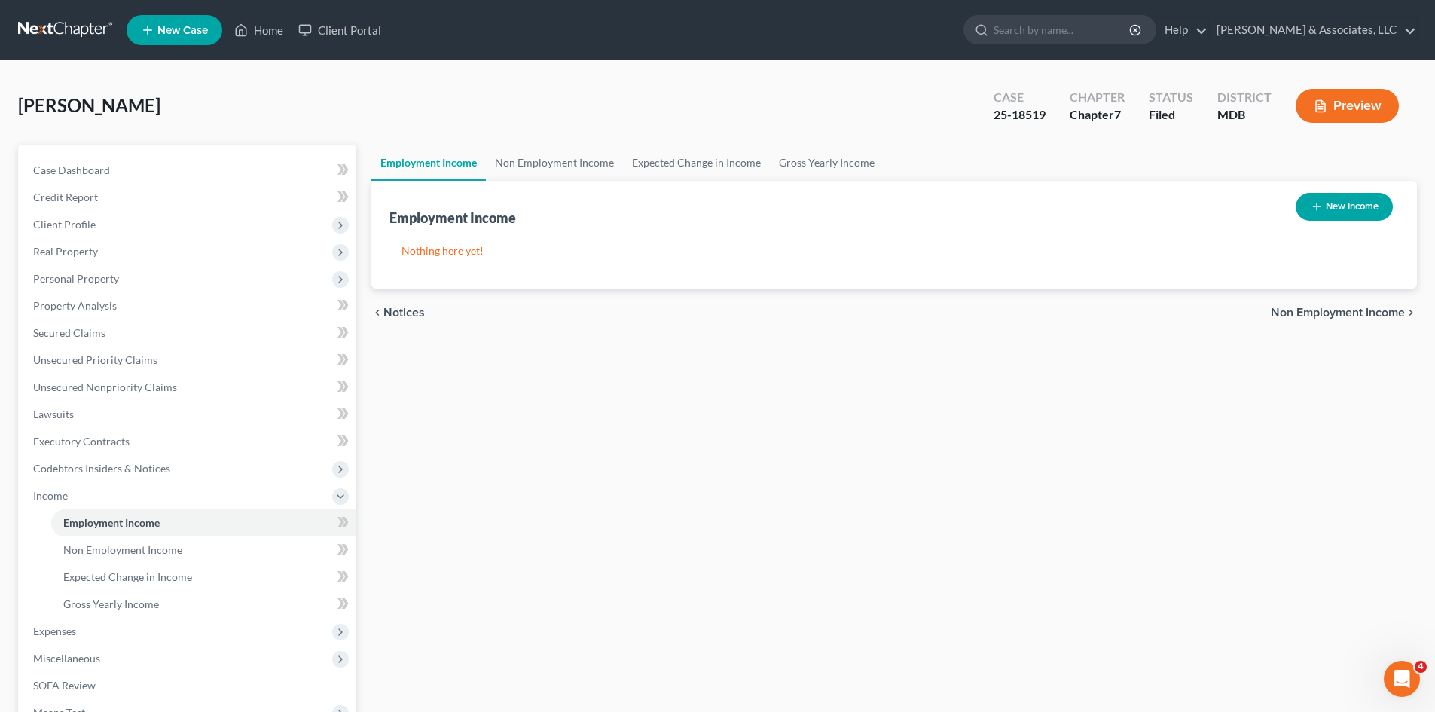
click at [1350, 315] on span "Non Employment Income" at bounding box center [1338, 313] width 134 height 12
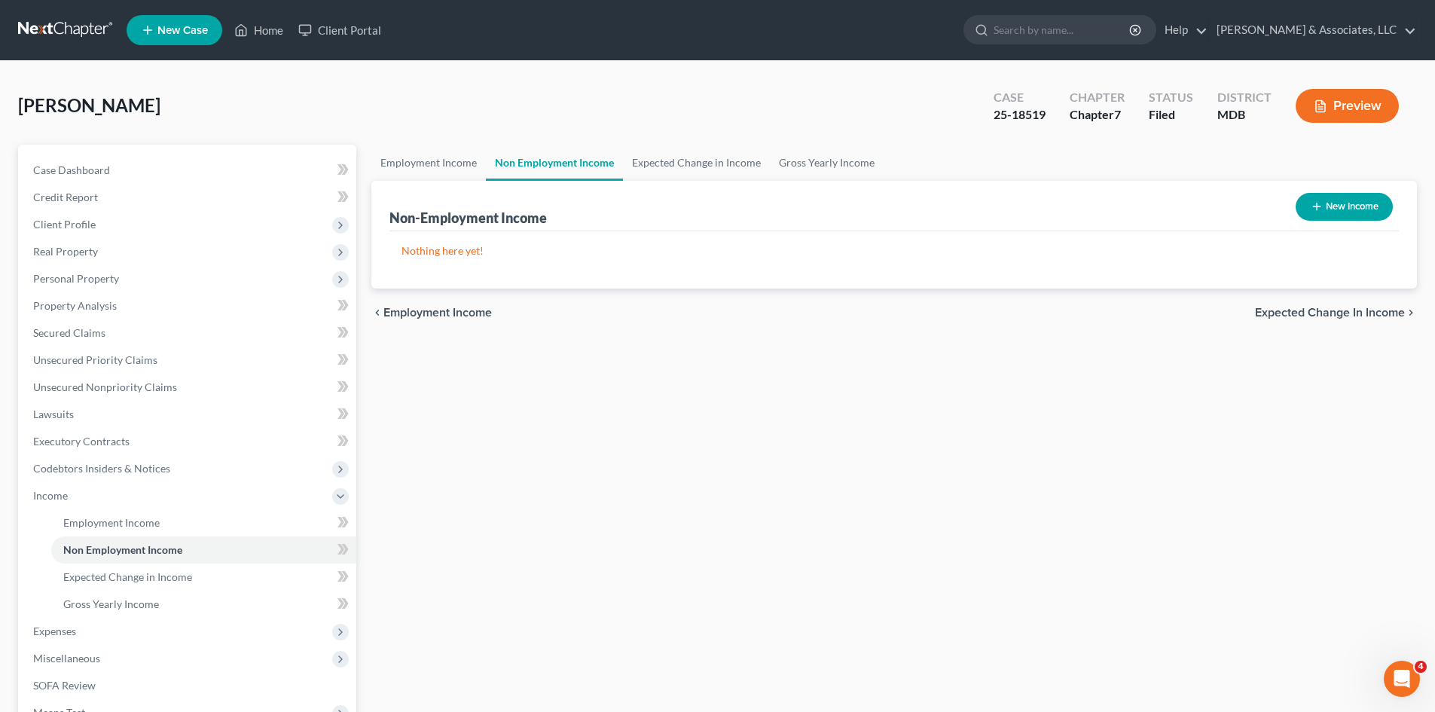
click at [1350, 315] on span "Expected Change in Income" at bounding box center [1330, 313] width 150 height 12
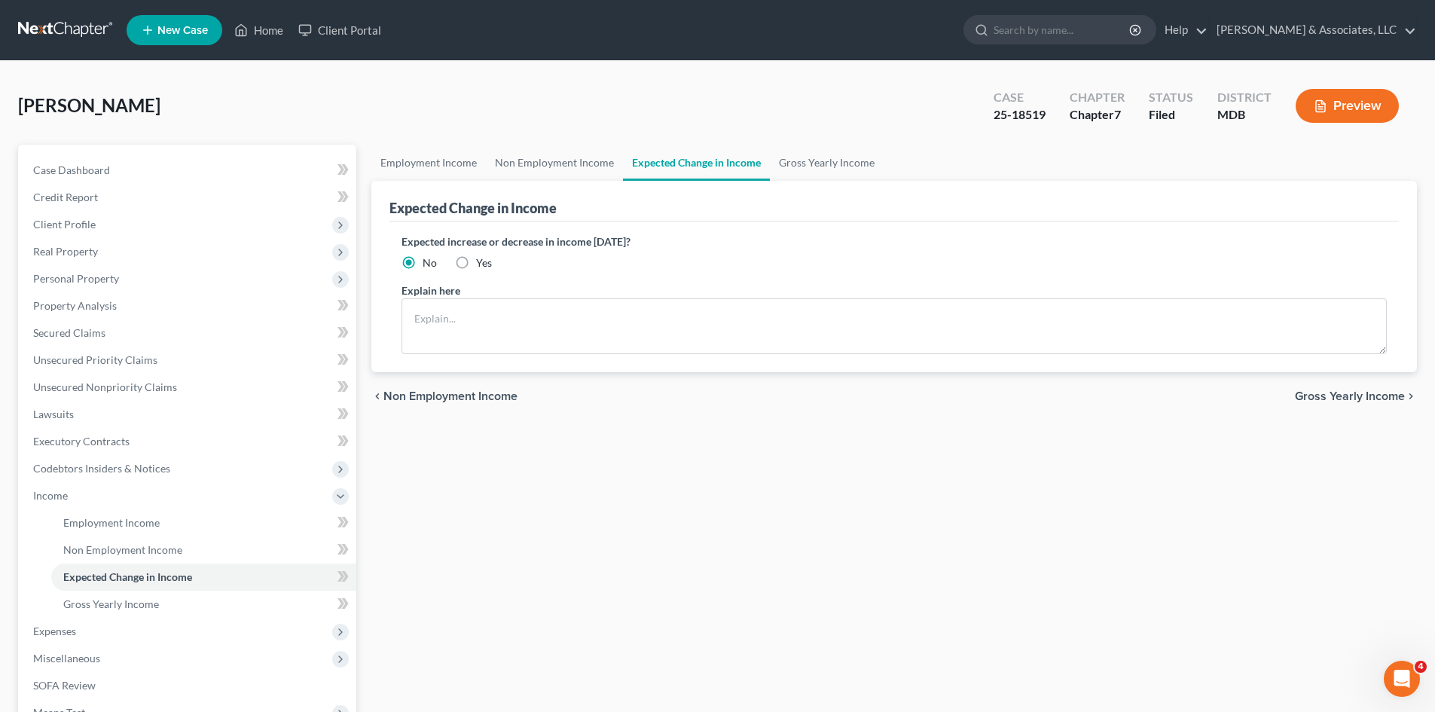
click at [476, 264] on label "Yes" at bounding box center [484, 262] width 16 height 15
click at [482, 264] on input "Yes" at bounding box center [487, 260] width 10 height 10
radio input "true"
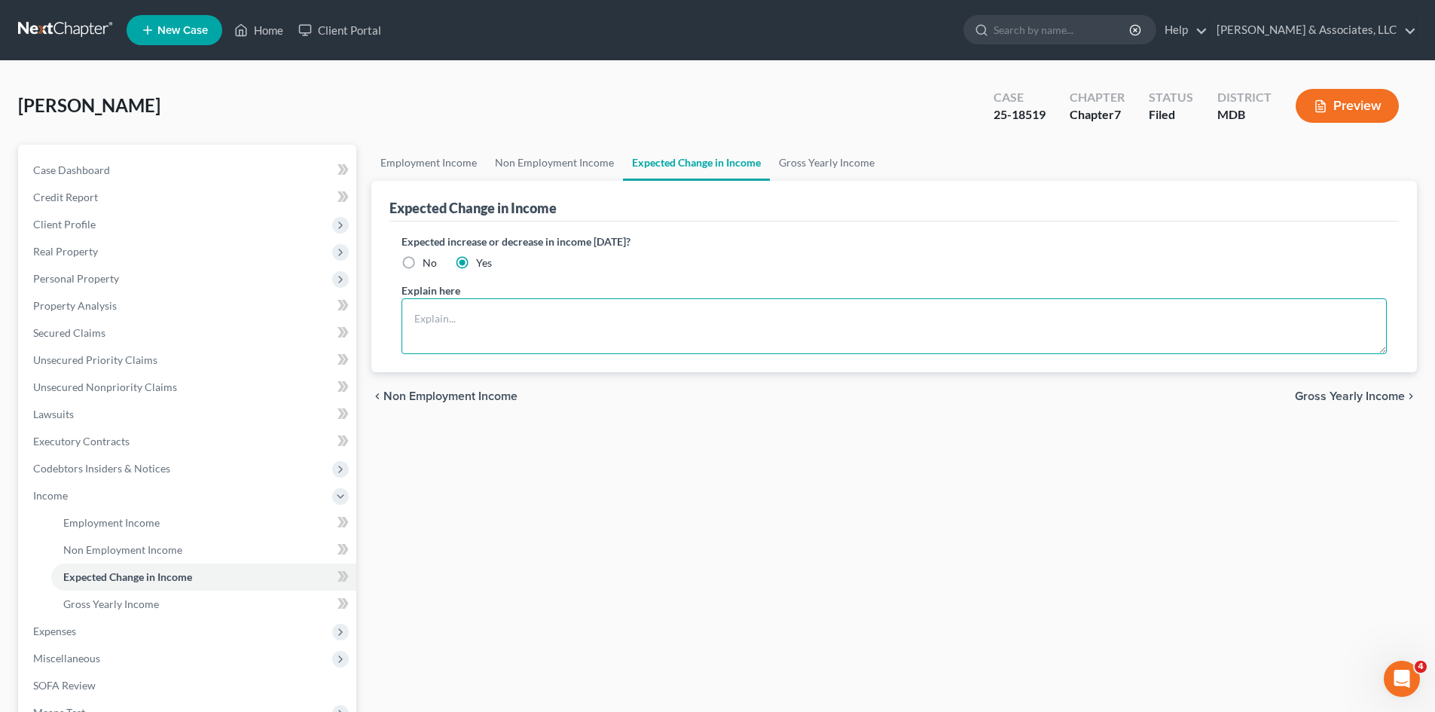
click at [494, 312] on textarea at bounding box center [893, 326] width 985 height 56
type textarea "I"
type textarea "Mr. Perry is currently experiencing a significant reduction in income due to th…"
click at [1348, 395] on span "Gross Yearly Income" at bounding box center [1350, 396] width 110 height 12
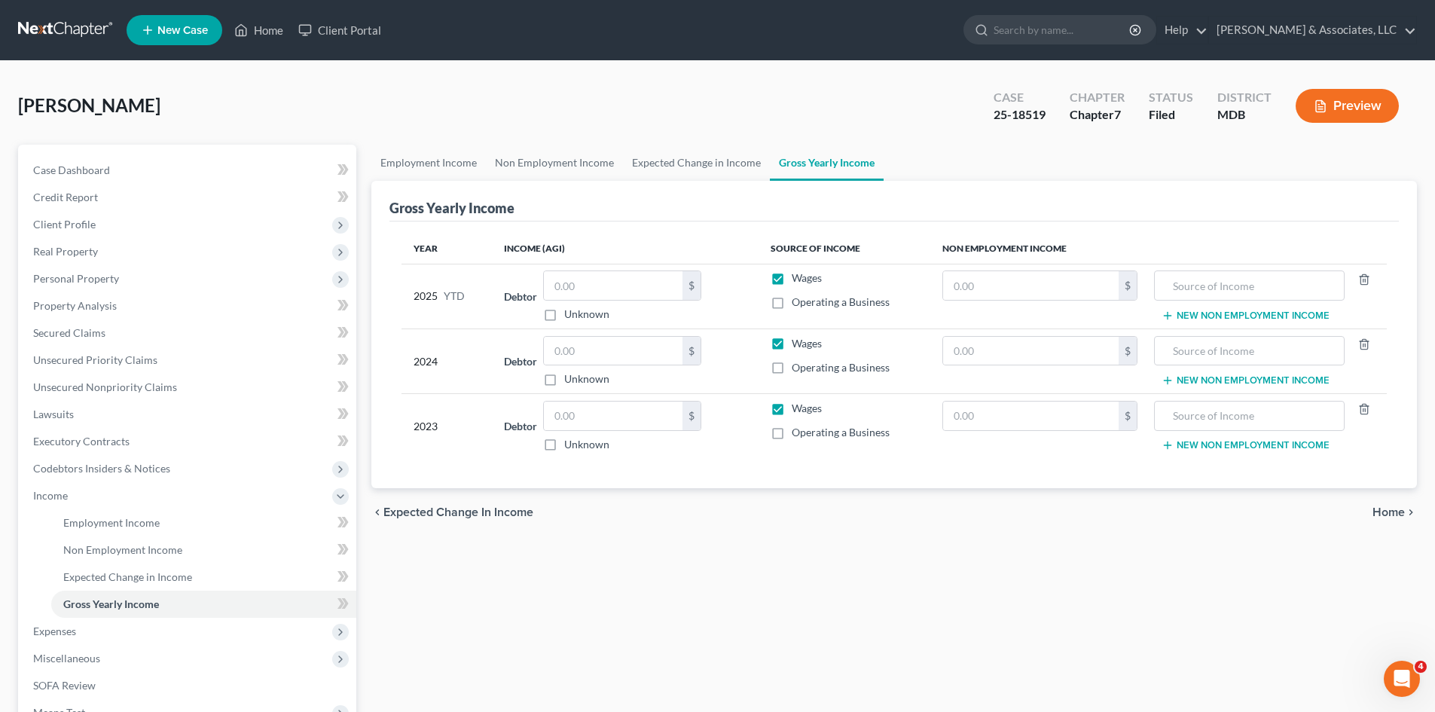
click at [1392, 511] on span "Home" at bounding box center [1388, 512] width 32 height 12
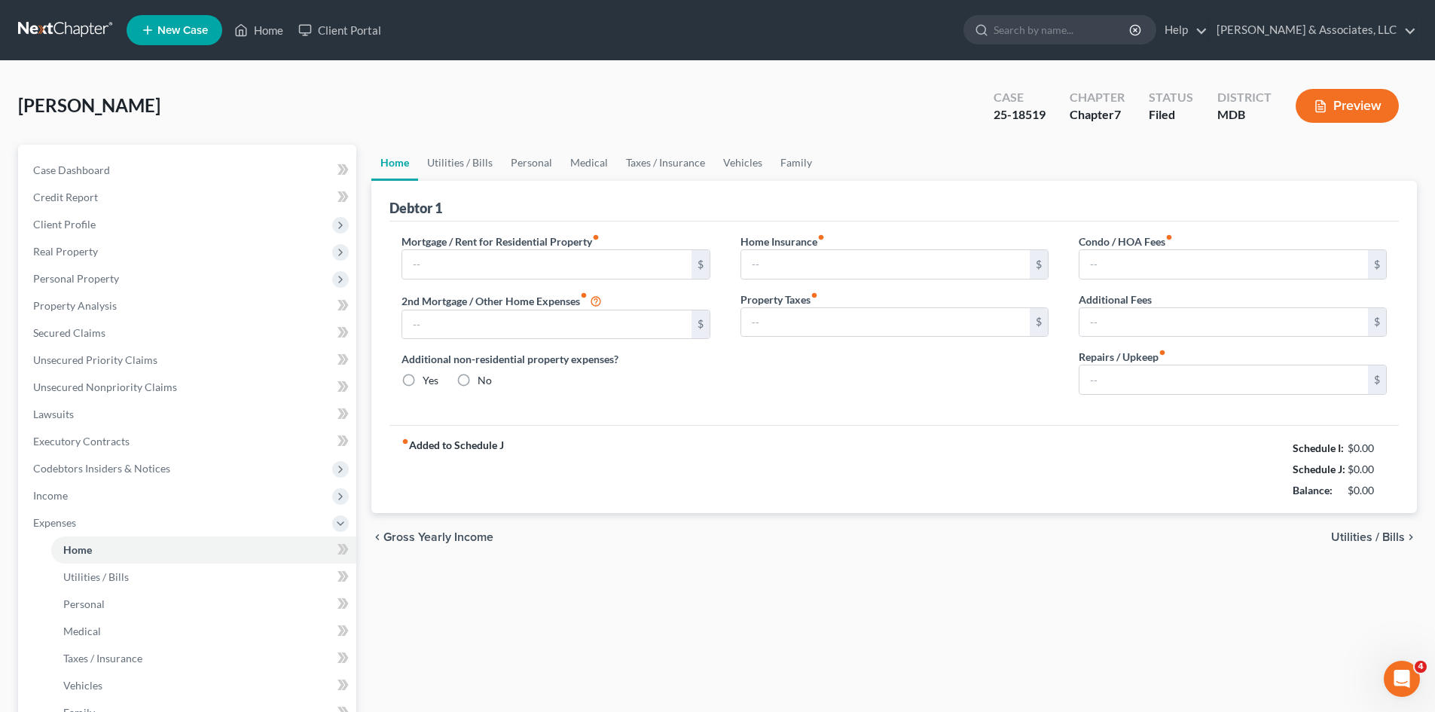
type input "0.00"
radio input "true"
type input "0.00"
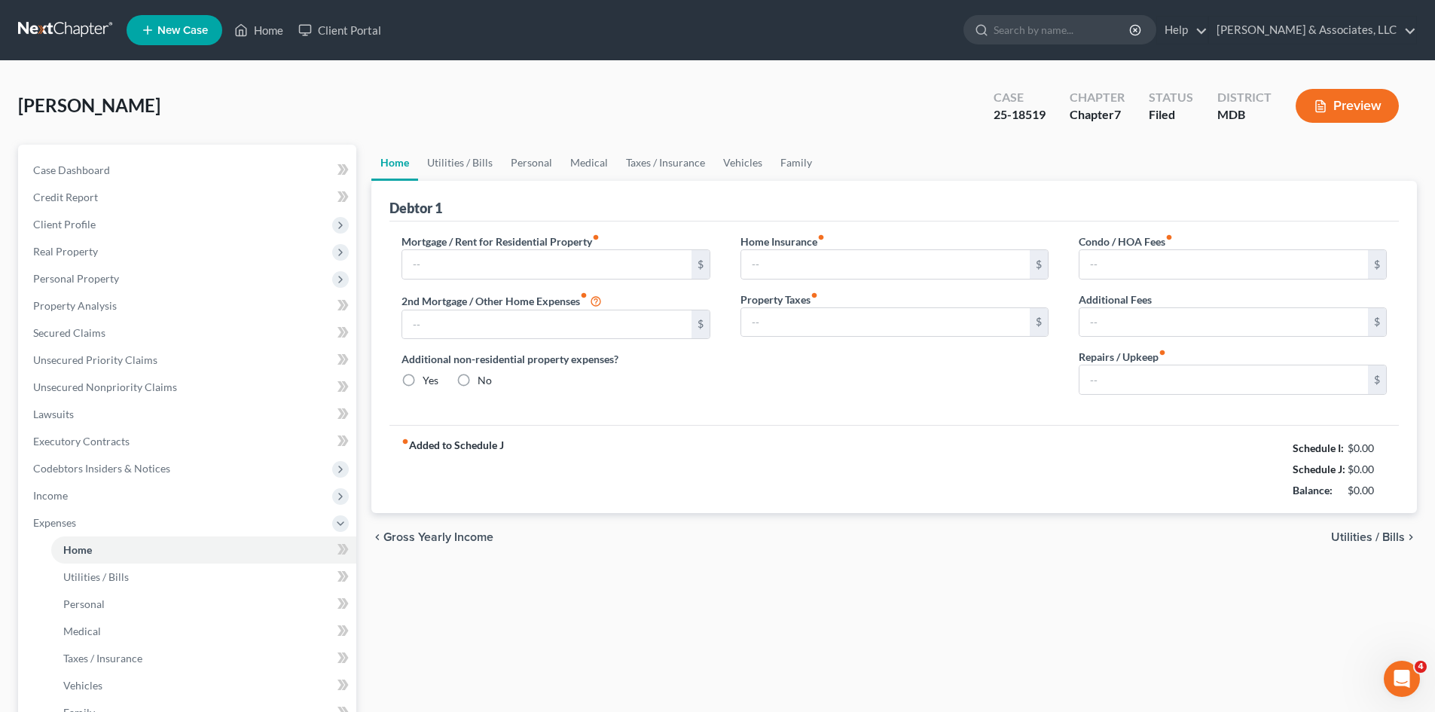
type input "0.00"
click at [1373, 536] on span "Utilities / Bills" at bounding box center [1368, 537] width 74 height 12
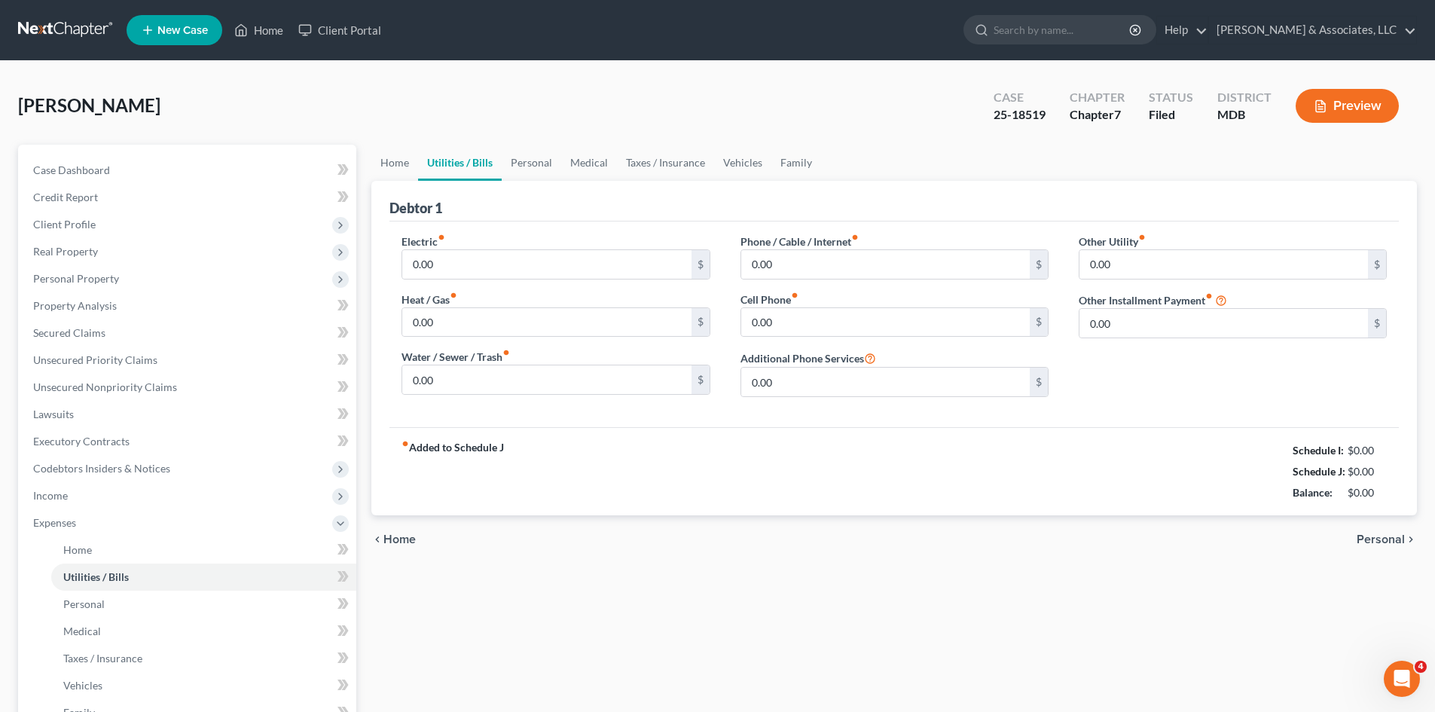
click at [1374, 536] on span "Personal" at bounding box center [1380, 539] width 48 height 12
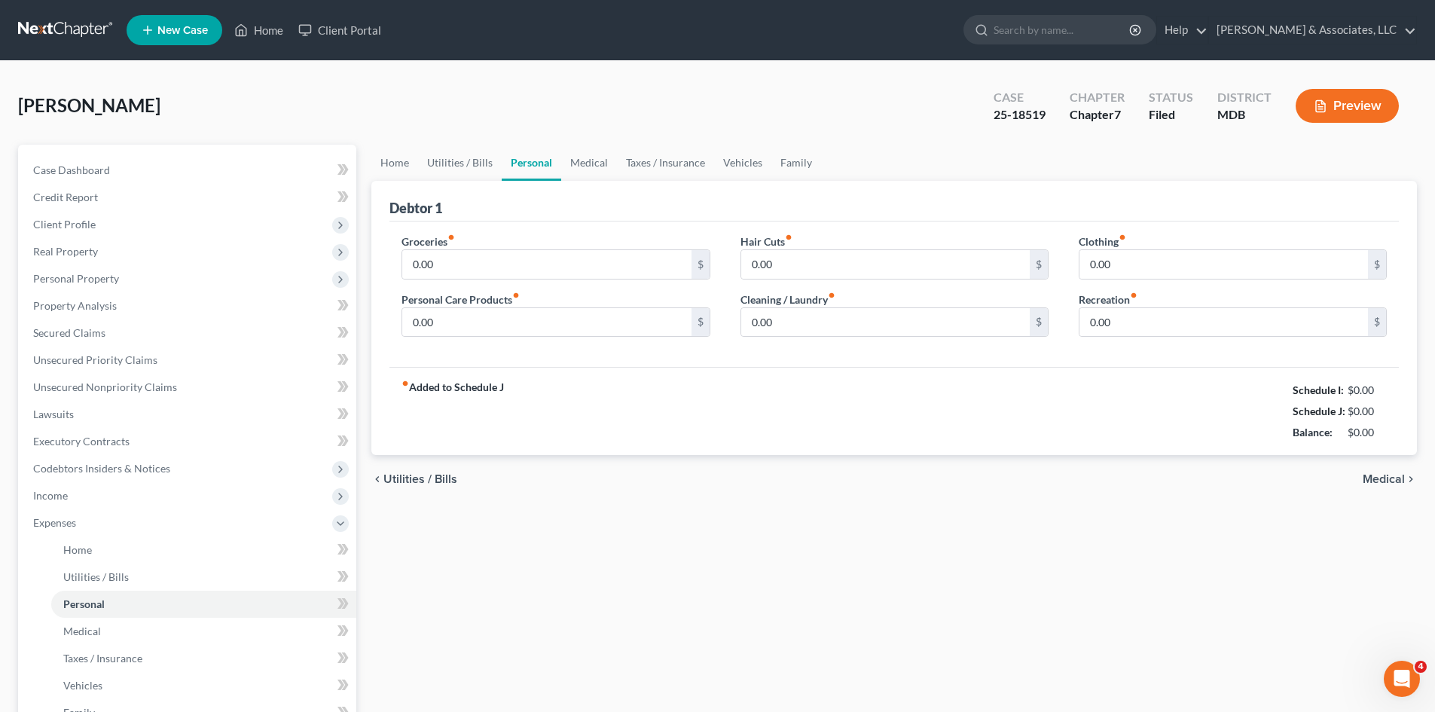
click at [1390, 484] on span "Medical" at bounding box center [1383, 479] width 42 height 12
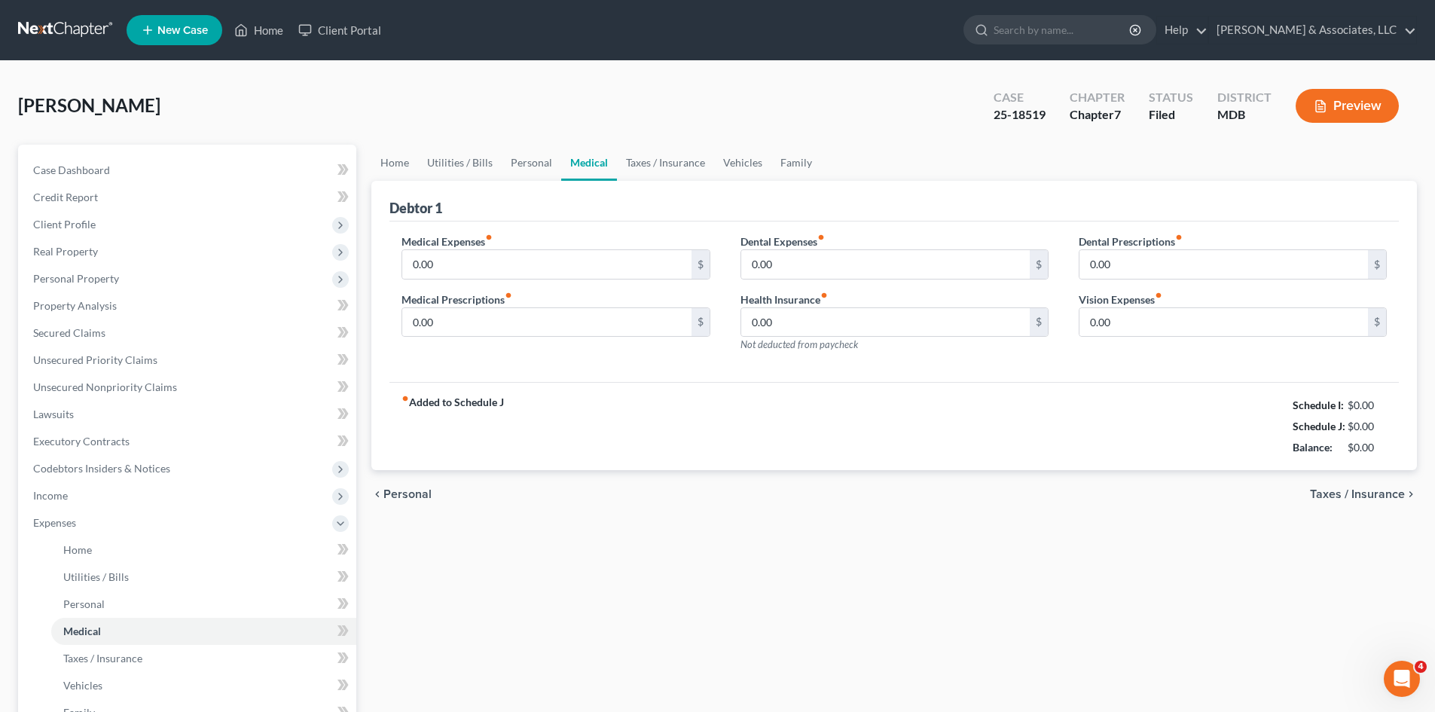
click at [1389, 499] on span "Taxes / Insurance" at bounding box center [1357, 494] width 95 height 12
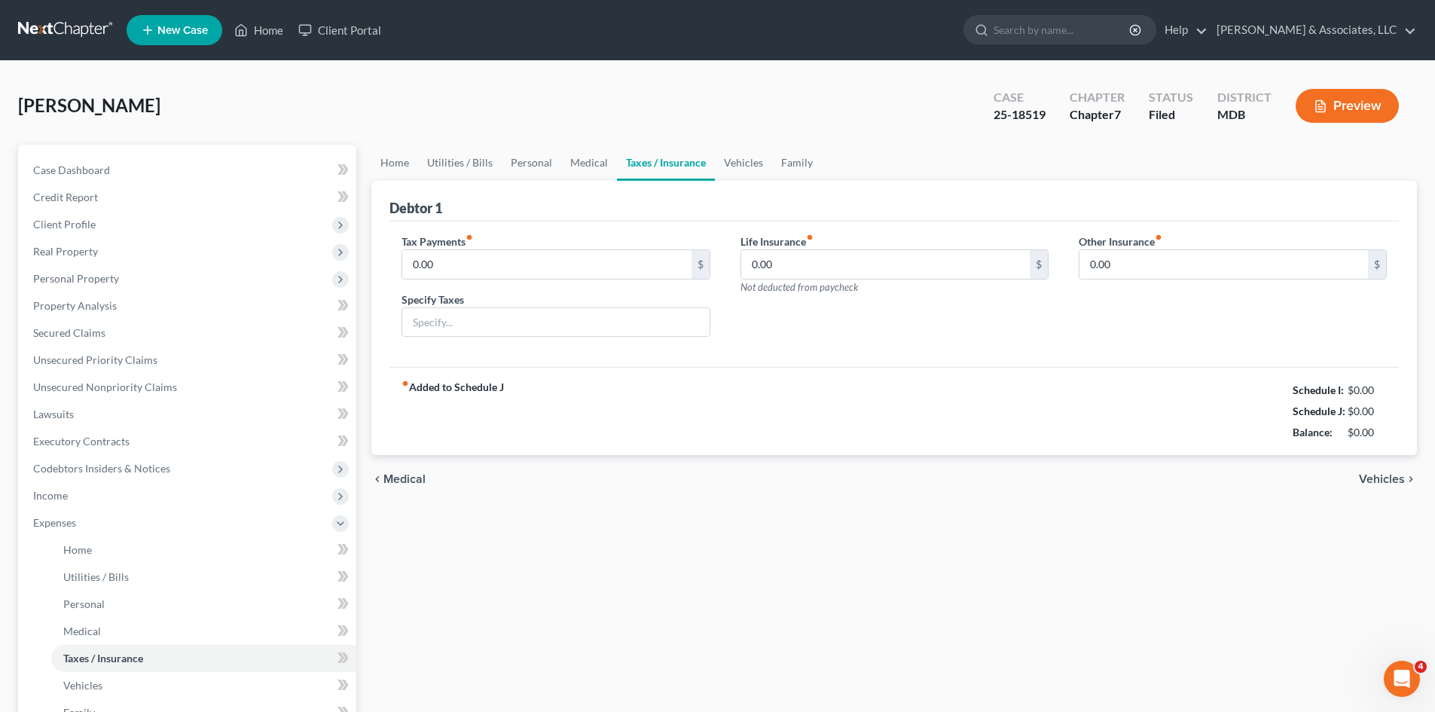
click at [1385, 483] on span "Vehicles" at bounding box center [1382, 479] width 46 height 12
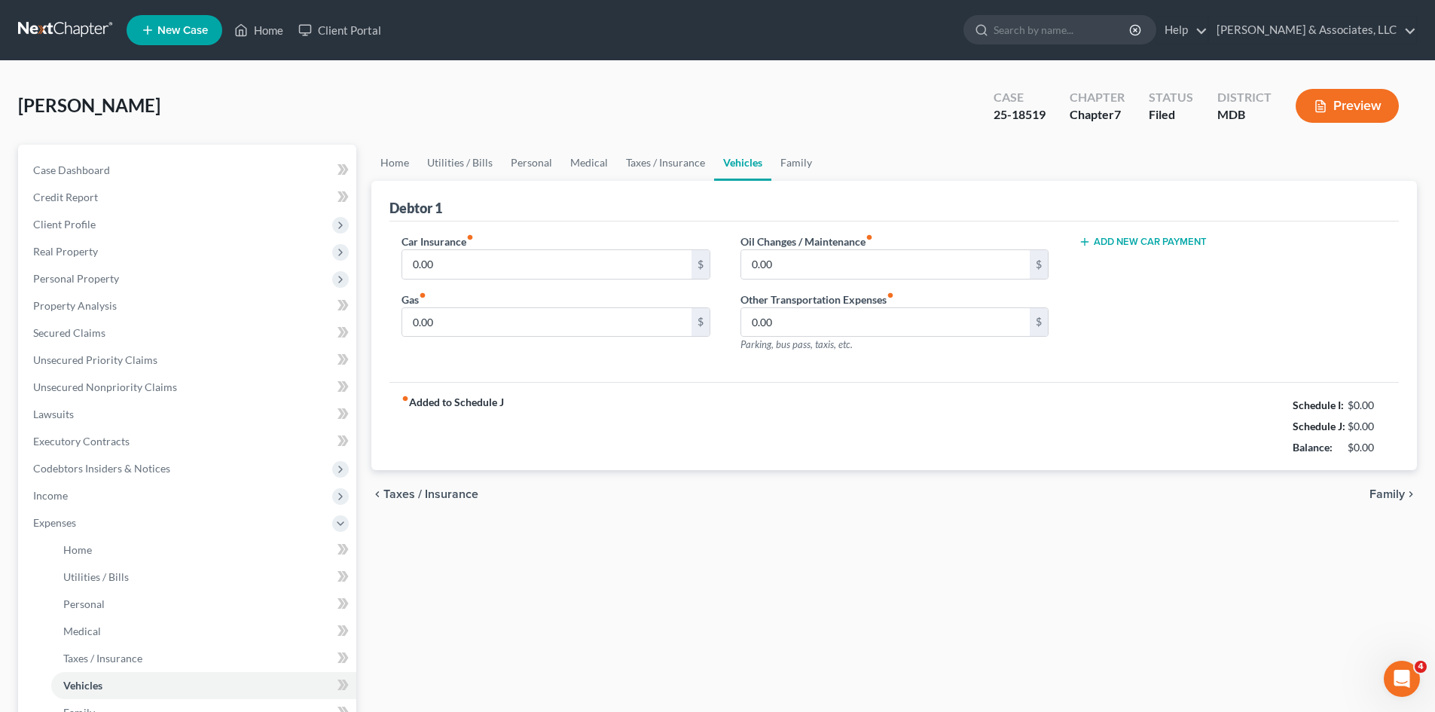
drag, startPoint x: 1387, startPoint y: 493, endPoint x: 1379, endPoint y: 489, distance: 9.1
click at [1379, 489] on span "Family" at bounding box center [1386, 494] width 35 height 12
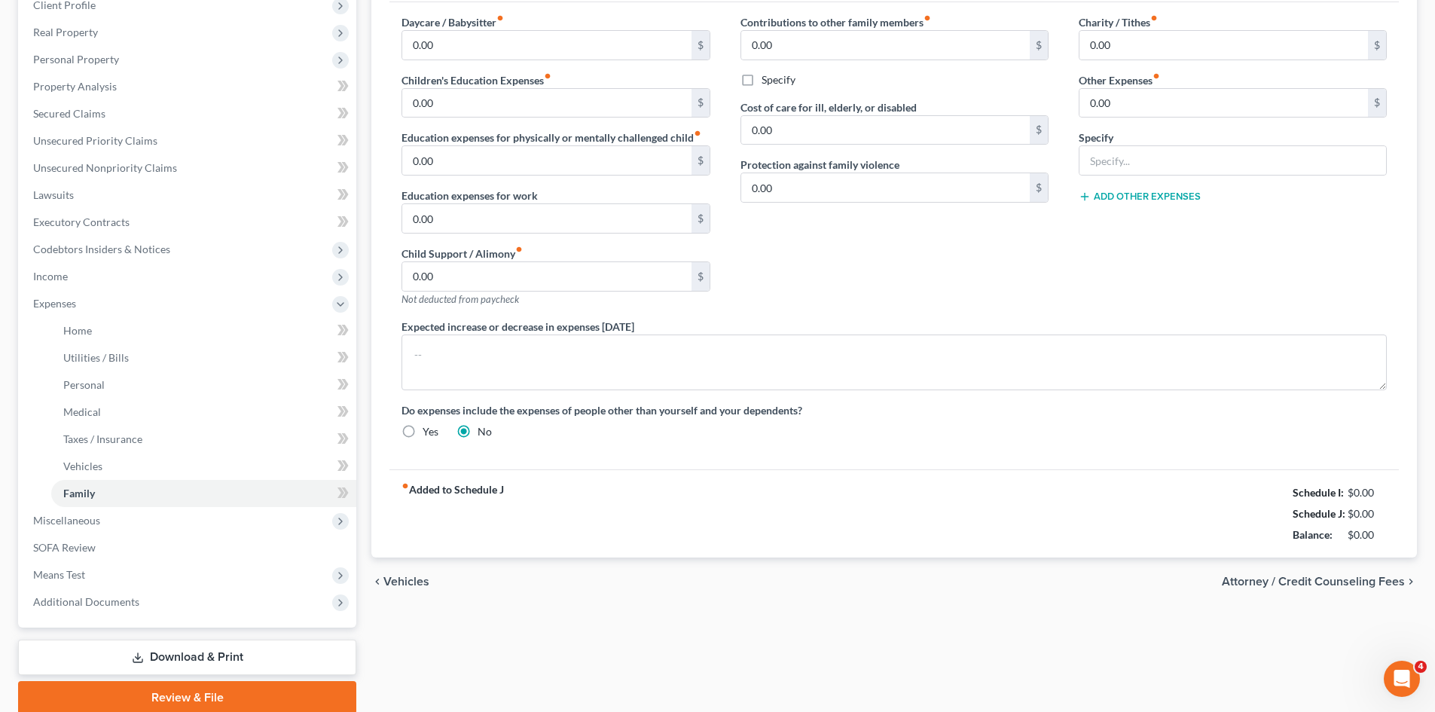
scroll to position [226, 0]
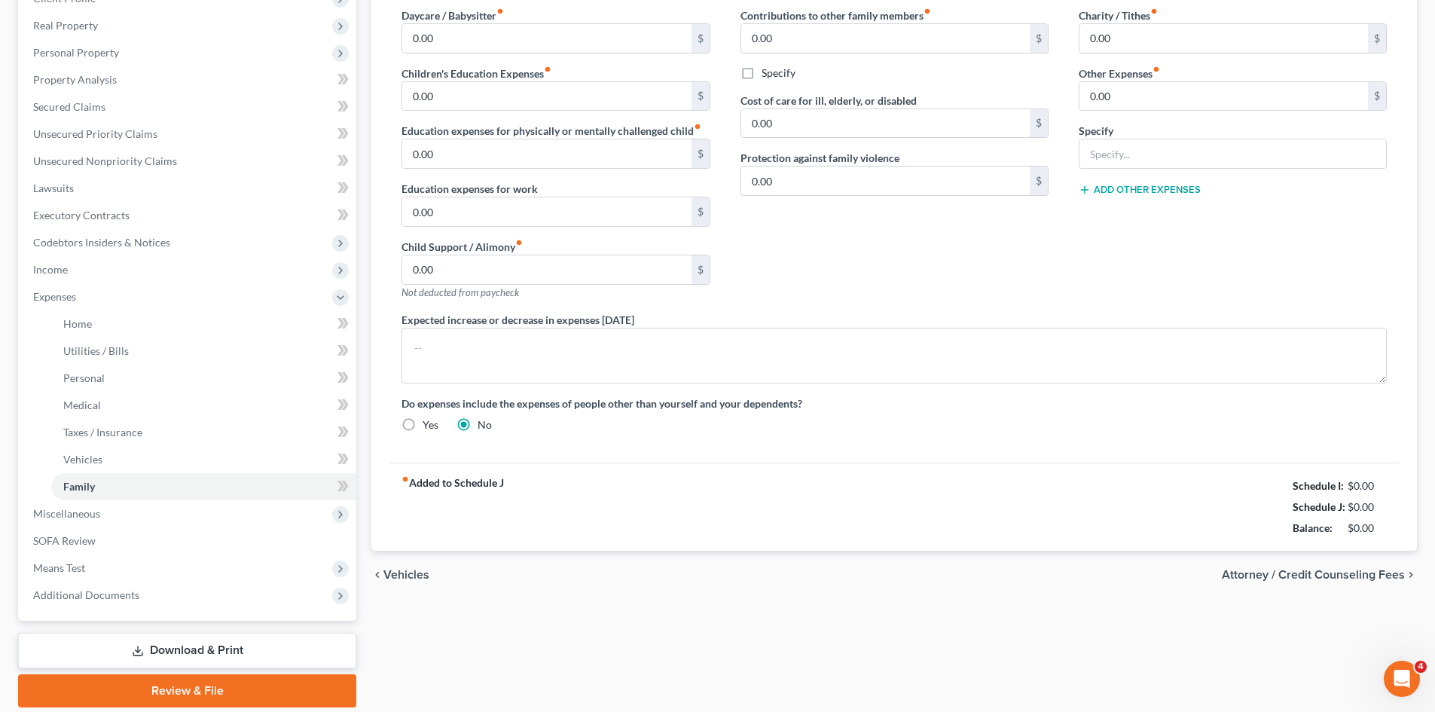
click at [1328, 575] on span "Attorney / Credit Counseling Fees" at bounding box center [1313, 575] width 183 height 12
select select "0"
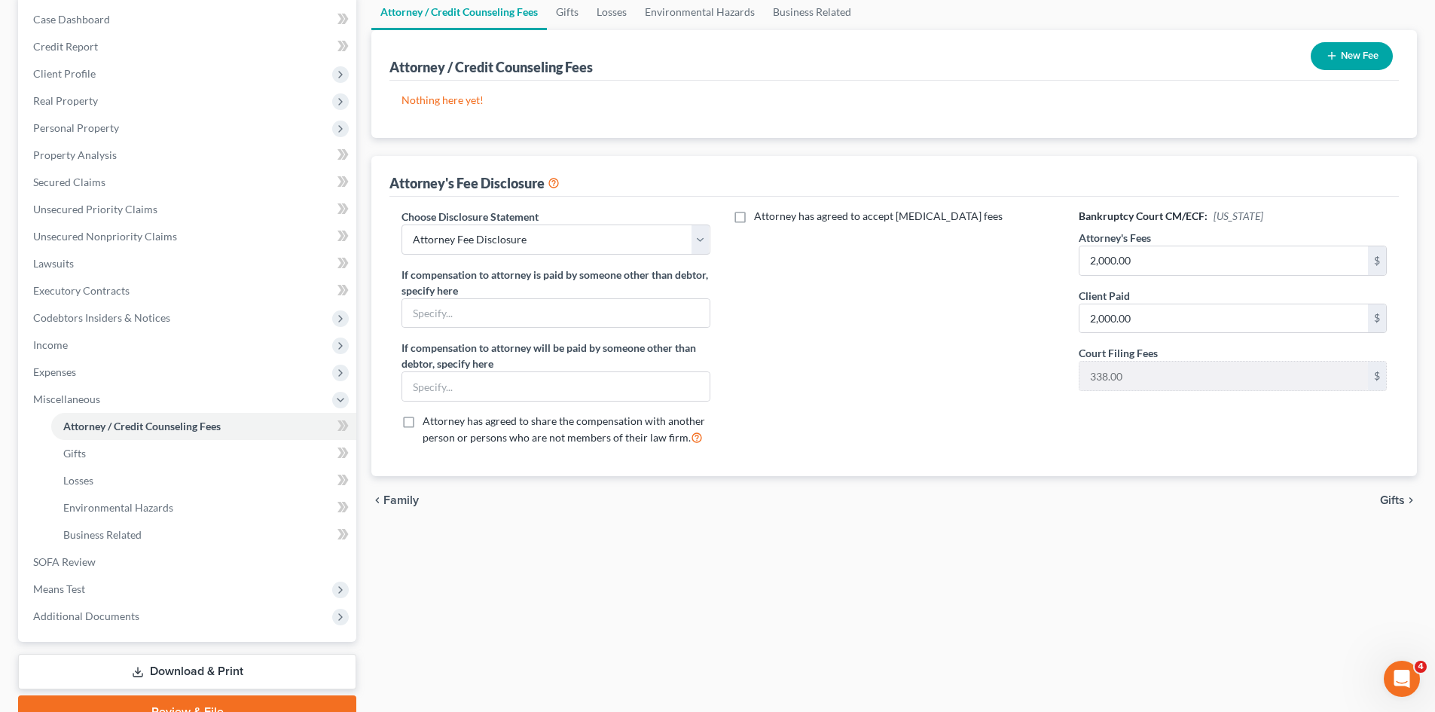
scroll to position [224, 0]
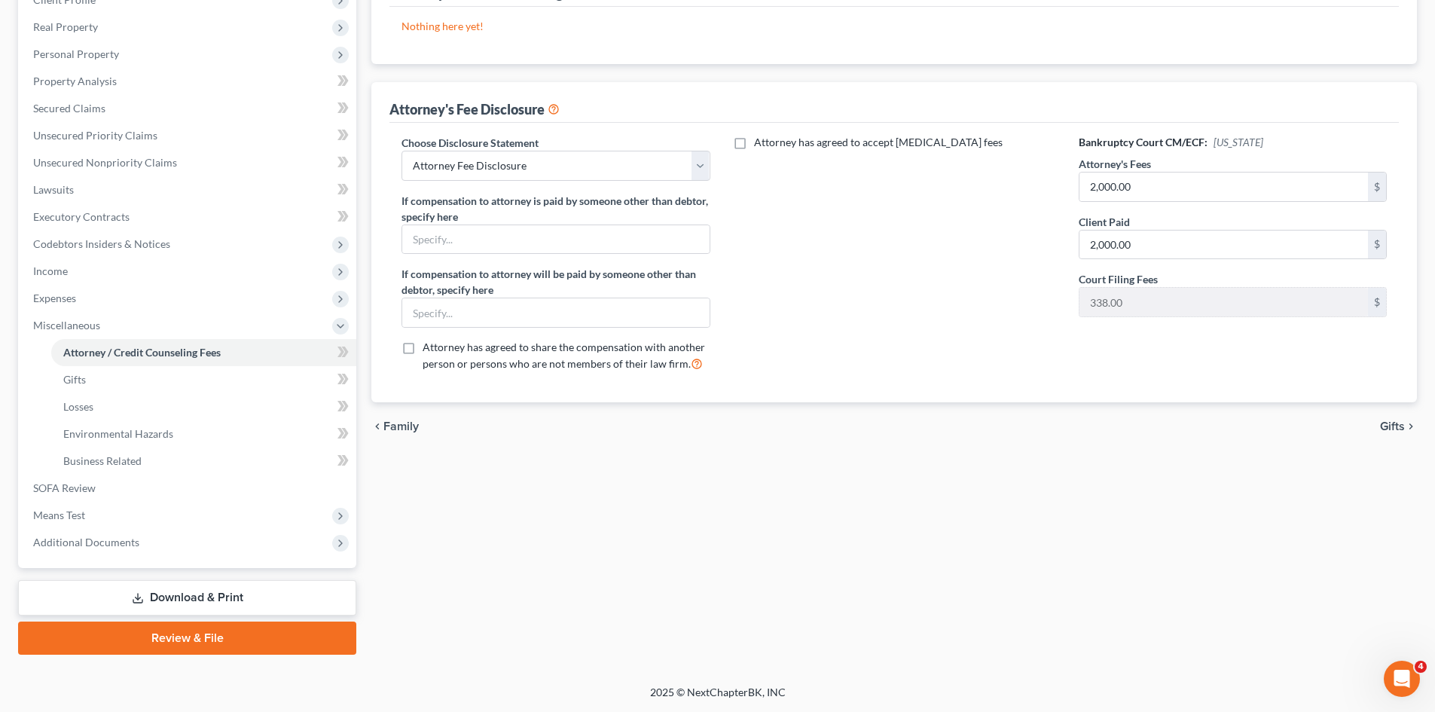
click at [1399, 424] on span "Gifts" at bounding box center [1392, 426] width 25 height 12
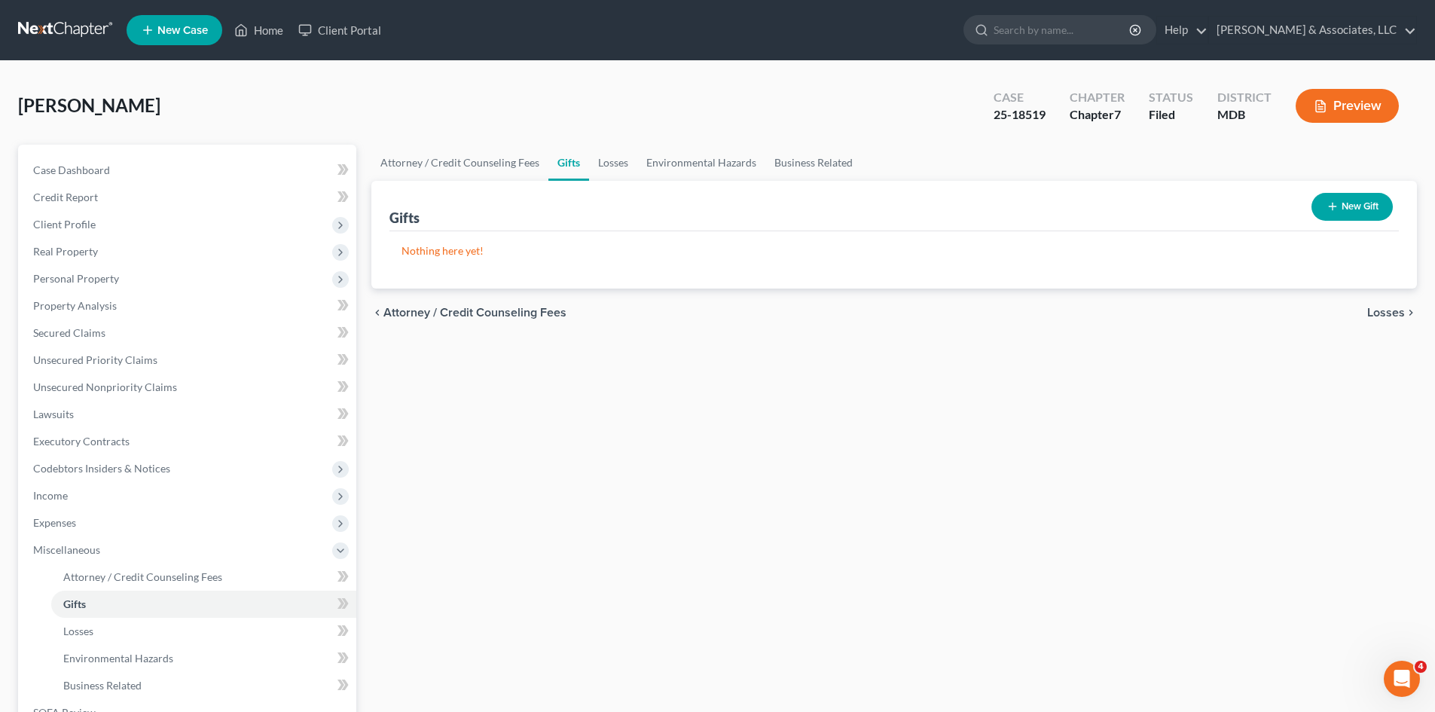
click at [1399, 315] on span "Losses" at bounding box center [1386, 313] width 38 height 12
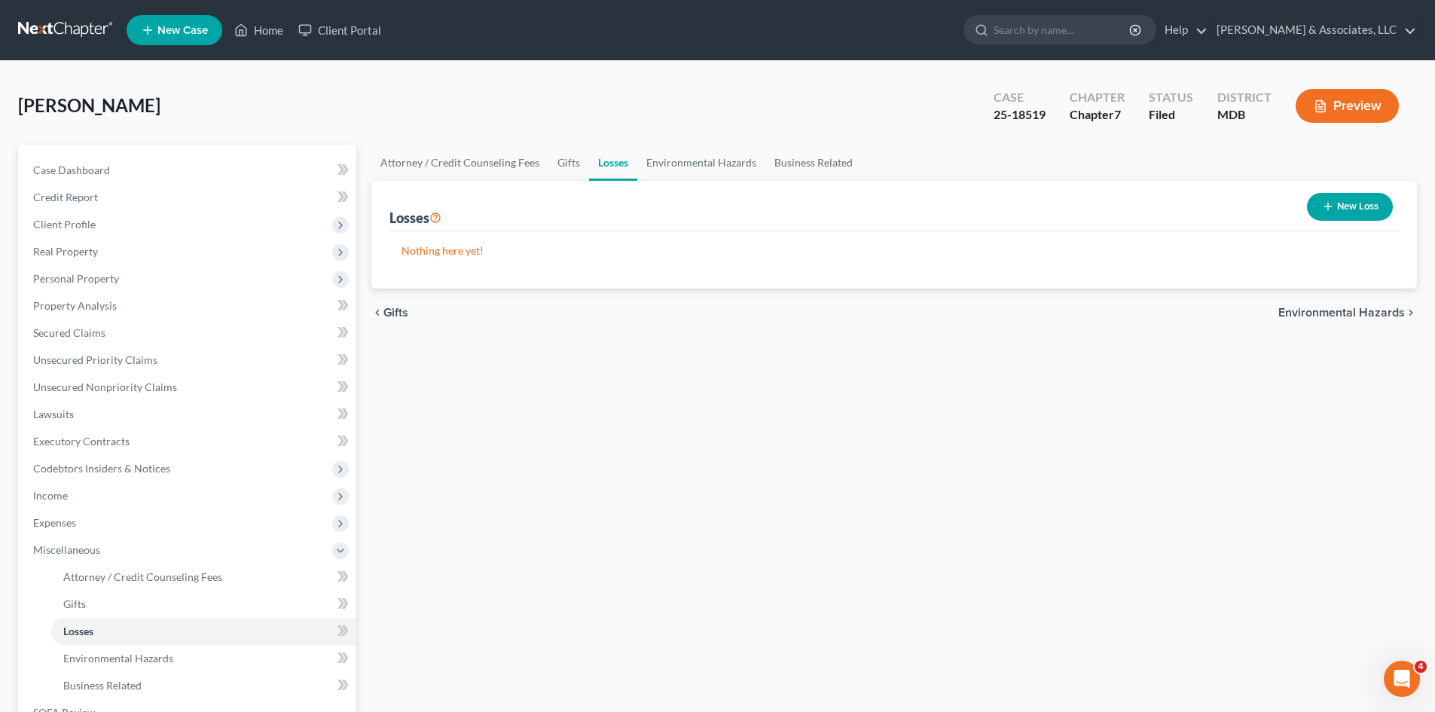
click at [1377, 310] on span "Environmental Hazards" at bounding box center [1341, 313] width 127 height 12
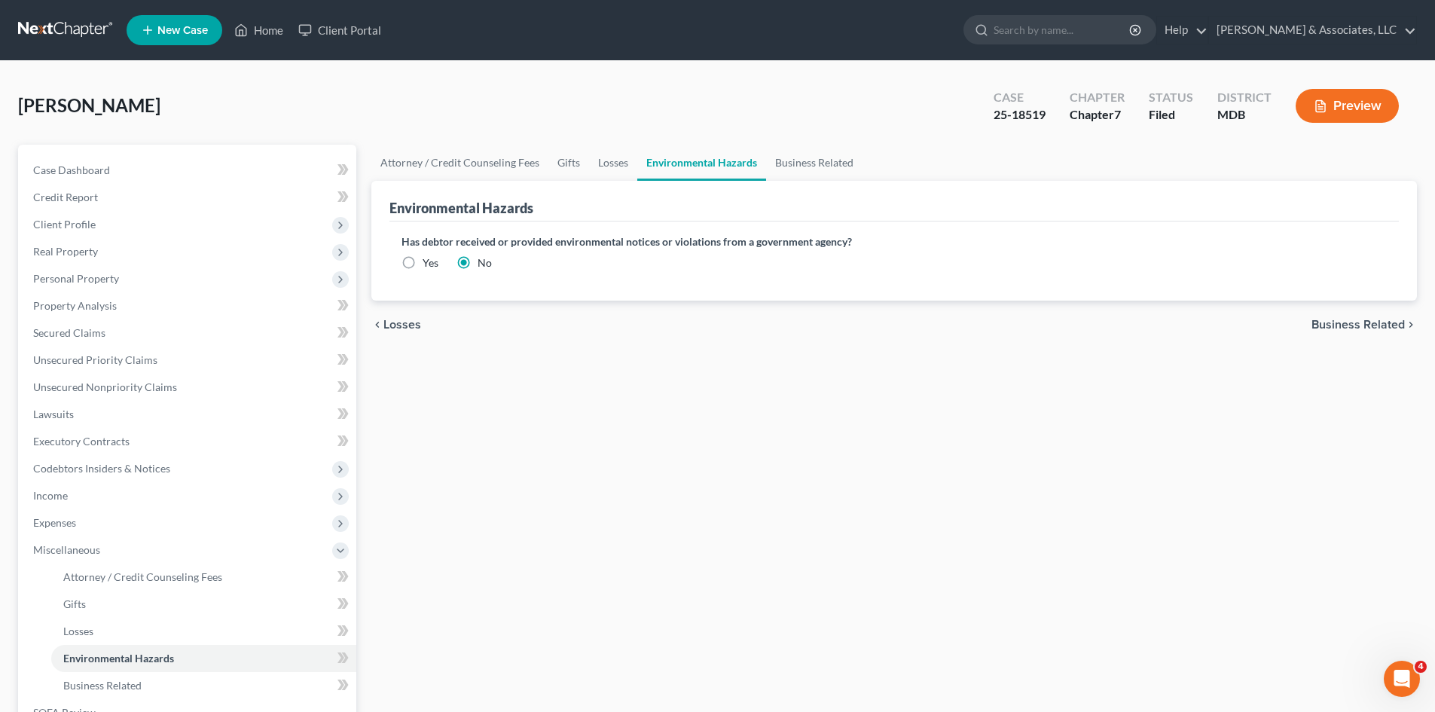
click at [1367, 323] on span "Business Related" at bounding box center [1357, 325] width 93 height 12
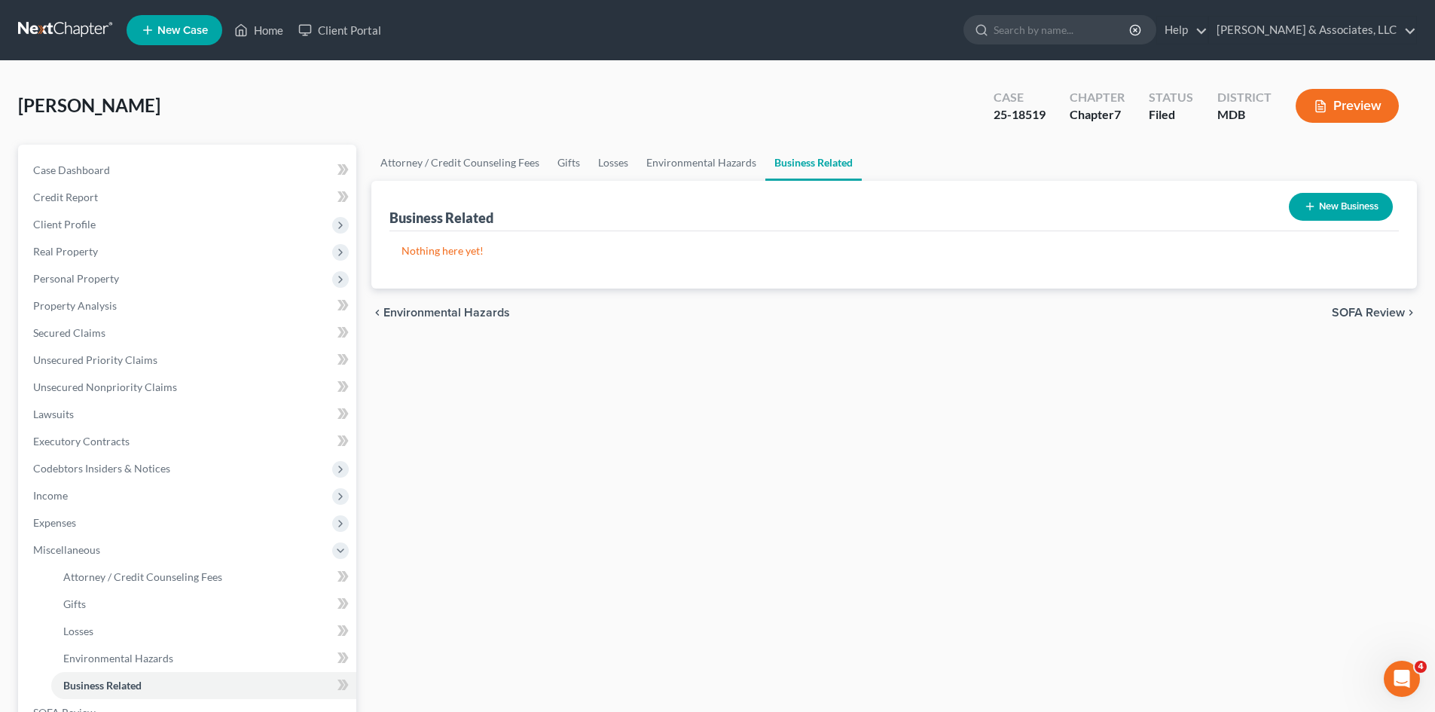
click at [1369, 313] on span "SOFA Review" at bounding box center [1368, 313] width 73 height 12
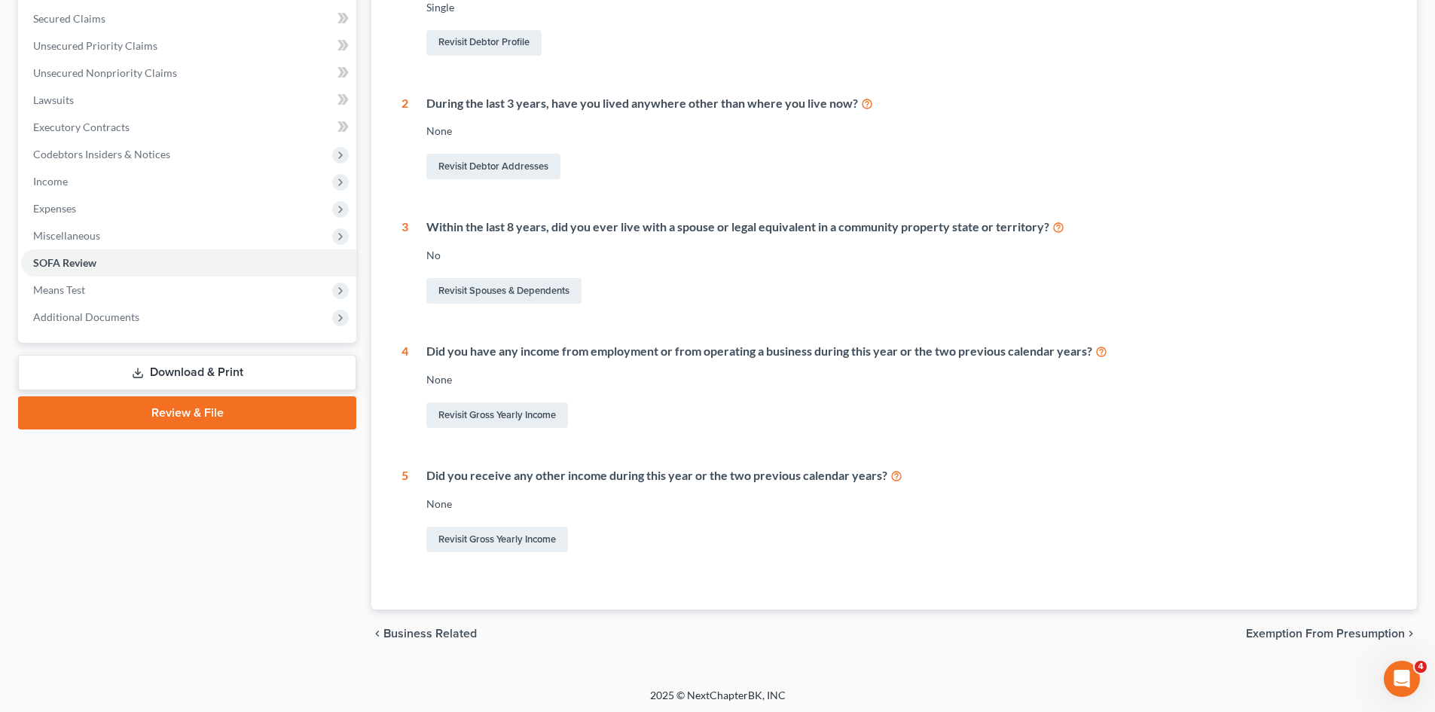
scroll to position [317, 0]
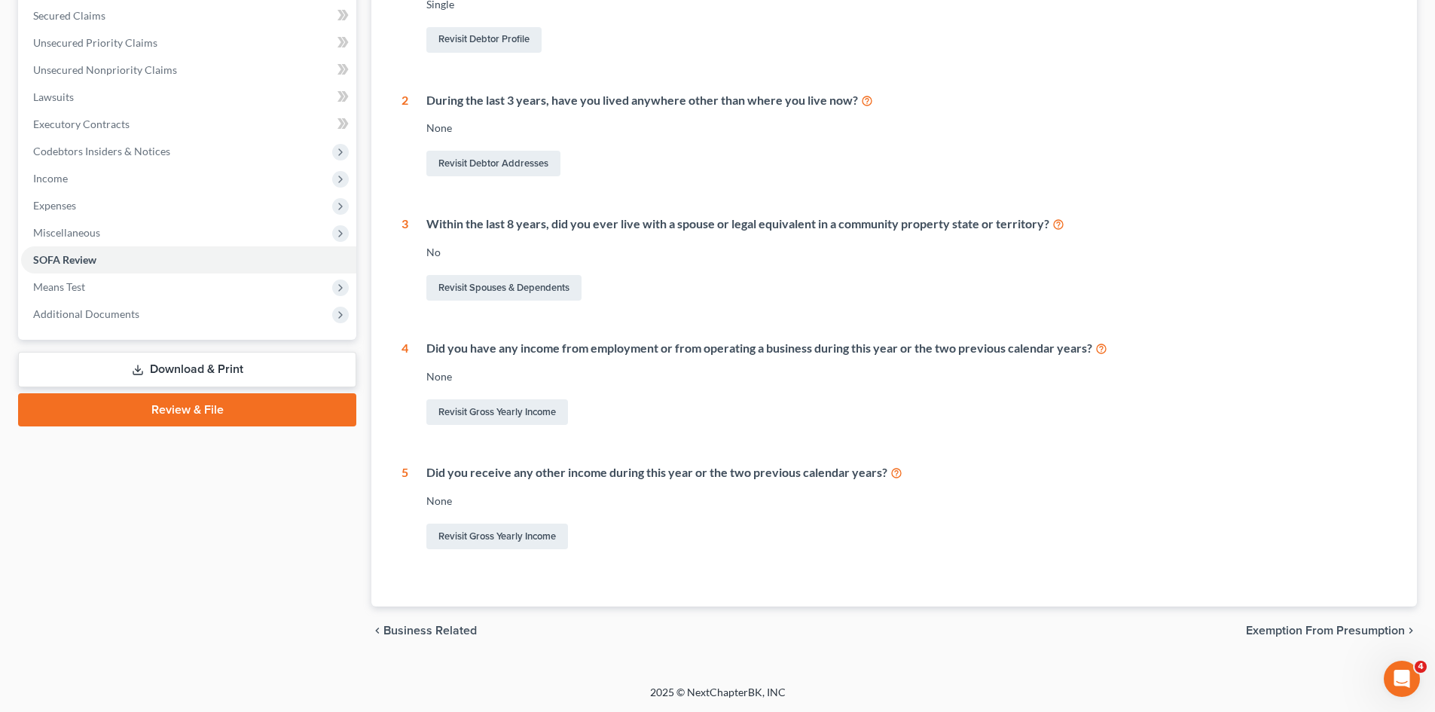
click at [1278, 631] on span "Exemption from Presumption" at bounding box center [1325, 630] width 159 height 12
